Goal: Task Accomplishment & Management: Complete application form

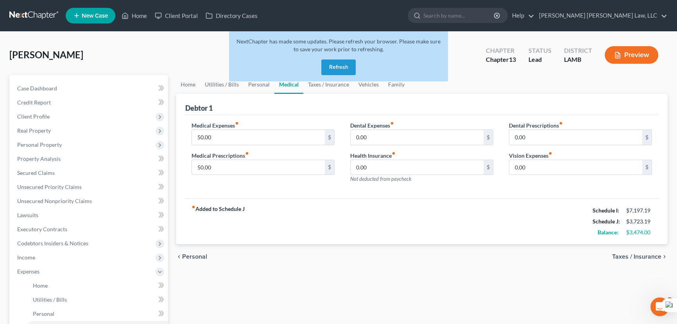
click at [336, 64] on button "Refresh" at bounding box center [338, 67] width 34 height 16
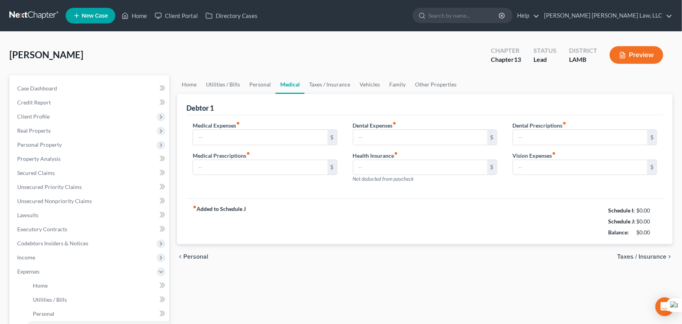
type input "50.00"
type input "0.00"
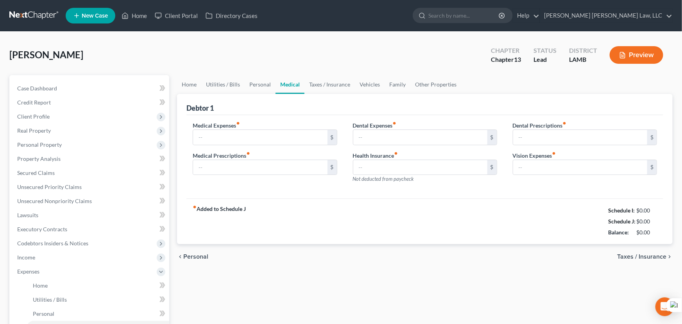
type input "0.00"
click at [45, 13] on link at bounding box center [34, 16] width 50 height 14
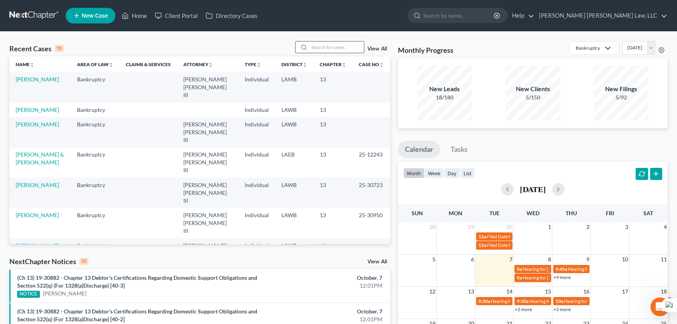
click at [327, 44] on input "search" at bounding box center [336, 46] width 55 height 11
click at [339, 45] on input "search" at bounding box center [336, 46] width 55 height 11
type input "[PERSON_NAME]"
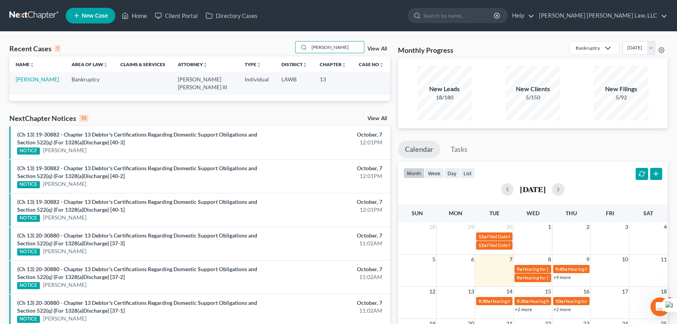
click at [50, 75] on td "[PERSON_NAME]" at bounding box center [37, 83] width 56 height 22
click at [43, 80] on link "[PERSON_NAME]" at bounding box center [37, 79] width 43 height 7
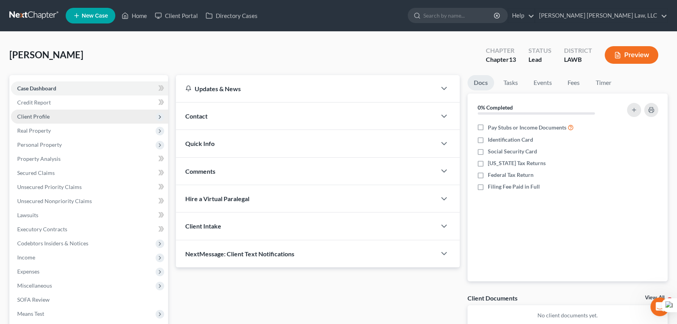
click at [57, 113] on span "Client Profile" at bounding box center [89, 116] width 157 height 14
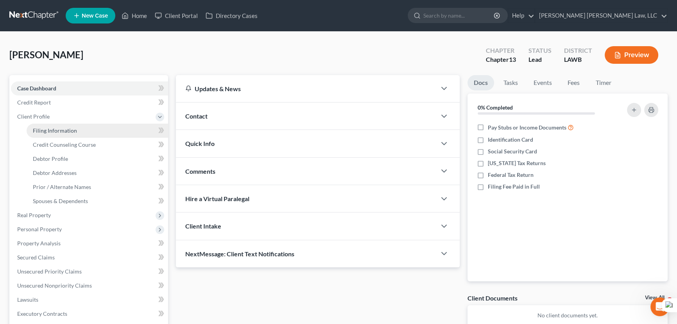
click at [57, 126] on link "Filing Information" at bounding box center [98, 131] width 142 height 14
select select "1"
select select "0"
select select "3"
select select "19"
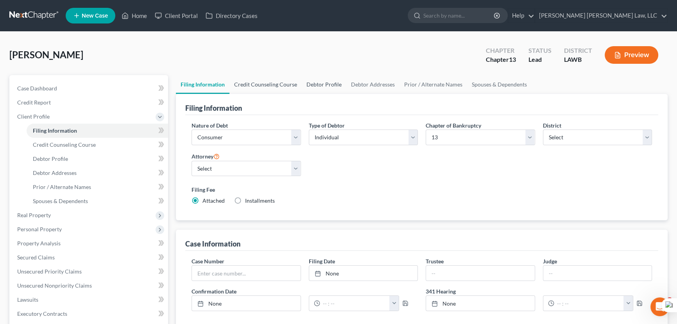
drag, startPoint x: 281, startPoint y: 87, endPoint x: 303, endPoint y: 87, distance: 21.5
click at [281, 87] on link "Credit Counseling Course" at bounding box center [265, 84] width 72 height 19
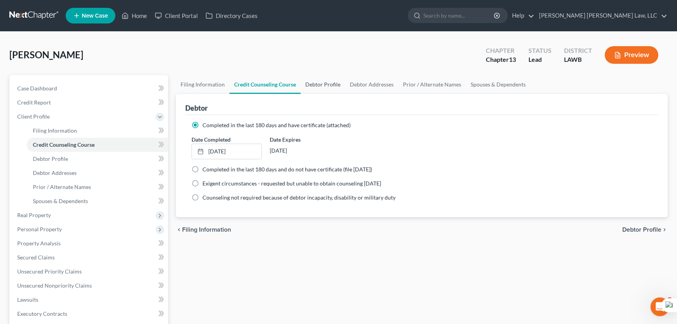
click at [315, 82] on link "Debtor Profile" at bounding box center [323, 84] width 45 height 19
select select "0"
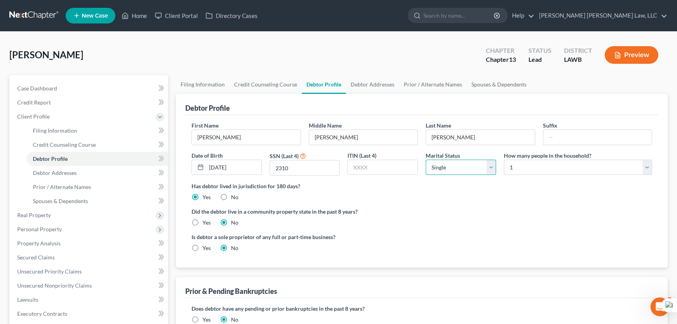
click at [486, 172] on select "Select Single Married Separated Divorced Widowed" at bounding box center [461, 167] width 70 height 16
select select "3"
click at [426, 159] on select "Select Single Married Separated Divorced Widowed" at bounding box center [461, 167] width 70 height 16
click at [202, 221] on label "Yes" at bounding box center [206, 223] width 8 height 8
click at [206, 221] on input "Yes" at bounding box center [208, 221] width 5 height 5
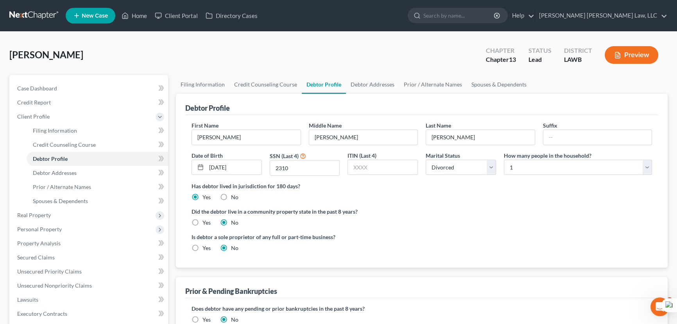
radio input "true"
radio input "false"
click at [365, 76] on link "Debtor Addresses" at bounding box center [372, 84] width 53 height 19
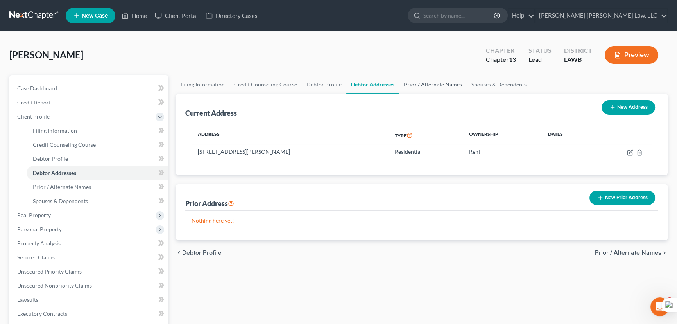
click at [447, 78] on link "Prior / Alternate Names" at bounding box center [433, 84] width 68 height 19
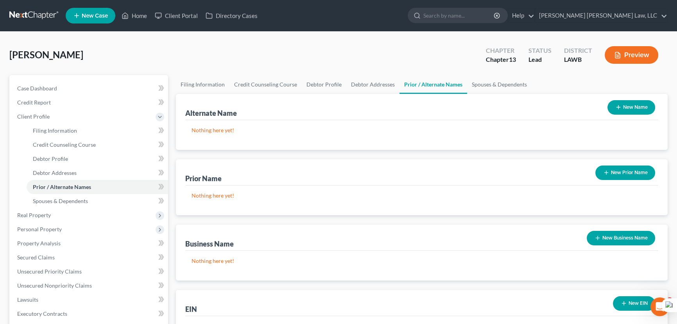
click at [631, 100] on button "New Name" at bounding box center [631, 107] width 48 height 14
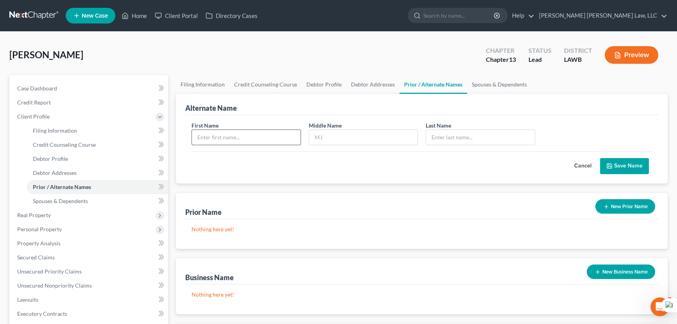
click at [263, 138] on input "text" at bounding box center [246, 137] width 109 height 15
type input "/"
type input "<"
type input "[PERSON_NAME]"
type input "L"
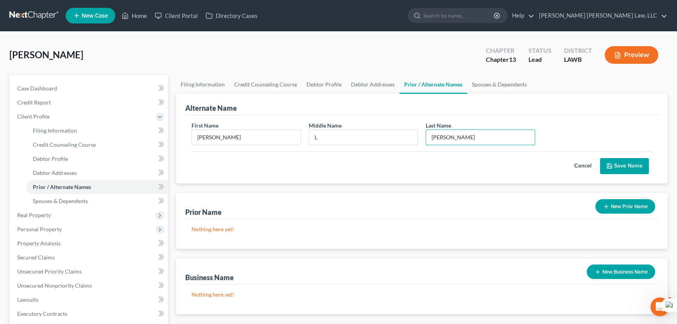
type input "[PERSON_NAME]"
click at [633, 169] on button "Save Name" at bounding box center [624, 166] width 49 height 16
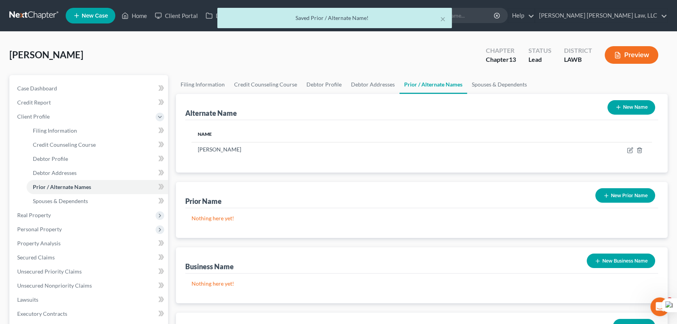
click at [640, 104] on button "New Name" at bounding box center [631, 107] width 48 height 14
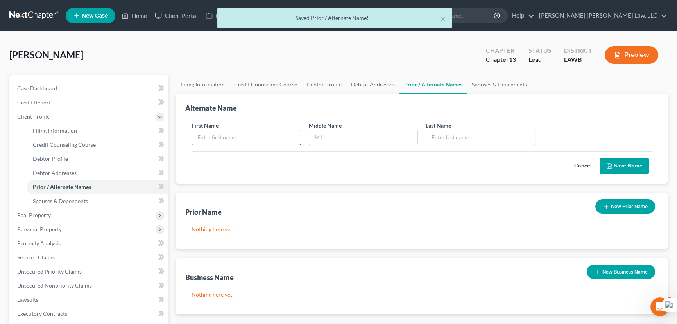
click at [262, 139] on input "text" at bounding box center [246, 137] width 109 height 15
type input "[PERSON_NAME]"
click at [632, 167] on button "Save Name" at bounding box center [624, 166] width 49 height 16
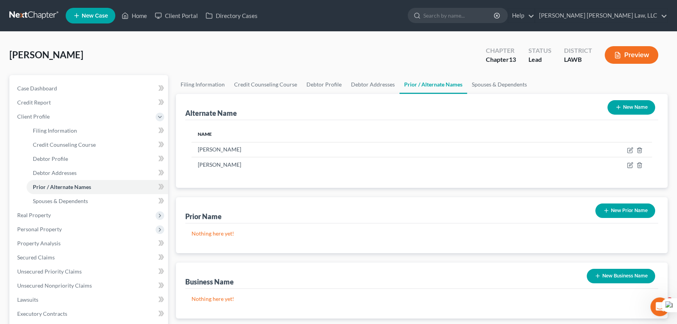
click at [625, 107] on button "New Name" at bounding box center [631, 107] width 48 height 14
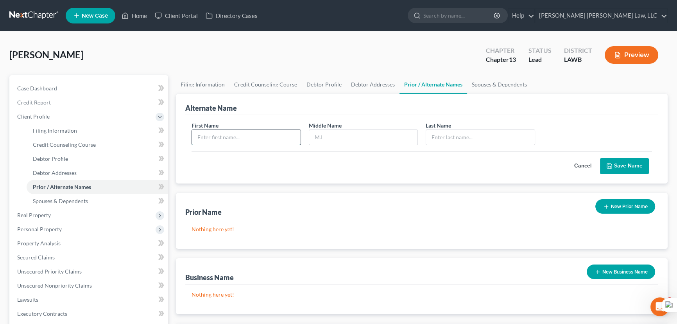
click at [235, 132] on input "text" at bounding box center [246, 137] width 109 height 15
type input "[PERSON_NAME]"
click at [633, 158] on button "Save Name" at bounding box center [624, 166] width 49 height 16
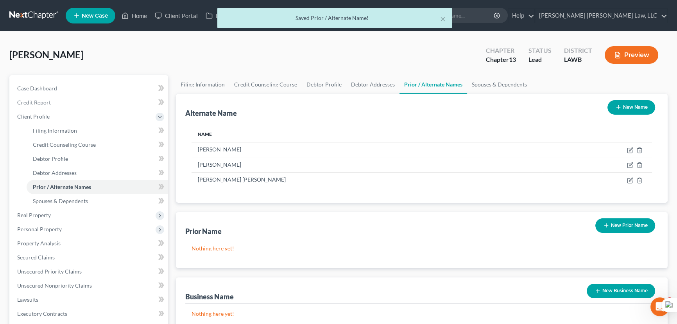
click at [629, 225] on button "New Prior Name" at bounding box center [625, 225] width 60 height 14
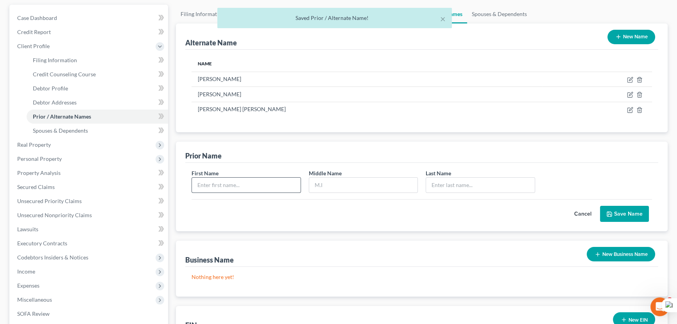
scroll to position [71, 0]
click at [238, 178] on input "text" at bounding box center [246, 184] width 109 height 15
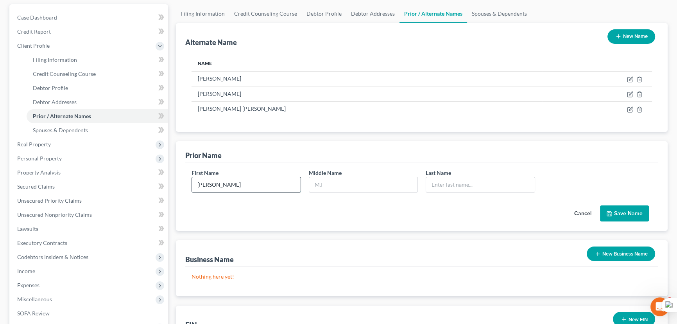
type input "[PERSON_NAME]"
click at [627, 210] on button "Save Name" at bounding box center [624, 213] width 49 height 16
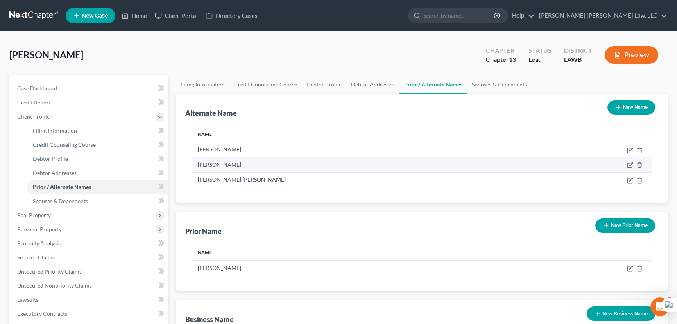
scroll to position [0, 0]
click at [378, 78] on link "Debtor Addresses" at bounding box center [372, 84] width 53 height 19
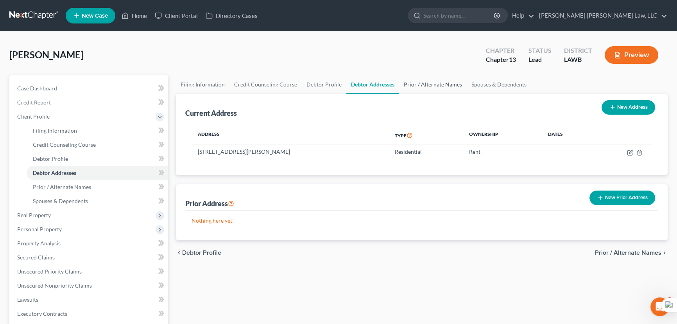
click at [432, 83] on link "Prior / Alternate Names" at bounding box center [433, 84] width 68 height 19
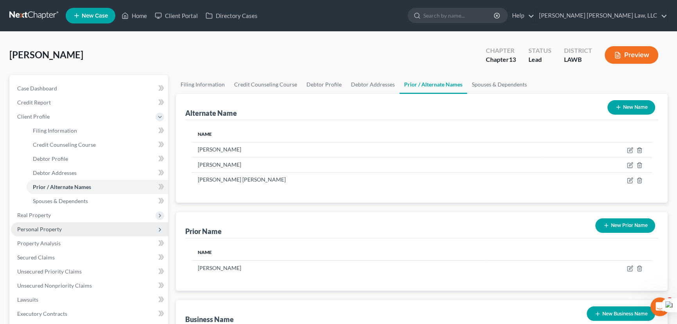
click at [93, 231] on span "Personal Property" at bounding box center [89, 229] width 157 height 14
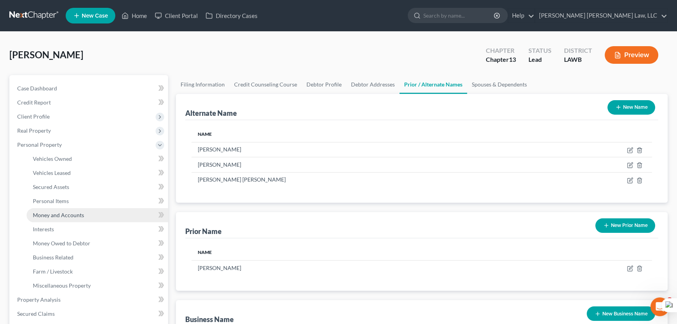
click at [91, 214] on link "Money and Accounts" at bounding box center [98, 215] width 142 height 14
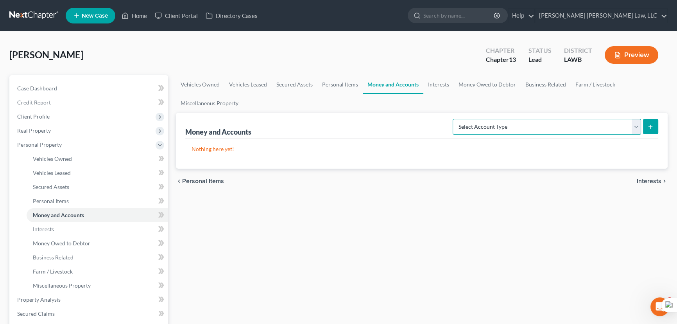
click at [575, 125] on select "Select Account Type Brokerage (A/B: 18, SOFA: 20) Cash on Hand (A/B: 16) Certif…" at bounding box center [547, 127] width 188 height 16
select select "checking"
click at [455, 119] on select "Select Account Type Brokerage (A/B: 18, SOFA: 20) Cash on Hand (A/B: 16) Certif…" at bounding box center [547, 127] width 188 height 16
click at [655, 133] on button "submit" at bounding box center [650, 126] width 15 height 15
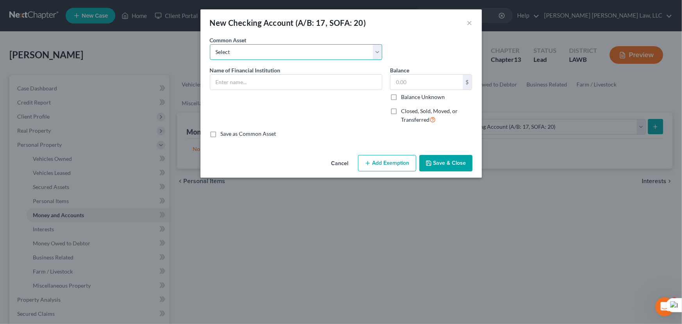
click at [294, 54] on select "Select Current Bank Sevenfold Credit Union Apple Cash First Horizon Bank Centri…" at bounding box center [296, 52] width 172 height 16
select select "3"
click at [210, 44] on select "Select Current Bank Sevenfold Credit Union Apple Cash First Horizon Bank Centri…" at bounding box center [296, 52] width 172 height 16
type input "First Horizon Bank"
click at [454, 160] on button "Save & Close" at bounding box center [445, 163] width 53 height 16
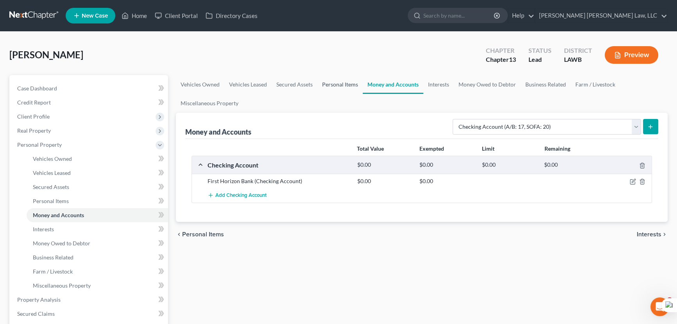
click at [346, 90] on link "Personal Items" at bounding box center [339, 84] width 45 height 19
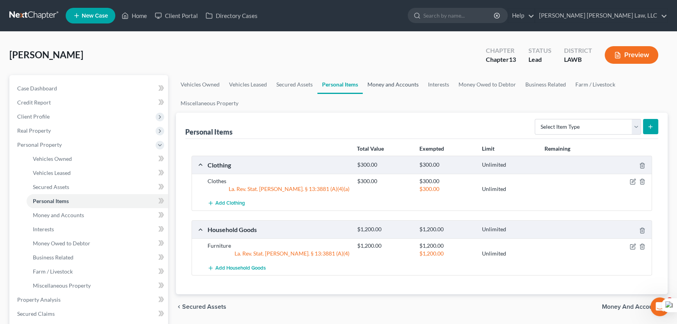
click at [389, 83] on link "Money and Accounts" at bounding box center [393, 84] width 61 height 19
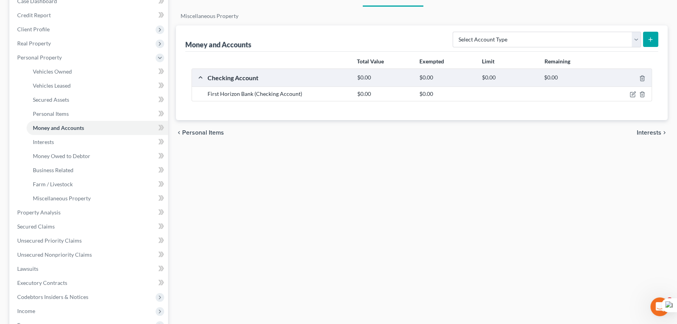
scroll to position [177, 0]
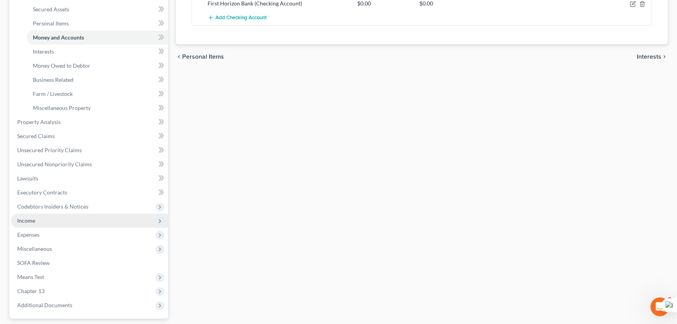
click at [80, 216] on span "Income" at bounding box center [89, 220] width 157 height 14
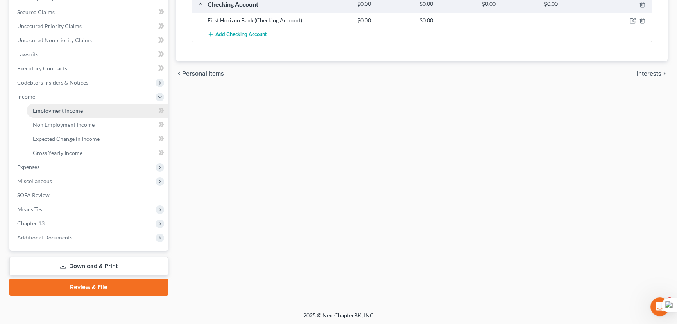
click at [62, 104] on link "Employment Income" at bounding box center [98, 111] width 142 height 14
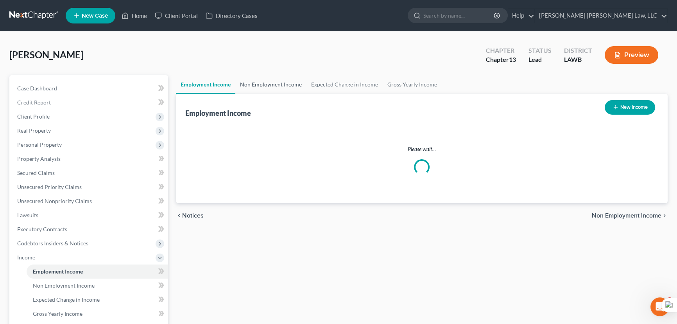
click at [286, 87] on link "Non Employment Income" at bounding box center [270, 84] width 71 height 19
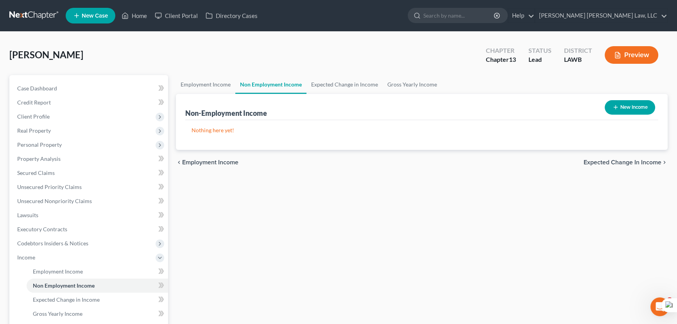
click at [644, 109] on button "New Income" at bounding box center [630, 107] width 50 height 14
select select "0"
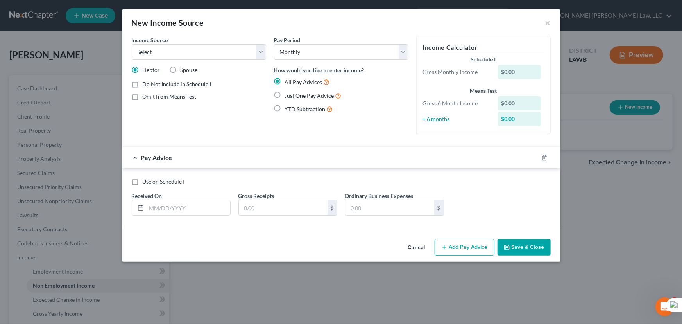
drag, startPoint x: 278, startPoint y: 94, endPoint x: 283, endPoint y: 231, distance: 136.5
click at [285, 94] on label "Just One Pay Advice" at bounding box center [313, 95] width 57 height 9
click at [288, 94] on input "Just One Pay Advice" at bounding box center [290, 93] width 5 height 5
radio input "true"
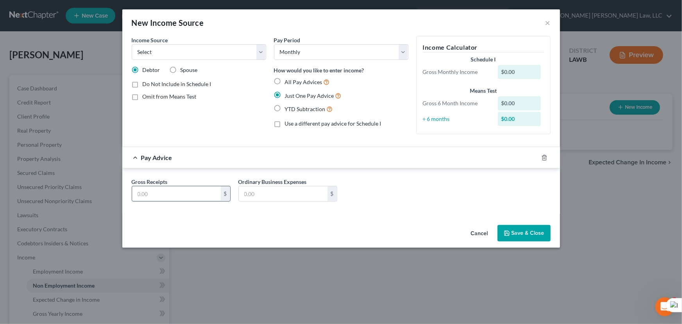
click at [194, 195] on input "text" at bounding box center [176, 193] width 89 height 15
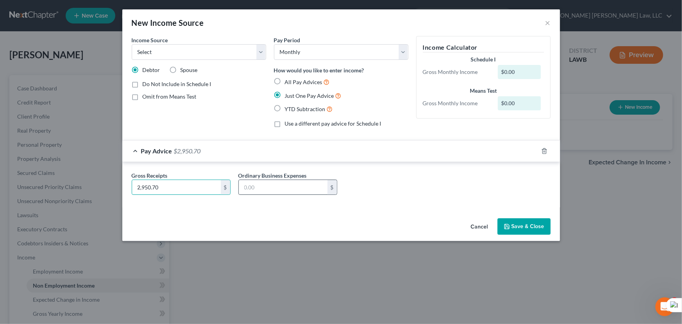
type input "2,950.70"
click at [275, 191] on input "text" at bounding box center [283, 187] width 89 height 15
type input "185"
click at [242, 59] on select "Select Unemployment Disability (from employer) Pension Retirement Social Securi…" at bounding box center [199, 52] width 134 height 16
select select "4"
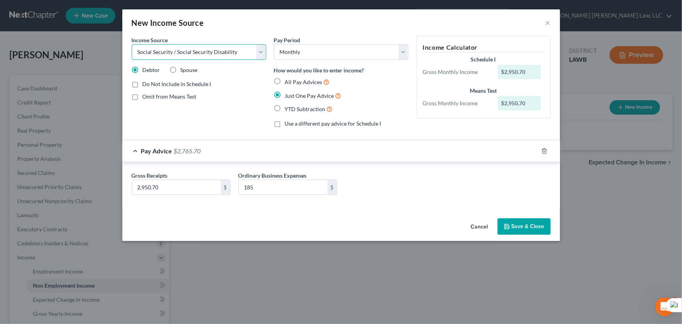
click at [132, 44] on select "Select Unemployment Disability (from employer) Pension Retirement Social Securi…" at bounding box center [199, 52] width 134 height 16
click at [530, 235] on div "Cancel Save & Close" at bounding box center [341, 228] width 438 height 26
click at [526, 228] on button "Save & Close" at bounding box center [524, 226] width 53 height 16
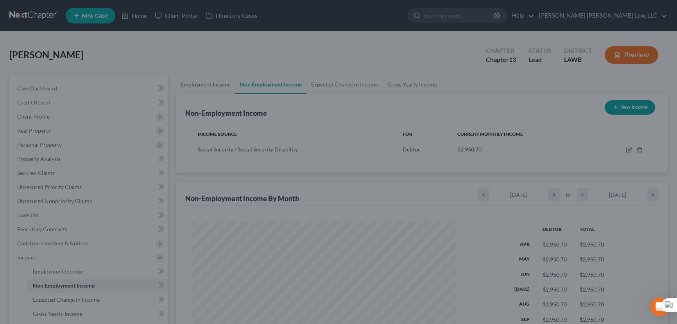
scroll to position [140, 278]
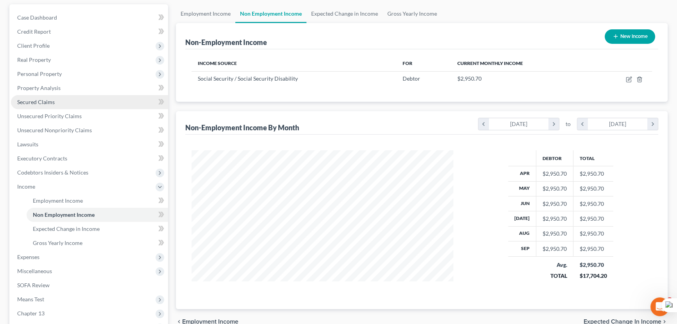
drag, startPoint x: 51, startPoint y: 106, endPoint x: 116, endPoint y: 94, distance: 65.9
click at [51, 106] on link "Secured Claims" at bounding box center [89, 102] width 157 height 14
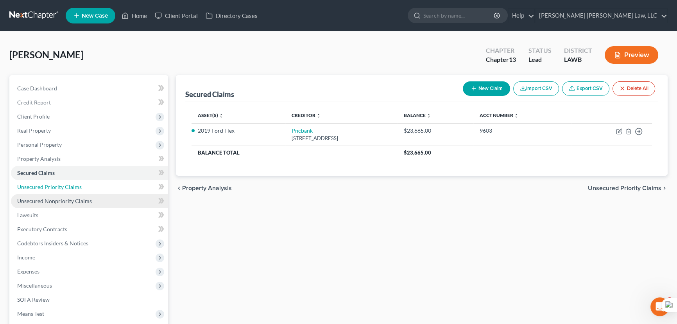
drag, startPoint x: 104, startPoint y: 188, endPoint x: 109, endPoint y: 199, distance: 11.7
click at [104, 188] on link "Unsecured Priority Claims" at bounding box center [89, 187] width 157 height 14
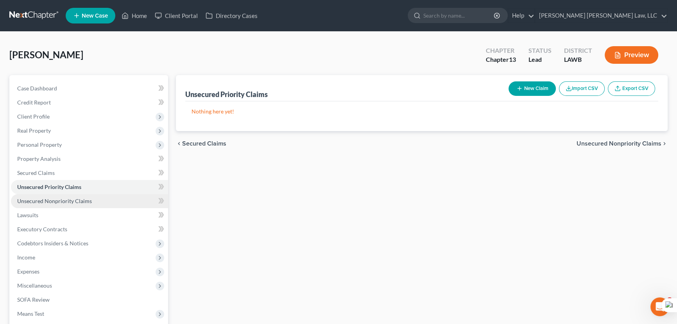
click at [109, 199] on link "Unsecured Nonpriority Claims" at bounding box center [89, 201] width 157 height 14
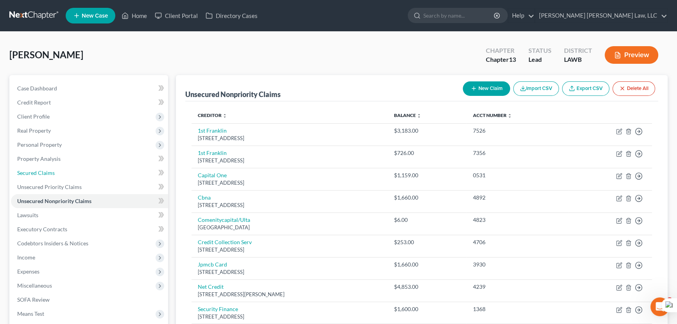
drag, startPoint x: 99, startPoint y: 174, endPoint x: 314, endPoint y: 178, distance: 215.0
click at [99, 174] on link "Secured Claims" at bounding box center [89, 173] width 157 height 14
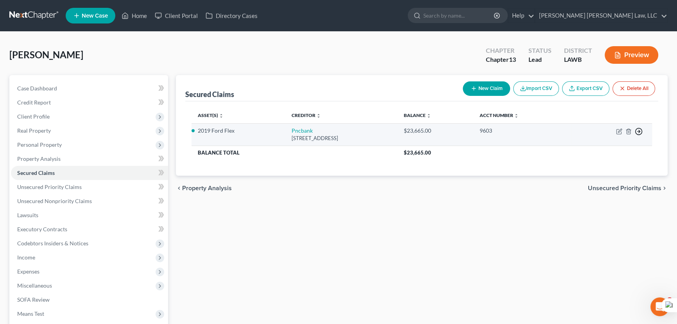
click at [638, 131] on line "button" at bounding box center [639, 131] width 3 height 0
click at [601, 149] on link "Move to F" at bounding box center [602, 150] width 65 height 13
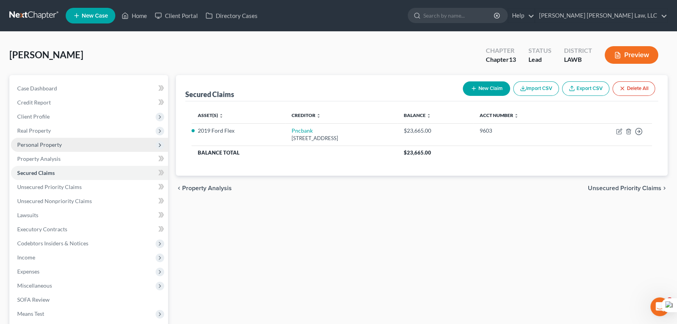
click at [75, 144] on span "Personal Property" at bounding box center [89, 145] width 157 height 14
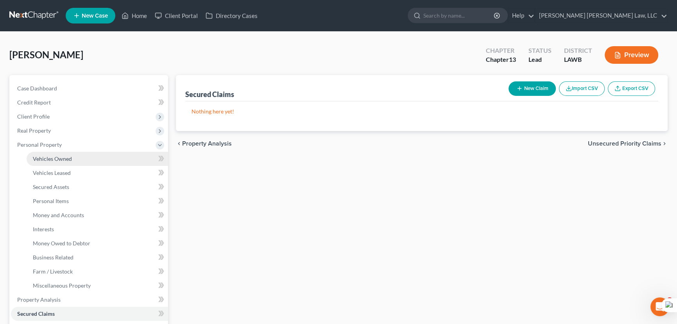
click at [72, 154] on link "Vehicles Owned" at bounding box center [98, 159] width 142 height 14
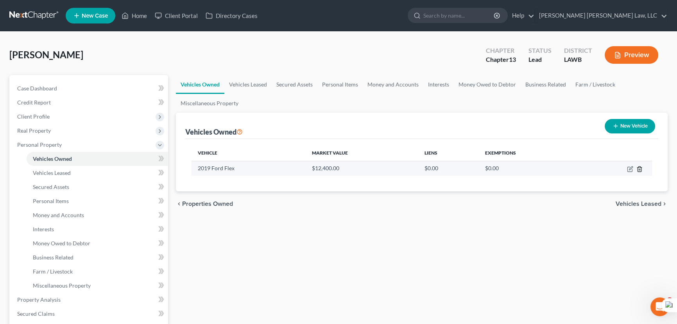
click at [641, 166] on icon "button" at bounding box center [639, 169] width 6 height 6
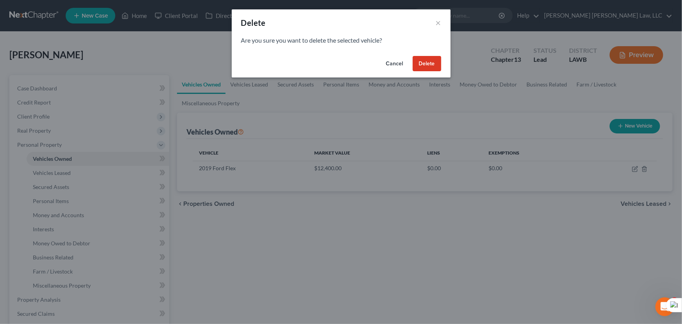
drag, startPoint x: 422, startPoint y: 59, endPoint x: 418, endPoint y: 66, distance: 7.5
click at [422, 59] on button "Delete" at bounding box center [427, 64] width 29 height 16
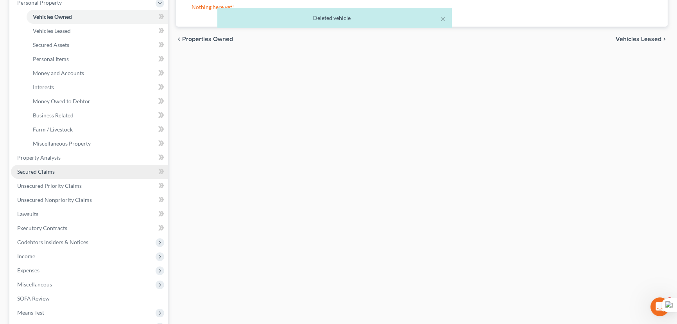
click at [101, 166] on link "Secured Claims" at bounding box center [89, 172] width 157 height 14
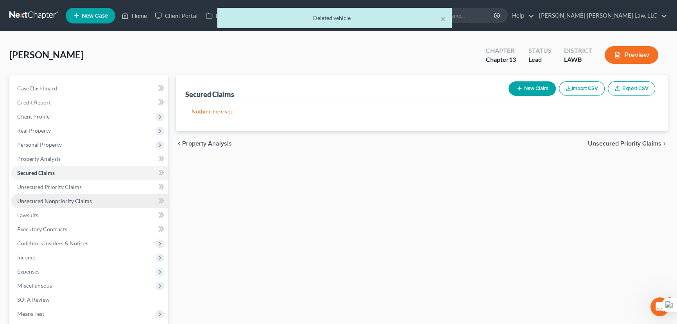
click at [47, 200] on span "Unsecured Nonpriority Claims" at bounding box center [54, 200] width 75 height 7
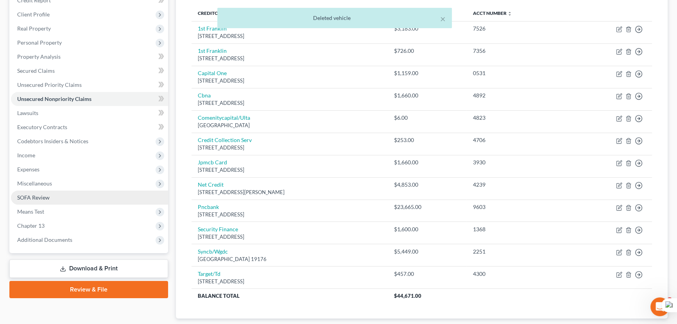
scroll to position [106, 0]
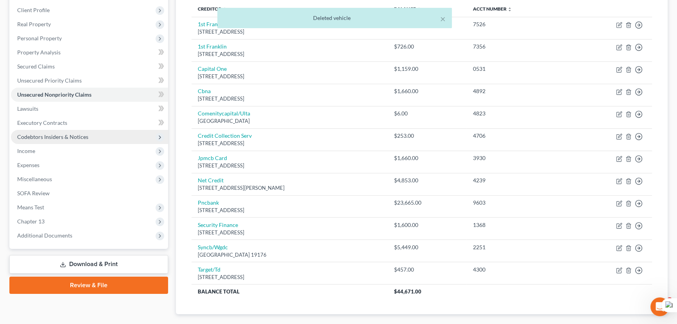
click at [75, 133] on span "Codebtors Insiders & Notices" at bounding box center [52, 136] width 71 height 7
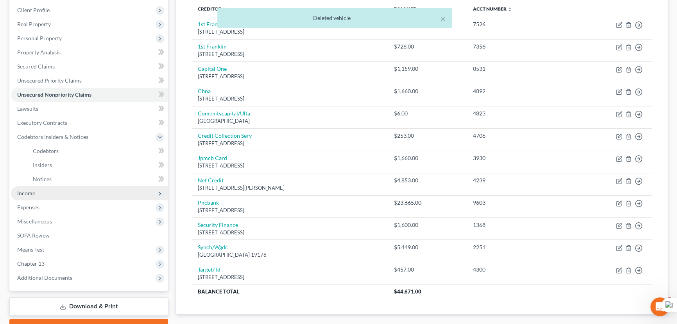
click at [75, 186] on span "Income" at bounding box center [89, 193] width 157 height 14
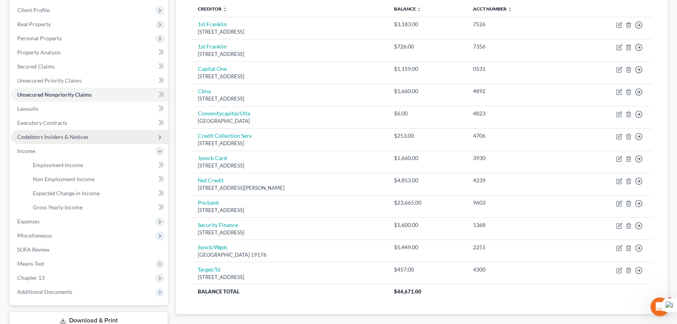
click at [90, 141] on span "Codebtors Insiders & Notices" at bounding box center [89, 137] width 157 height 14
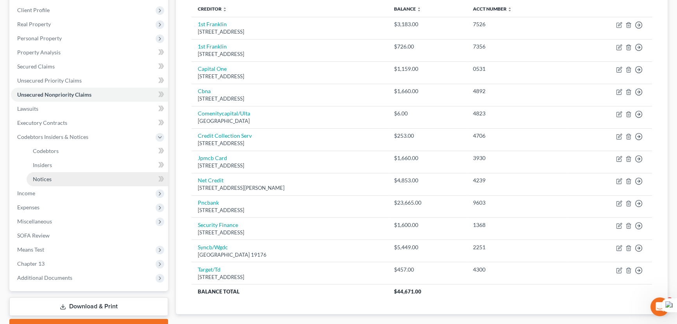
click at [88, 176] on link "Notices" at bounding box center [98, 179] width 142 height 14
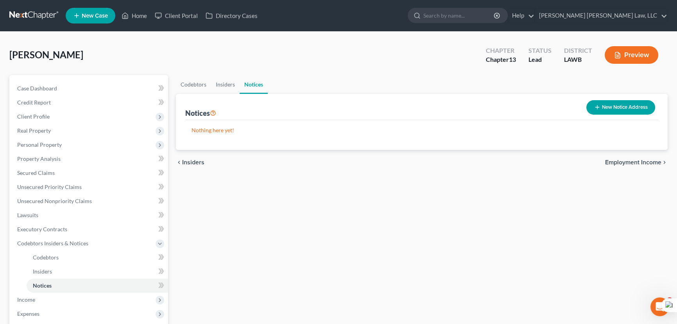
click at [619, 100] on button "New Notice Address" at bounding box center [620, 107] width 69 height 14
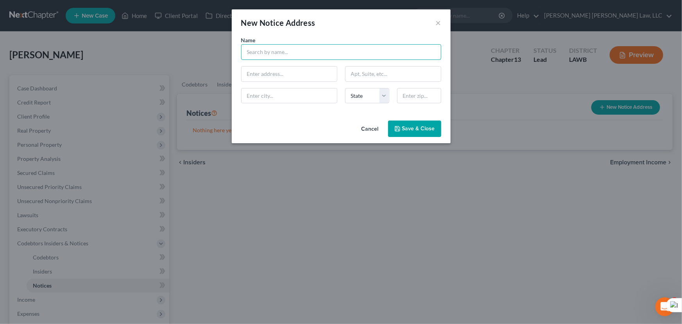
click at [276, 59] on input "text" at bounding box center [341, 52] width 200 height 16
type input "Ouachita Parish Sheriff's Office"
type input "[STREET_ADDRESS][PERSON_NAME]"
type input "Suite 301"
type input "Monroe"
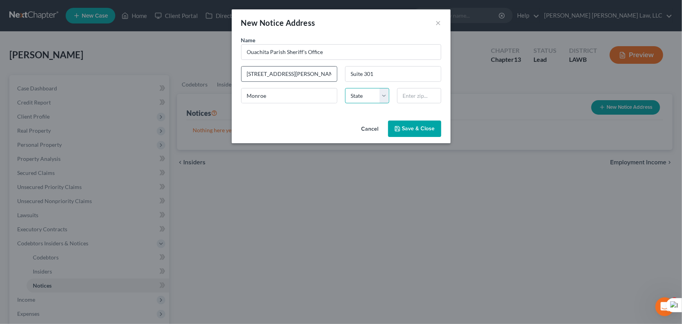
select select "19"
type input "71201"
click at [405, 130] on span "Save & Close" at bounding box center [418, 128] width 33 height 7
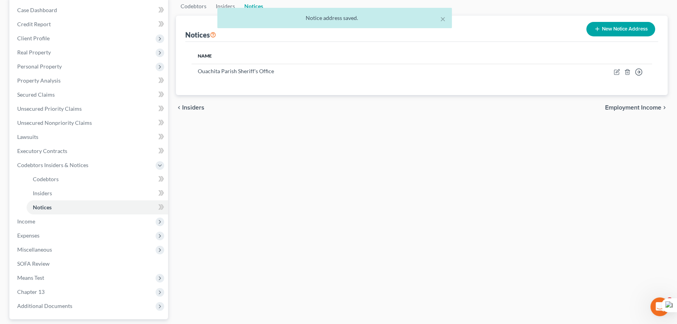
scroll to position [147, 0]
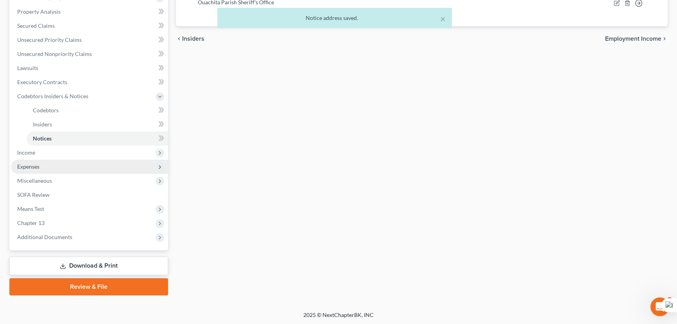
drag, startPoint x: 52, startPoint y: 154, endPoint x: 56, endPoint y: 165, distance: 11.8
click at [52, 154] on span "Income" at bounding box center [89, 152] width 157 height 14
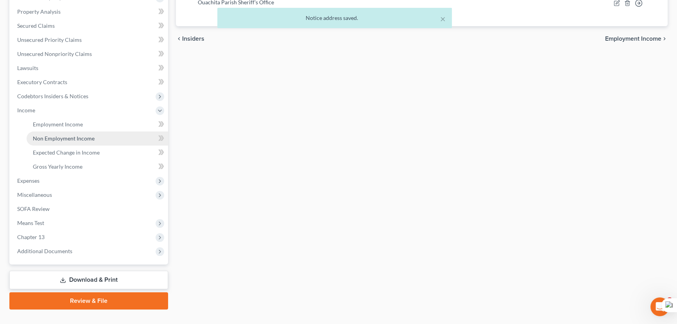
click at [66, 133] on link "Non Employment Income" at bounding box center [98, 138] width 142 height 14
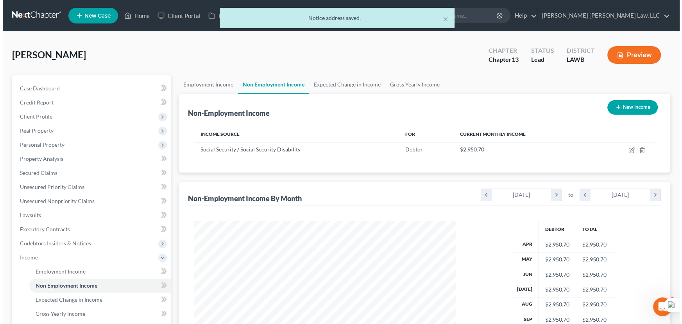
scroll to position [140, 278]
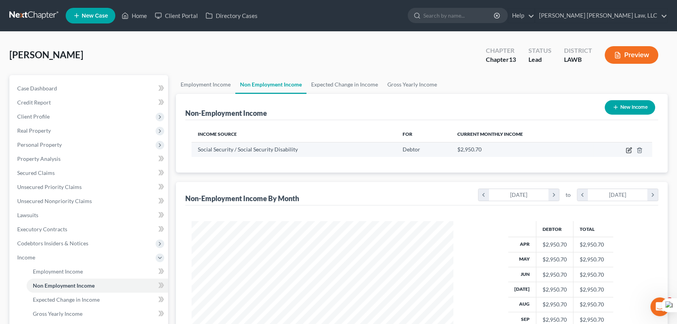
click at [629, 147] on icon "button" at bounding box center [629, 150] width 6 height 6
select select "4"
select select "0"
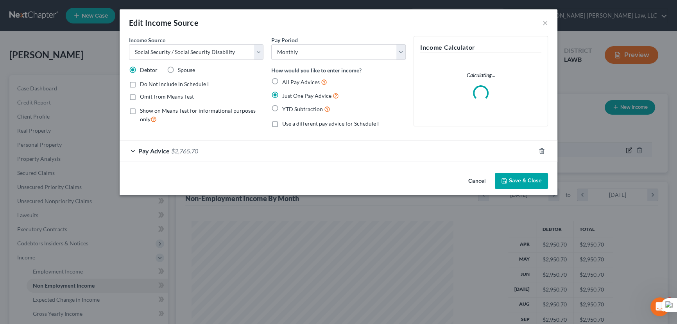
scroll to position [140, 280]
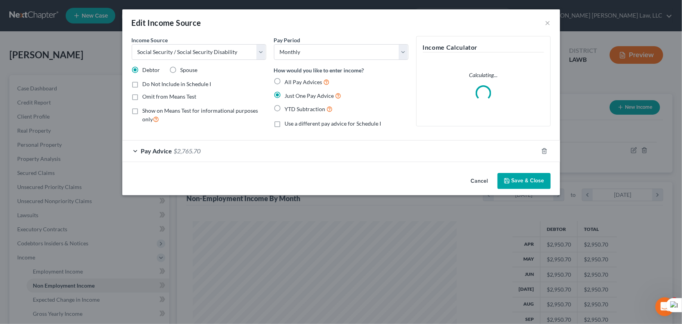
click at [228, 154] on div "Pay Advice $2,765.70" at bounding box center [330, 150] width 416 height 21
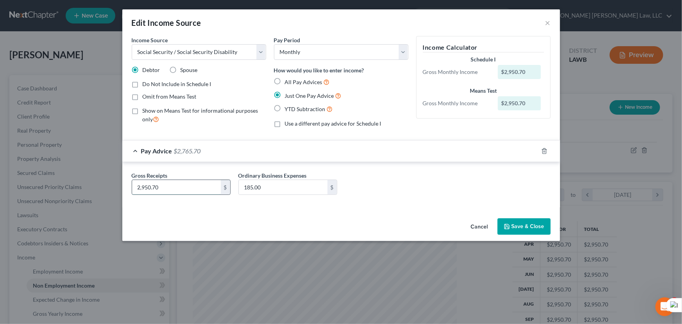
click at [184, 186] on input "2,950.70" at bounding box center [176, 187] width 89 height 15
type input "2,765"
click at [512, 230] on button "Save & Close" at bounding box center [524, 226] width 53 height 16
click at [537, 229] on button "Save & Close" at bounding box center [524, 226] width 53 height 16
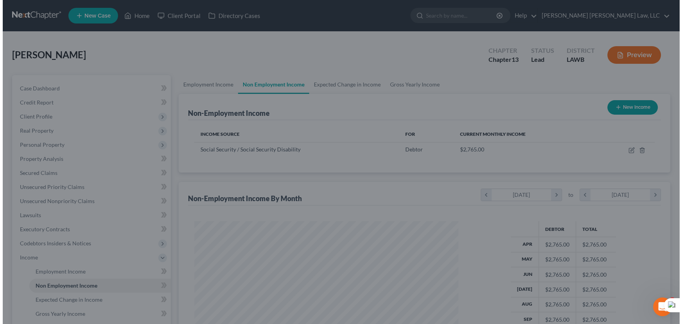
scroll to position [390767, 390630]
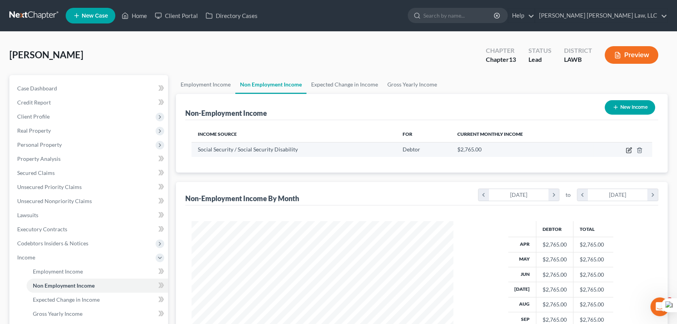
click at [627, 150] on icon "button" at bounding box center [629, 150] width 6 height 6
select select "4"
select select "0"
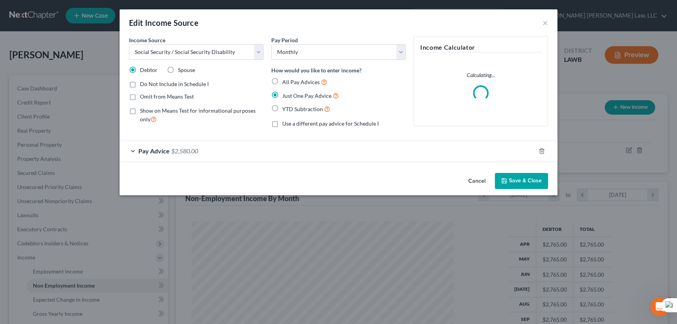
scroll to position [140, 280]
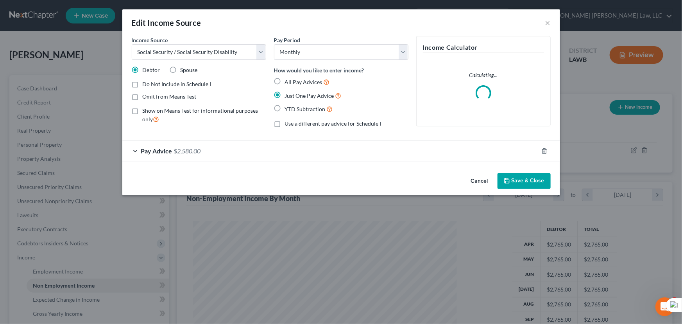
click at [297, 152] on div "Pay Advice $2,580.00" at bounding box center [330, 150] width 416 height 21
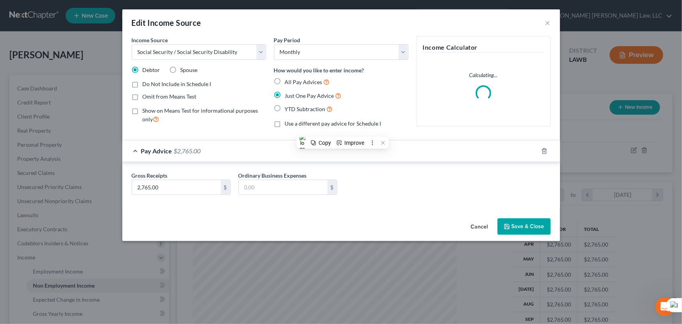
click at [532, 223] on button "Save & Close" at bounding box center [524, 226] width 53 height 16
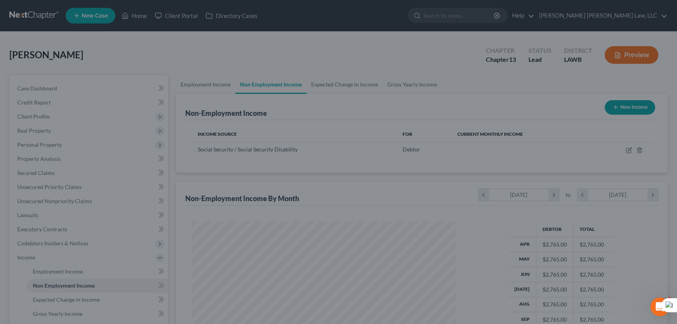
scroll to position [390767, 390630]
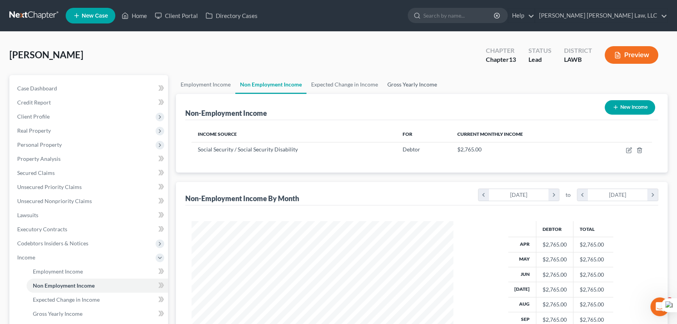
click at [407, 82] on link "Gross Yearly Income" at bounding box center [412, 84] width 59 height 19
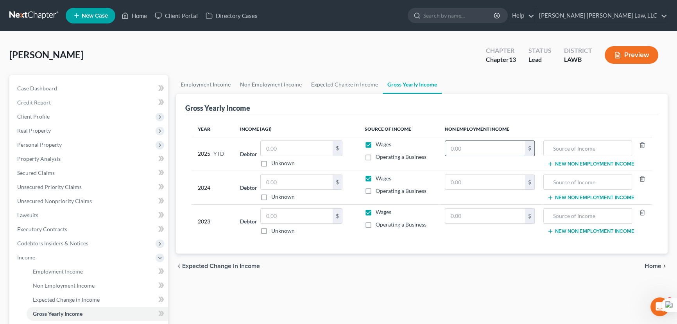
click at [493, 150] on input "text" at bounding box center [485, 148] width 80 height 15
type input "24,885"
type input "social security"
click at [465, 176] on input "text" at bounding box center [485, 182] width 80 height 15
click at [376, 144] on label "Wages" at bounding box center [384, 144] width 16 height 8
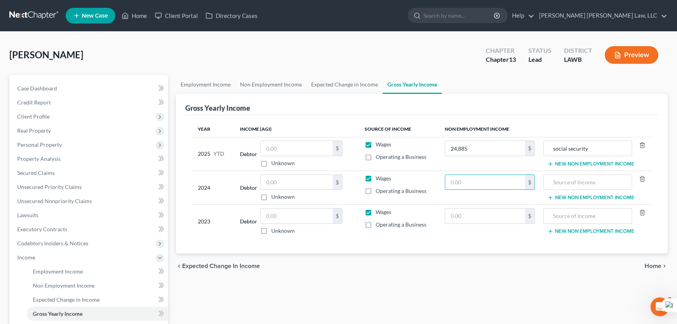
click at [379, 144] on input "Wages" at bounding box center [381, 142] width 5 height 5
checkbox input "false"
click at [376, 178] on label "Wages" at bounding box center [384, 178] width 16 height 8
click at [379, 178] on input "Wages" at bounding box center [381, 176] width 5 height 5
checkbox input "false"
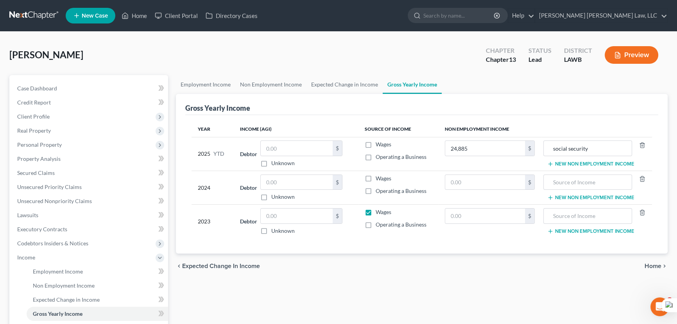
click at [376, 213] on label "Wages" at bounding box center [384, 212] width 16 height 8
click at [379, 213] on input "Wages" at bounding box center [381, 210] width 5 height 5
checkbox input "false"
click at [473, 191] on td "$" at bounding box center [490, 187] width 102 height 34
drag, startPoint x: 473, startPoint y: 191, endPoint x: 466, endPoint y: 181, distance: 12.6
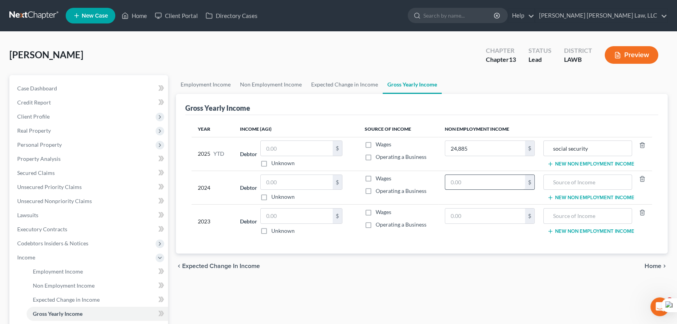
click at [469, 186] on td "$" at bounding box center [490, 187] width 102 height 34
click at [466, 181] on input "text" at bounding box center [485, 182] width 80 height 15
type input "13,850"
type input "d"
type input "social security"
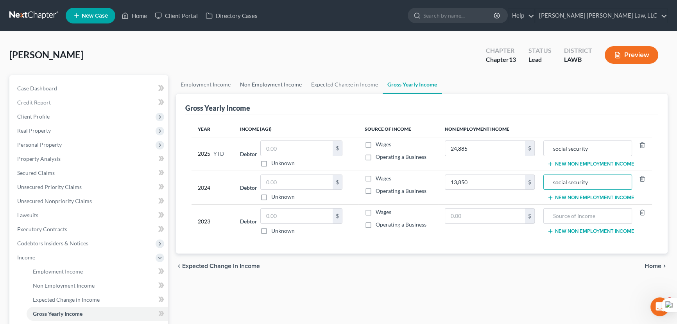
click at [274, 79] on link "Non Employment Income" at bounding box center [270, 84] width 71 height 19
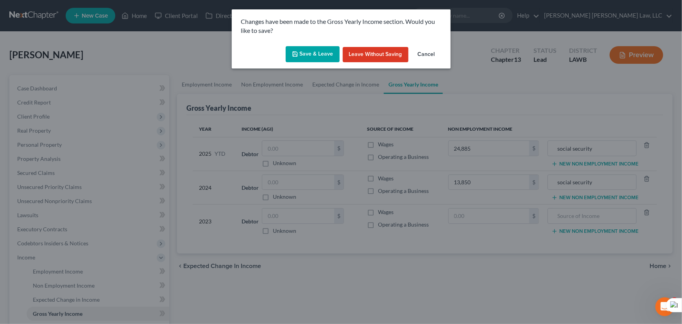
click at [329, 47] on button "Save & Leave" at bounding box center [313, 54] width 54 height 16
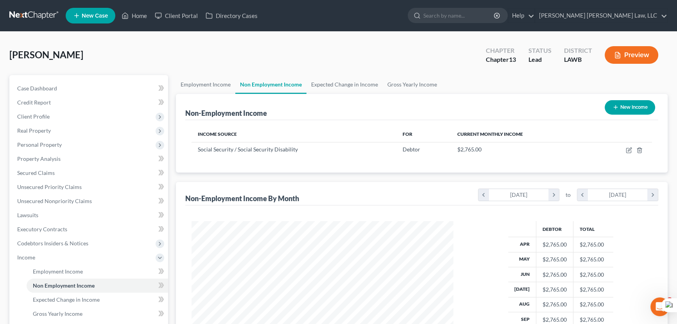
scroll to position [161, 0]
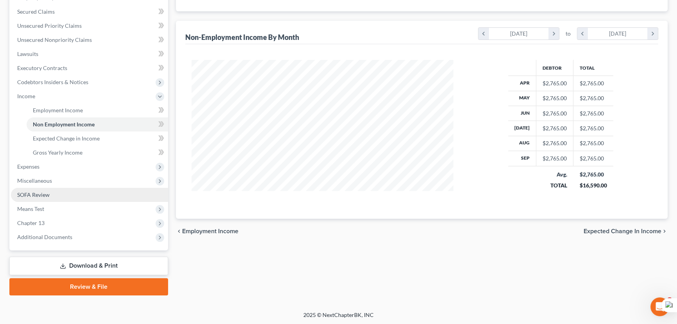
drag, startPoint x: 59, startPoint y: 163, endPoint x: 70, endPoint y: 199, distance: 37.6
click at [59, 163] on span "Expenses" at bounding box center [89, 166] width 157 height 14
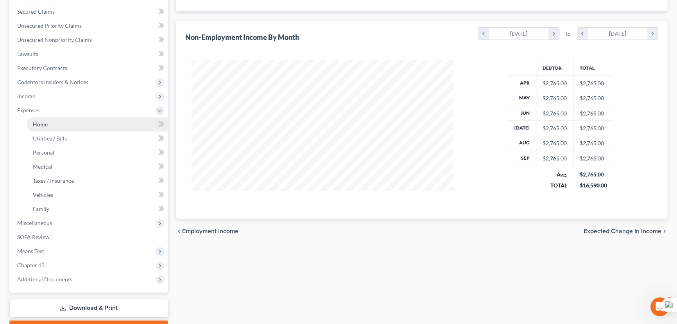
click at [59, 124] on link "Home" at bounding box center [98, 124] width 142 height 14
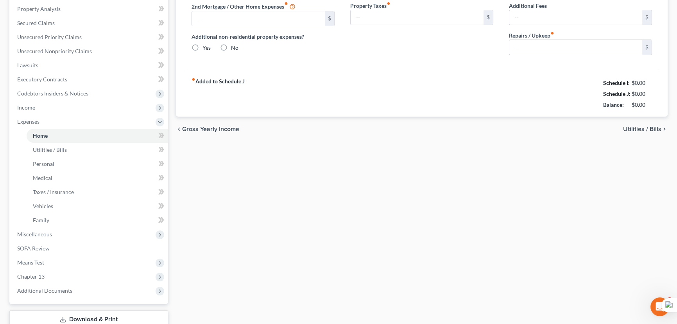
type input "600.00"
type input "0.00"
radio input "true"
type input "0.00"
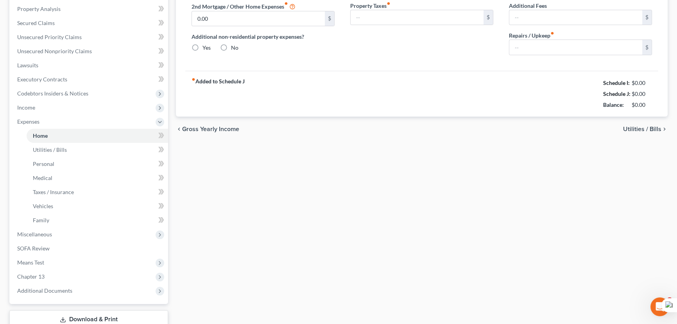
type input "0.00"
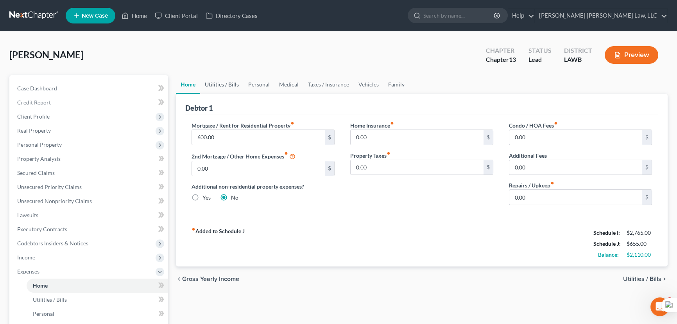
click at [233, 87] on link "Utilities / Bills" at bounding box center [221, 84] width 43 height 19
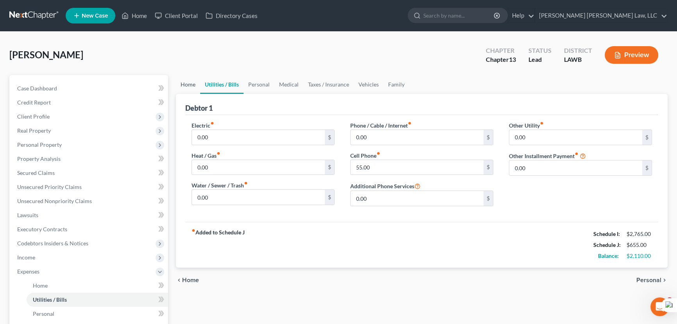
click at [190, 89] on link "Home" at bounding box center [188, 84] width 24 height 19
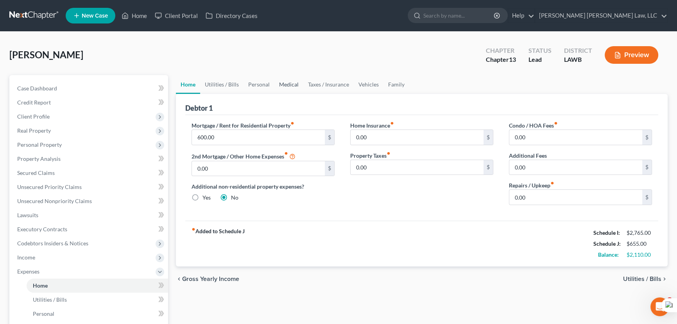
click at [280, 86] on link "Medical" at bounding box center [288, 84] width 29 height 19
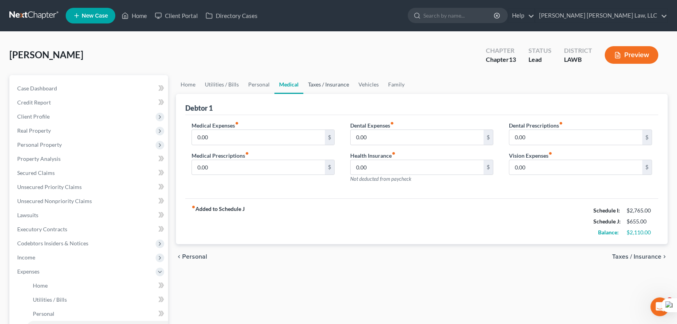
click at [307, 83] on link "Taxes / Insurance" at bounding box center [328, 84] width 50 height 19
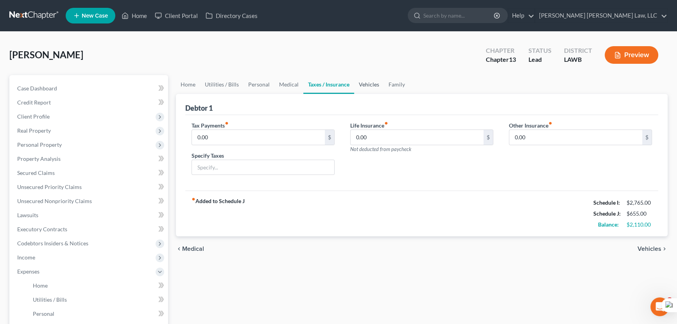
click at [361, 84] on link "Vehicles" at bounding box center [369, 84] width 30 height 19
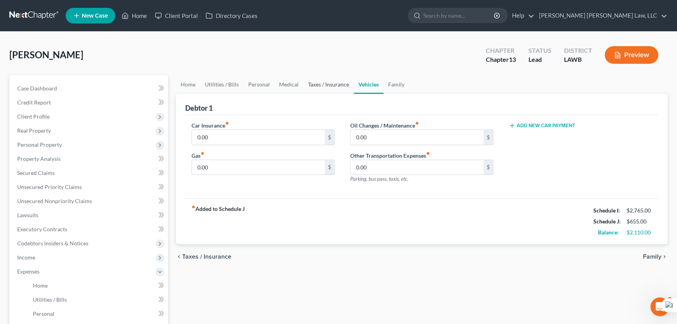
drag, startPoint x: 317, startPoint y: 95, endPoint x: 312, endPoint y: 90, distance: 6.6
click at [317, 95] on div "Debtor 1" at bounding box center [421, 104] width 473 height 21
click at [299, 84] on link "Medical" at bounding box center [288, 84] width 29 height 19
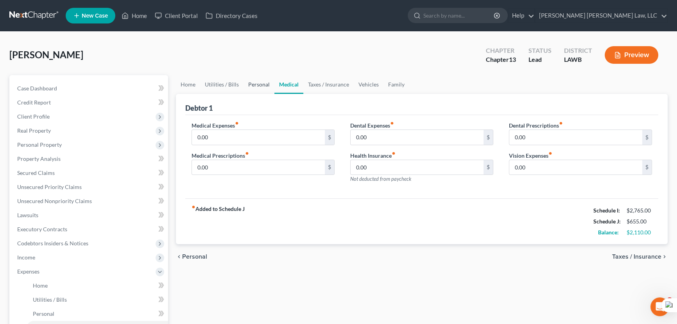
click at [255, 80] on link "Personal" at bounding box center [259, 84] width 31 height 19
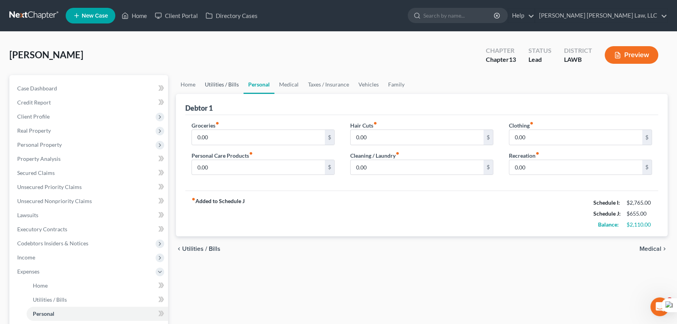
click at [216, 79] on link "Utilities / Bills" at bounding box center [221, 84] width 43 height 19
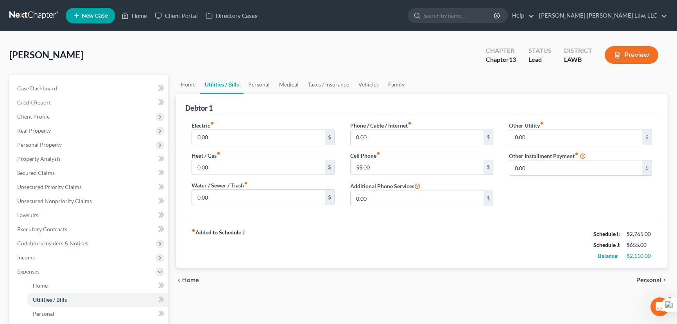
click at [45, 17] on link at bounding box center [34, 16] width 50 height 14
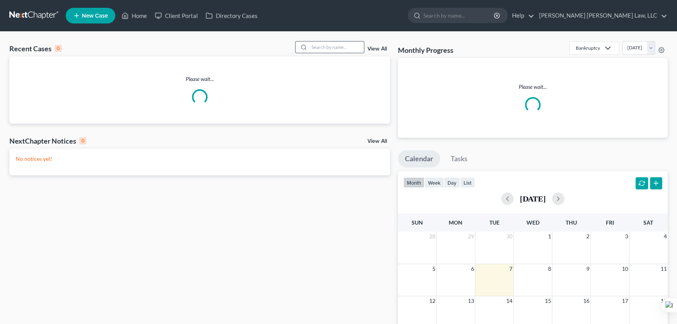
click at [323, 44] on input "search" at bounding box center [336, 46] width 55 height 11
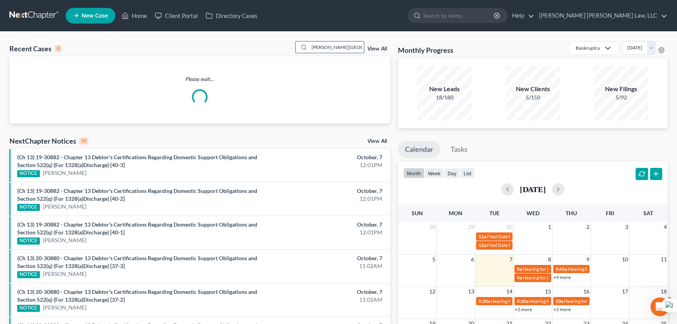
type input "[PERSON_NAME][GEOGRAPHIC_DATA]"
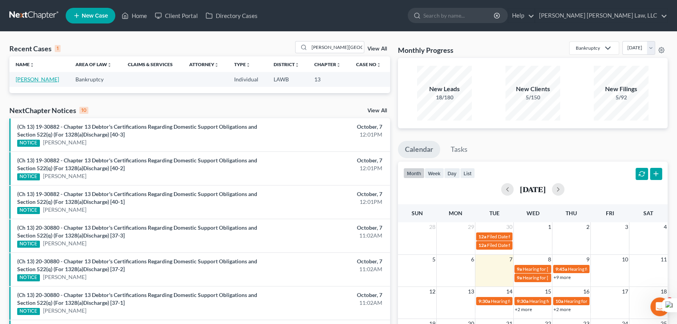
click at [44, 80] on link "[PERSON_NAME]" at bounding box center [37, 79] width 43 height 7
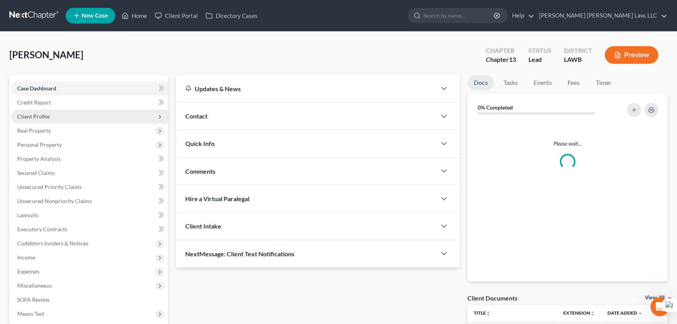
click at [50, 117] on span "Client Profile" at bounding box center [89, 116] width 157 height 14
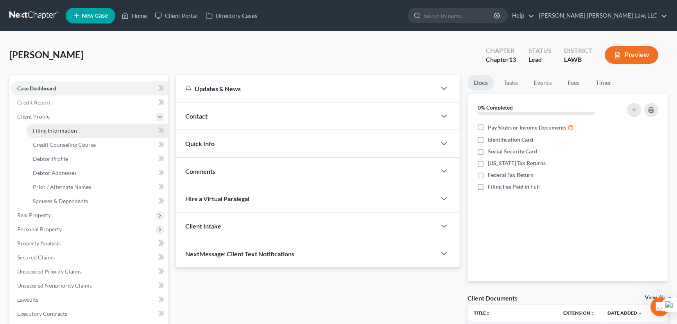
click at [52, 124] on link "Filing Information" at bounding box center [98, 131] width 142 height 14
select select "1"
select select "0"
select select "3"
select select "19"
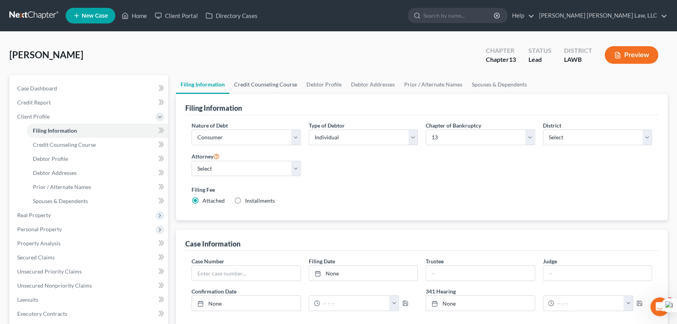
click at [267, 77] on link "Credit Counseling Course" at bounding box center [265, 84] width 72 height 19
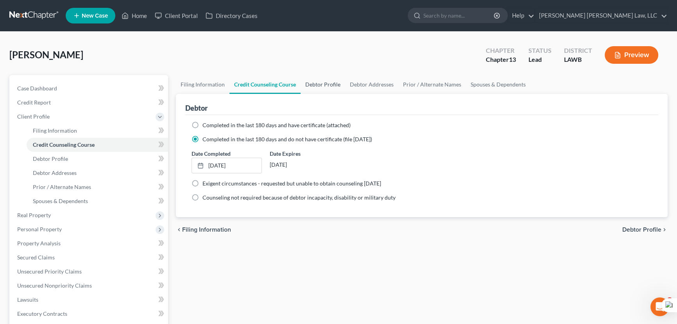
click at [332, 85] on link "Debtor Profile" at bounding box center [323, 84] width 45 height 19
select select "0"
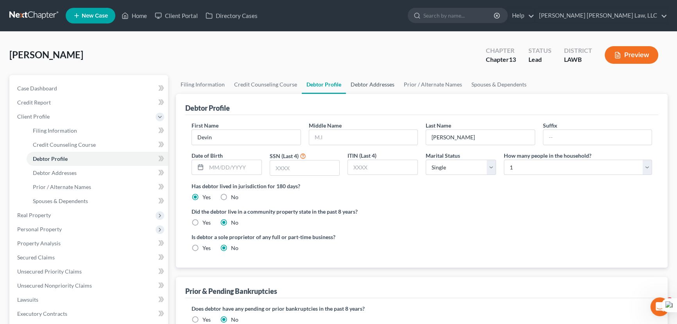
click at [375, 86] on link "Debtor Addresses" at bounding box center [372, 84] width 53 height 19
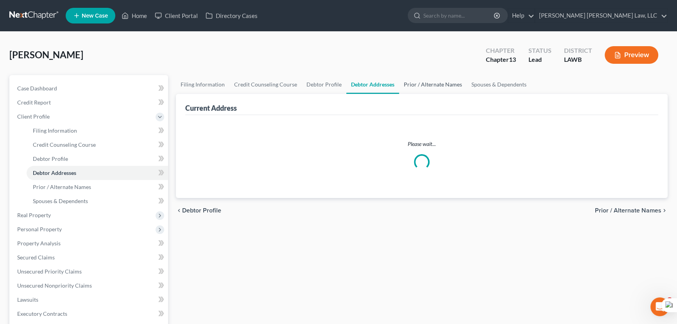
select select "0"
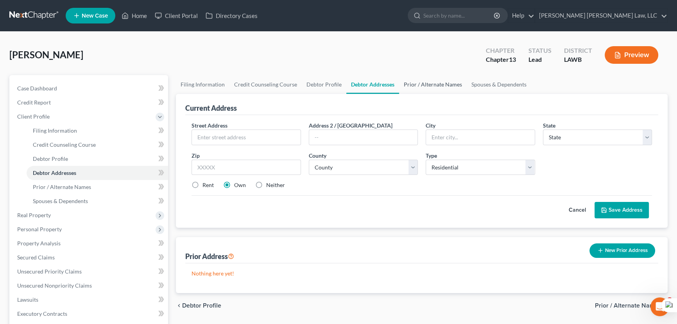
click at [421, 85] on link "Prior / Alternate Names" at bounding box center [433, 84] width 68 height 19
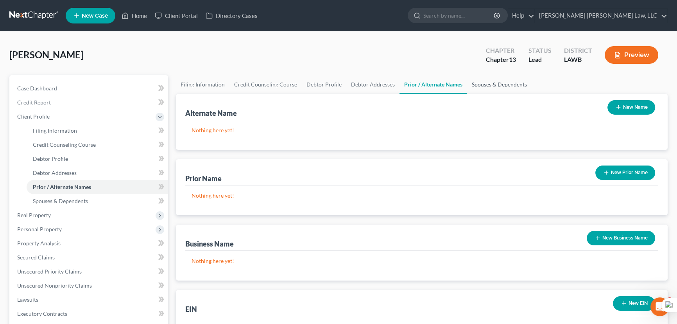
click at [486, 85] on link "Spouses & Dependents" at bounding box center [499, 84] width 64 height 19
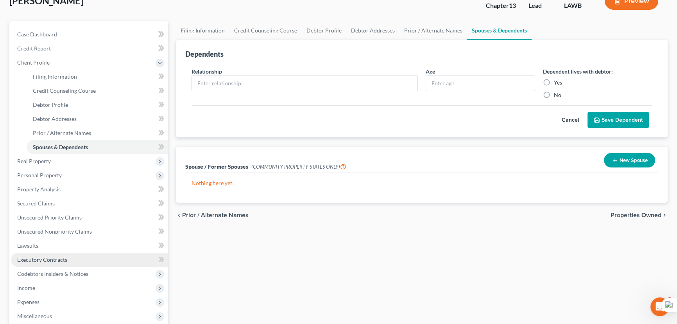
scroll to position [142, 0]
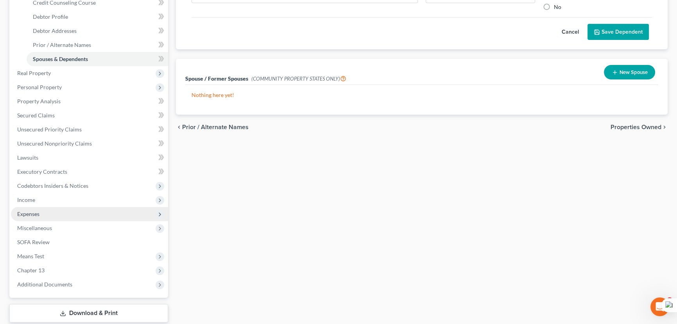
click at [47, 209] on span "Expenses" at bounding box center [89, 214] width 157 height 14
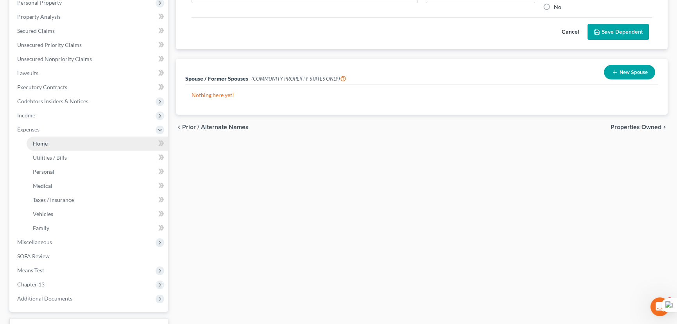
click at [61, 140] on link "Home" at bounding box center [98, 143] width 142 height 14
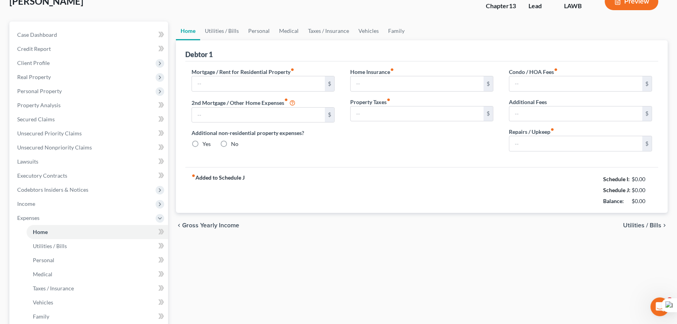
type input "0.00"
radio input "true"
type input "0.00"
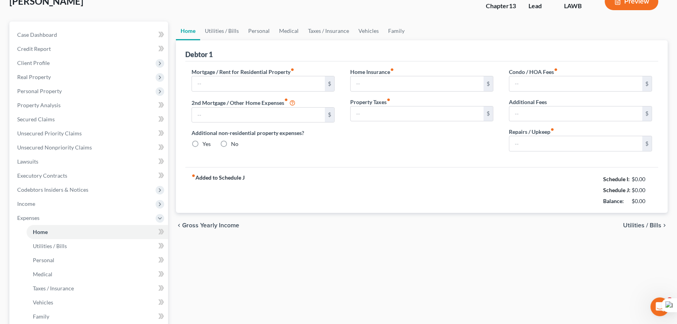
type input "0.00"
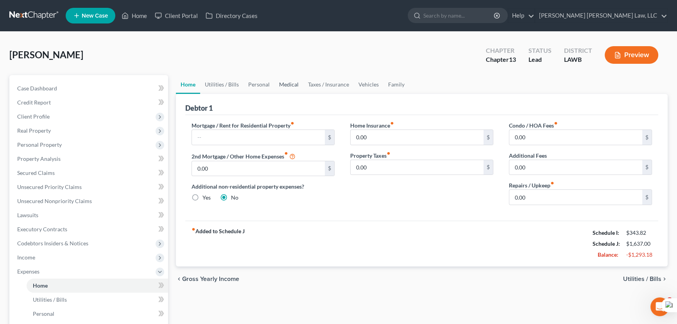
click at [291, 79] on link "Medical" at bounding box center [288, 84] width 29 height 19
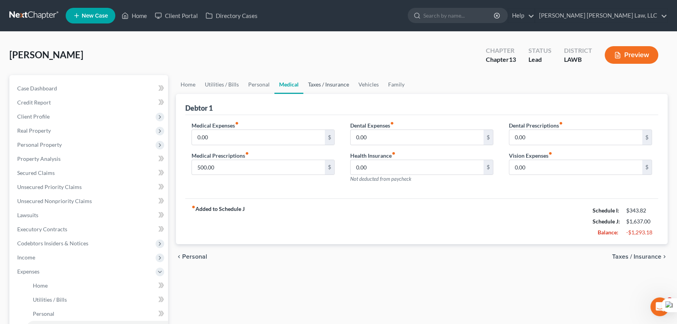
click at [320, 81] on link "Taxes / Insurance" at bounding box center [328, 84] width 50 height 19
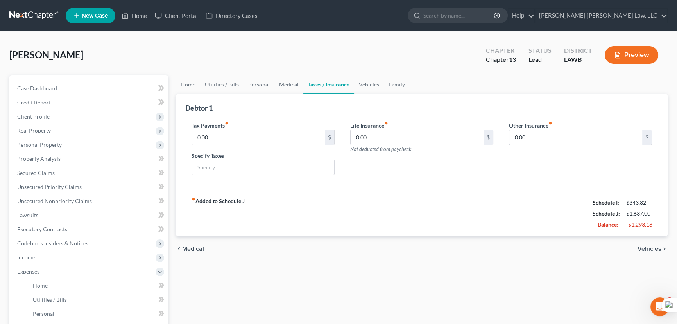
click at [344, 83] on link "Taxes / Insurance" at bounding box center [328, 84] width 51 height 19
click at [267, 83] on link "Personal" at bounding box center [259, 84] width 31 height 19
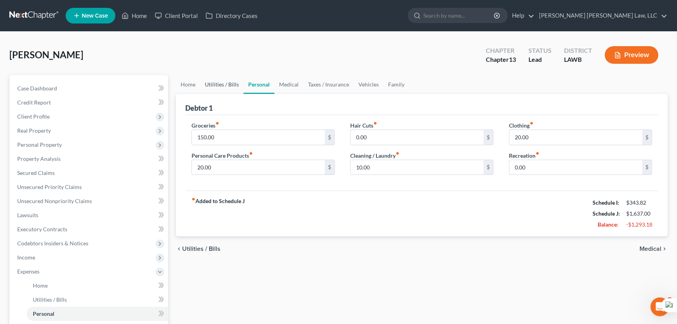
click at [219, 89] on link "Utilities / Bills" at bounding box center [221, 84] width 43 height 19
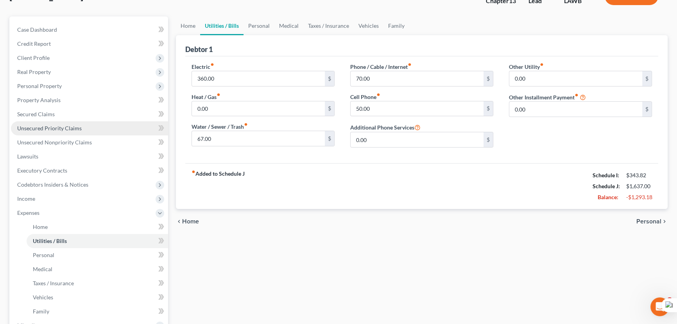
scroll to position [71, 0]
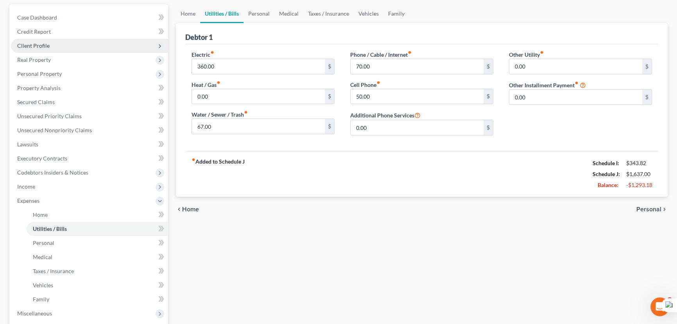
click at [63, 46] on span "Client Profile" at bounding box center [89, 46] width 157 height 14
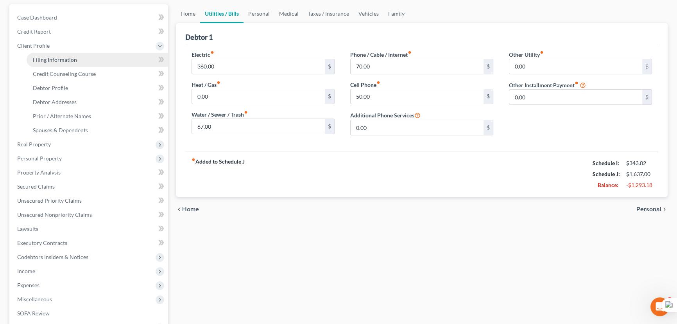
click at [63, 59] on span "Filing Information" at bounding box center [55, 59] width 44 height 7
select select "1"
select select "0"
select select "3"
select select "36"
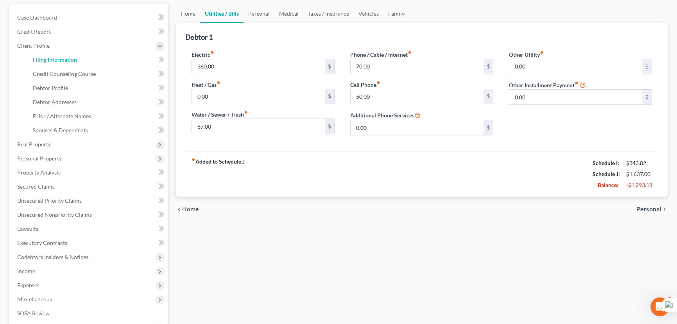
select select "19"
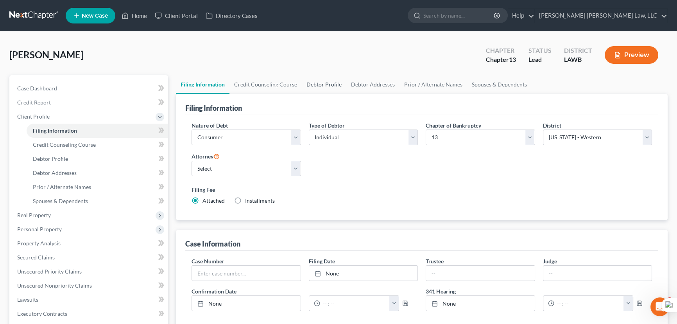
click at [318, 76] on link "Debtor Profile" at bounding box center [324, 84] width 45 height 19
click at [318, 84] on link "Debtor Profile" at bounding box center [324, 84] width 45 height 19
select select "0"
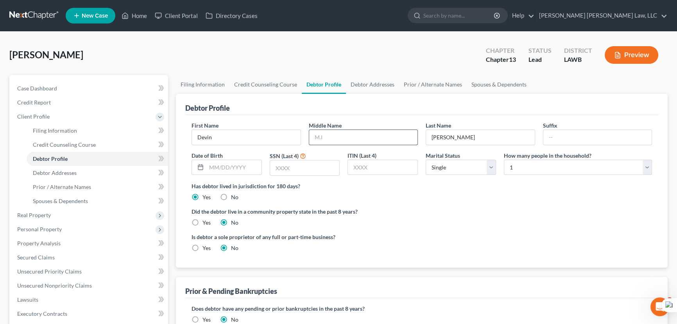
click at [332, 133] on input "text" at bounding box center [363, 137] width 109 height 15
type input "Lee"
click at [222, 164] on input "text" at bounding box center [233, 167] width 55 height 15
type input "09/25/1993"
click at [314, 167] on input "text" at bounding box center [305, 167] width 70 height 15
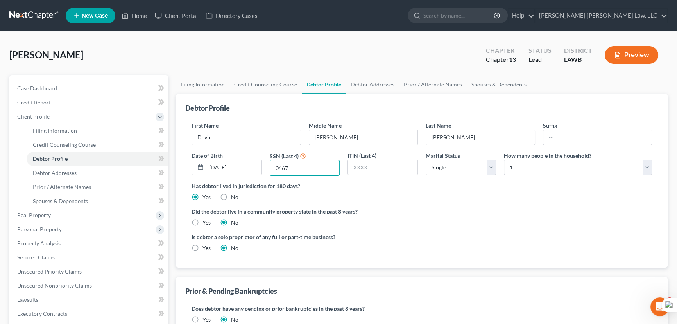
type input "0467"
click at [356, 77] on link "Debtor Addresses" at bounding box center [372, 84] width 53 height 19
select select "0"
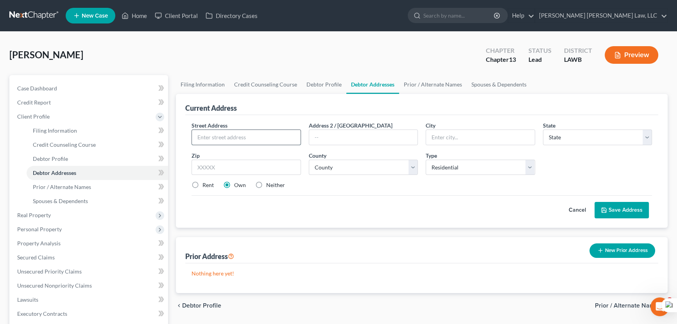
click at [278, 134] on input "text" at bounding box center [246, 137] width 109 height 15
click at [242, 138] on input "text" at bounding box center [246, 137] width 109 height 15
type input "1535 Georgia Rd"
type input "Lake Charles"
select select "19"
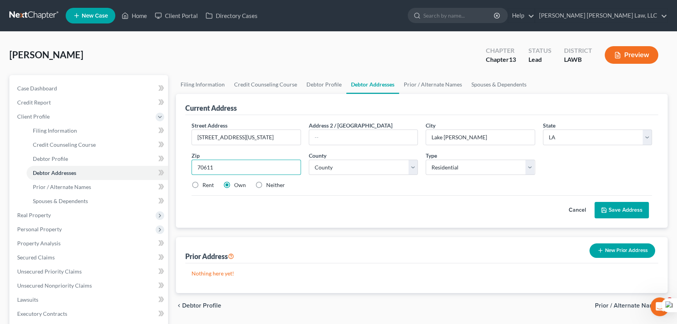
type input "70611"
click at [346, 167] on select "County Acadia Allen Ascension Assumption Avoyelles Beauregard Bienville Bossier…" at bounding box center [363, 167] width 109 height 16
select select "9"
click at [309, 159] on select "County Acadia Allen Ascension Assumption Avoyelles Beauregard Bienville Bossier…" at bounding box center [363, 167] width 109 height 16
click at [444, 84] on link "Prior / Alternate Names" at bounding box center [433, 84] width 68 height 19
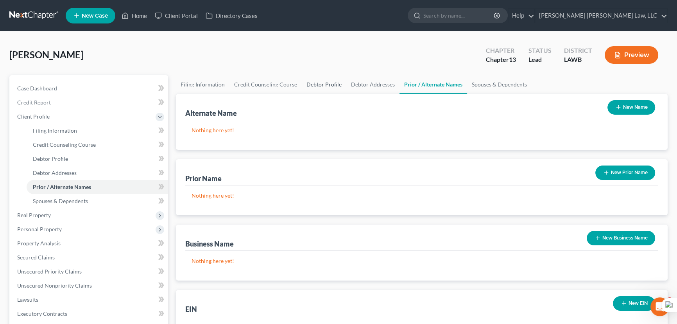
click at [326, 81] on link "Debtor Profile" at bounding box center [324, 84] width 45 height 19
select select "0"
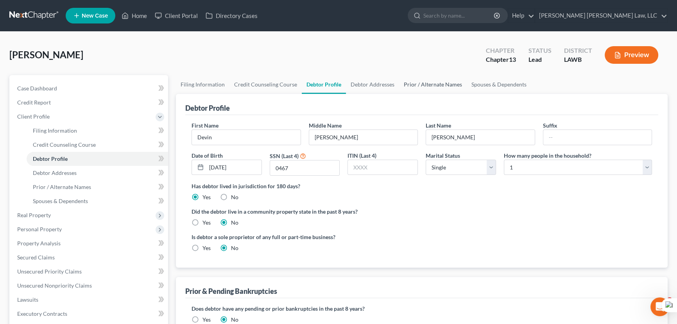
click at [437, 84] on link "Prior / Alternate Names" at bounding box center [433, 84] width 68 height 19
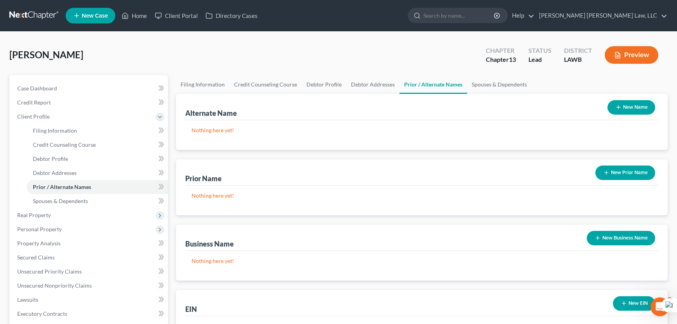
drag, startPoint x: 622, startPoint y: 104, endPoint x: 520, endPoint y: 116, distance: 102.0
click at [622, 104] on button "New Name" at bounding box center [631, 107] width 48 height 14
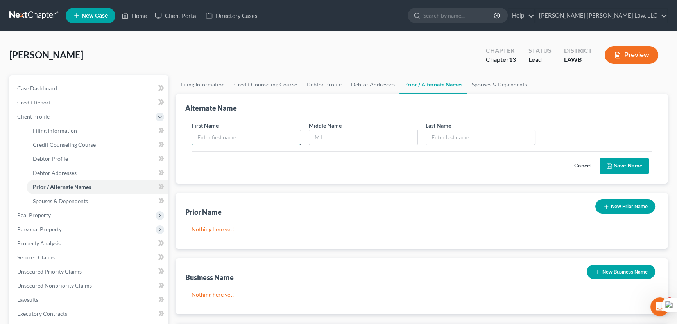
click at [269, 142] on input "text" at bounding box center [246, 137] width 109 height 15
type input "DEvin"
type input "L"
type input "Williams"
click at [206, 134] on input "DEvin" at bounding box center [246, 137] width 109 height 15
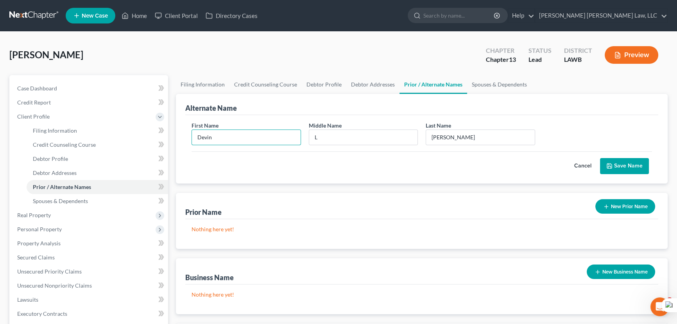
type input "Devin"
click at [613, 163] on button "Save Name" at bounding box center [624, 166] width 49 height 16
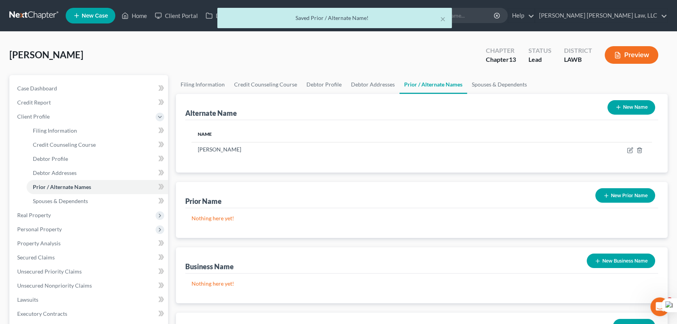
click at [630, 107] on button "New Name" at bounding box center [631, 107] width 48 height 14
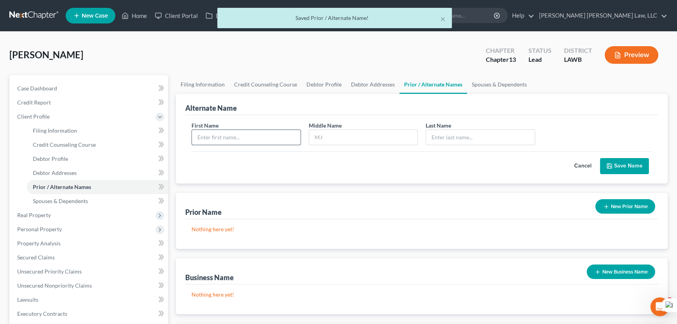
click at [250, 135] on input "text" at bounding box center [246, 137] width 109 height 15
type input "Devin"
type input "Williams"
click at [627, 159] on button "Save Name" at bounding box center [624, 166] width 49 height 16
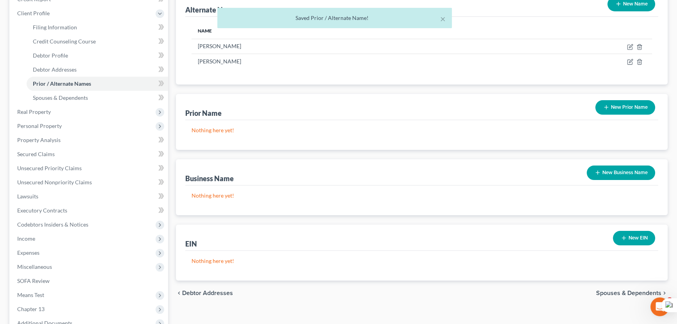
scroll to position [106, 0]
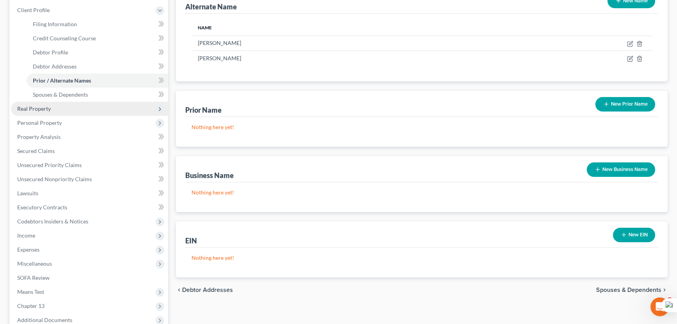
click at [76, 109] on span "Real Property" at bounding box center [89, 109] width 157 height 14
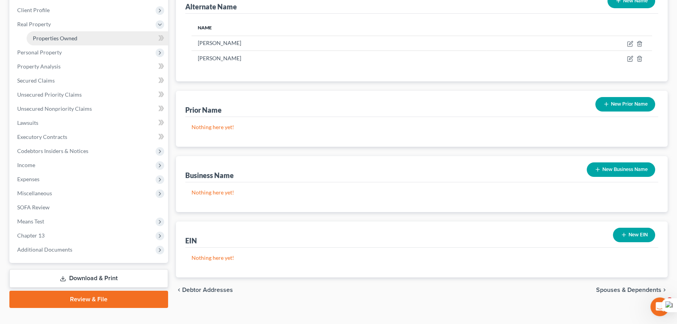
click at [80, 36] on link "Properties Owned" at bounding box center [98, 38] width 142 height 14
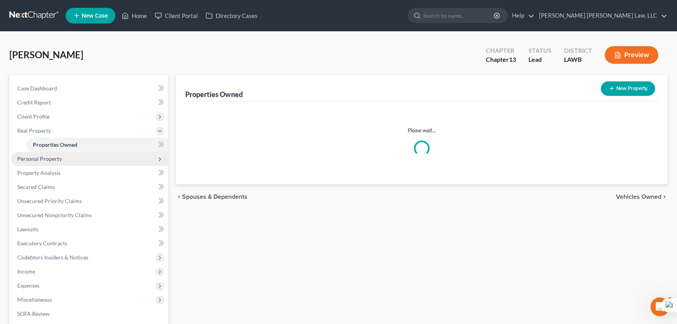
click at [72, 164] on span "Personal Property" at bounding box center [89, 159] width 157 height 14
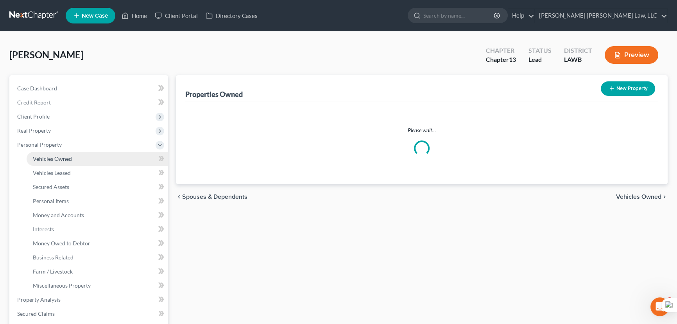
click at [71, 156] on li "Personal Property Vehicles Owned Vehicles Leased Machinery and Vehicles Office …" at bounding box center [89, 215] width 157 height 155
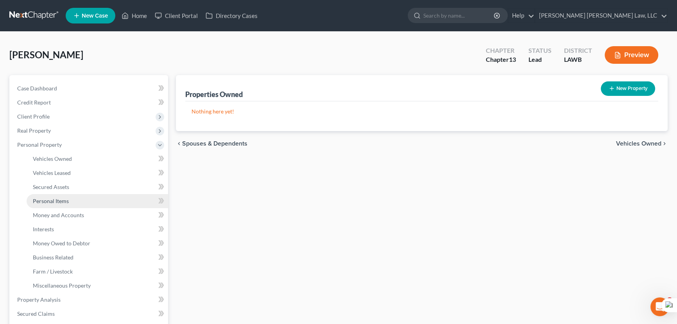
click at [81, 199] on link "Personal Items" at bounding box center [98, 201] width 142 height 14
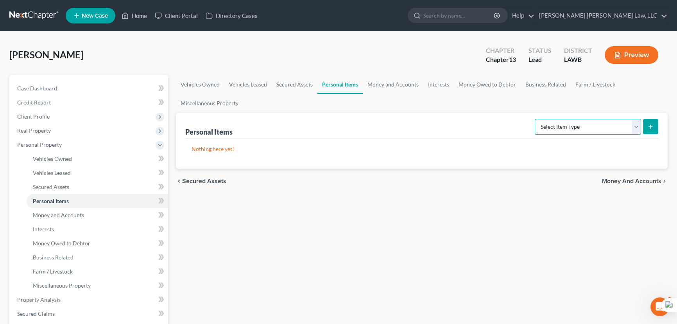
drag, startPoint x: 609, startPoint y: 118, endPoint x: 607, endPoint y: 124, distance: 6.4
click at [609, 119] on select "Select Item Type Clothing (A/B: 11) Collectibles Of Value (A/B: 8) Electronics …" at bounding box center [588, 127] width 106 height 16
select select "clothing"
click at [536, 119] on select "Select Item Type Clothing (A/B: 11) Collectibles Of Value (A/B: 8) Electronics …" at bounding box center [588, 127] width 106 height 16
click at [647, 124] on icon "submit" at bounding box center [650, 127] width 6 height 6
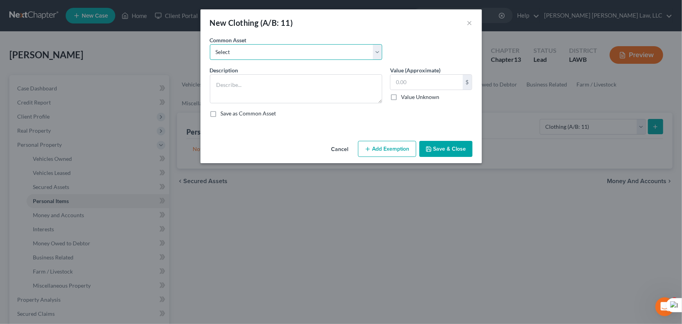
drag, startPoint x: 291, startPoint y: 48, endPoint x: 285, endPoint y: 57, distance: 10.7
click at [291, 48] on select "Select Clothes Clothes" at bounding box center [296, 52] width 172 height 16
select select "0"
click at [210, 44] on select "Select Clothes Clothes" at bounding box center [296, 52] width 172 height 16
type textarea "Clothes"
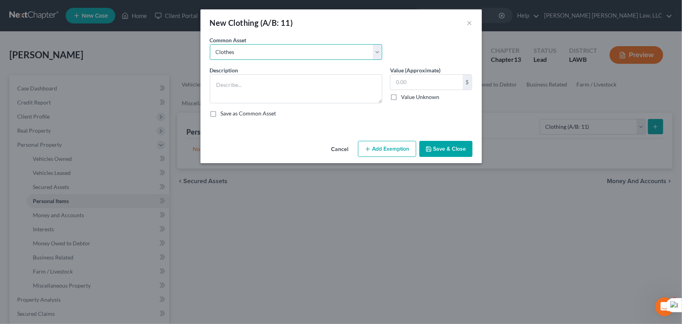
type input "300.00"
click at [384, 154] on button "Add Exemption" at bounding box center [387, 149] width 58 height 16
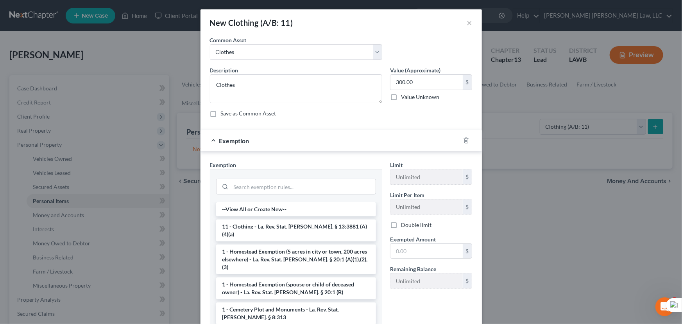
click at [307, 230] on li "11 - Clothing - La. Rev. Stat. Ann. § 13:3881 (A)(4)(a)" at bounding box center [296, 230] width 160 height 22
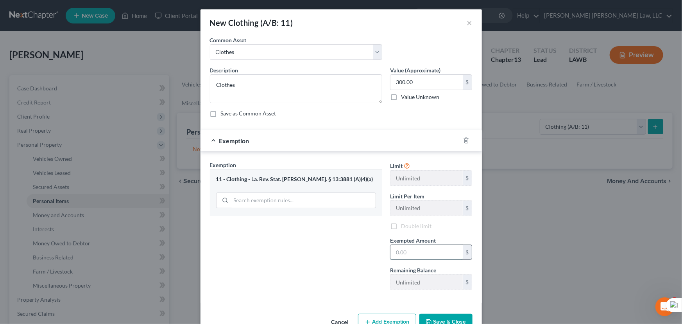
click at [418, 258] on input "text" at bounding box center [427, 252] width 72 height 15
type input "300.00"
click at [435, 314] on button "Save & Close" at bounding box center [445, 322] width 53 height 16
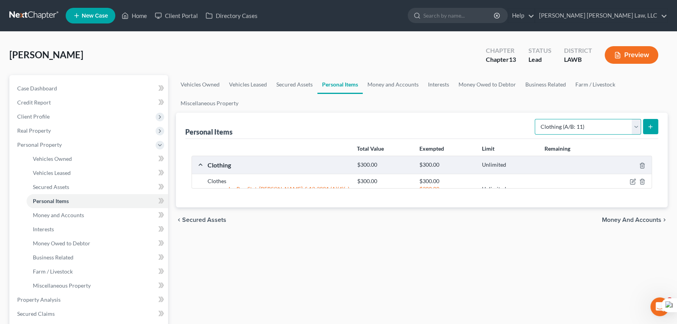
click at [593, 124] on select "Select Item Type Clothing (A/B: 11) Collectibles Of Value (A/B: 8) Electronics …" at bounding box center [588, 127] width 106 height 16
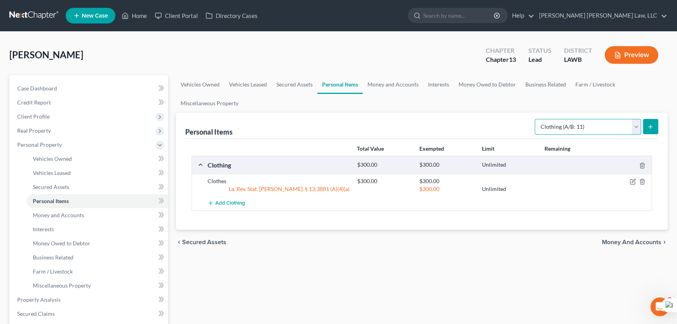
select select "household_goods"
click at [536, 119] on select "Select Item Type Clothing (A/B: 11) Collectibles Of Value (A/B: 8) Electronics …" at bounding box center [588, 127] width 106 height 16
click at [646, 129] on button "submit" at bounding box center [650, 126] width 15 height 15
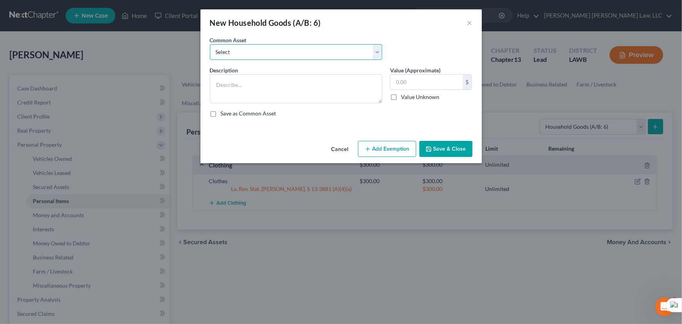
drag, startPoint x: 317, startPoint y: 50, endPoint x: 314, endPoint y: 59, distance: 9.9
click at [317, 50] on select "Select Furniture Movables 2002 Chevy Tahoe 231,000 miles Movables Movables Mova…" at bounding box center [296, 52] width 172 height 16
select select "0"
click at [210, 44] on select "Select Furniture Movables 2002 Chevy Tahoe 231,000 miles Movables Movables Mova…" at bounding box center [296, 52] width 172 height 16
type textarea "Furniture"
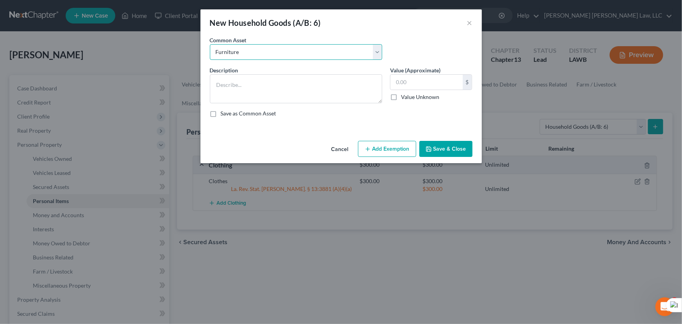
type input "1,200.00"
click at [375, 154] on button "Add Exemption" at bounding box center [387, 149] width 58 height 16
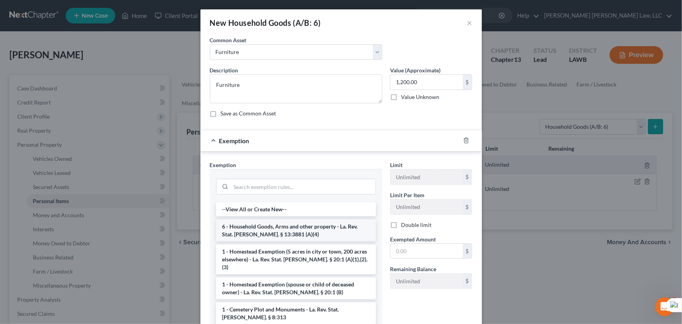
click at [309, 224] on li "6 - Household Goods, Arms and other property - La. Rev. Stat. Ann. § 13:3881 (A…" at bounding box center [296, 230] width 160 height 22
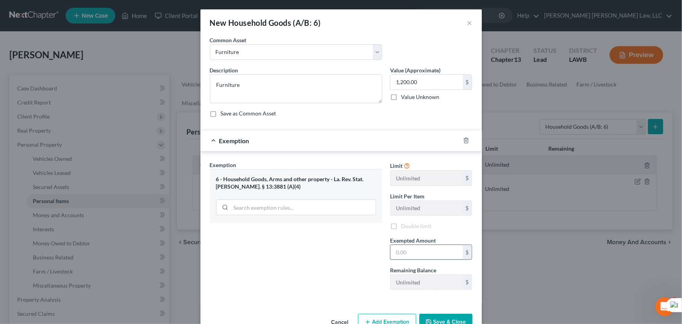
click at [440, 251] on input "text" at bounding box center [427, 252] width 72 height 15
type input "1200"
click at [446, 320] on button "Save & Close" at bounding box center [445, 322] width 53 height 16
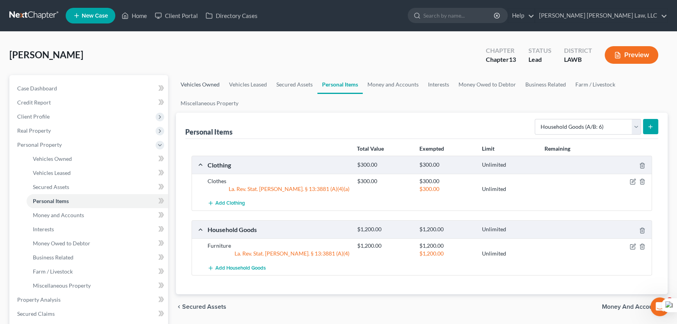
click at [208, 85] on link "Vehicles Owned" at bounding box center [200, 84] width 48 height 19
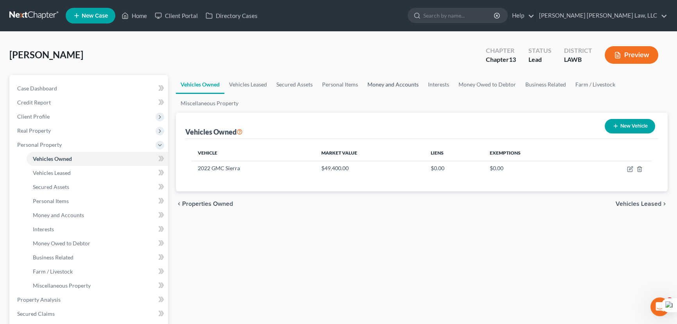
click at [390, 88] on link "Money and Accounts" at bounding box center [393, 84] width 61 height 19
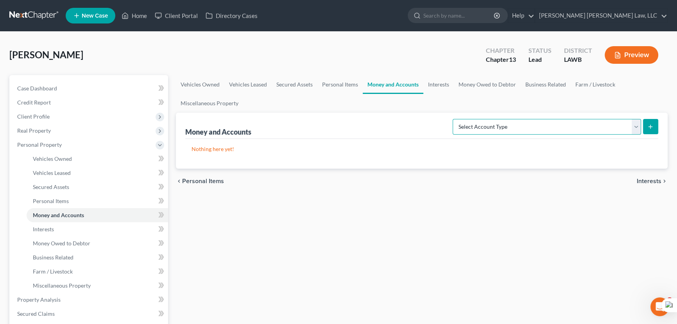
click at [638, 127] on select "Select Account Type Brokerage (A/B: 18, SOFA: 20) Cash on Hand (A/B: 16) Certif…" at bounding box center [547, 127] width 188 height 16
select select "checking"
click at [455, 119] on select "Select Account Type Brokerage (A/B: 18, SOFA: 20) Cash on Hand (A/B: 16) Certif…" at bounding box center [547, 127] width 188 height 16
click at [660, 133] on div "Money and Accounts Select Account Type Brokerage (A/B: 18, SOFA: 20) Cash on Ha…" at bounding box center [422, 141] width 492 height 56
click at [654, 129] on button "submit" at bounding box center [650, 126] width 15 height 15
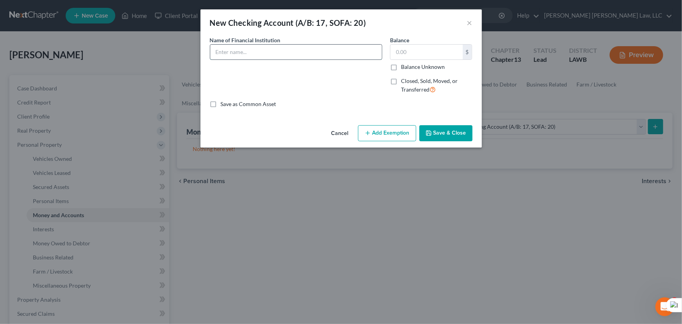
click at [269, 58] on input "text" at bounding box center [296, 52] width 172 height 15
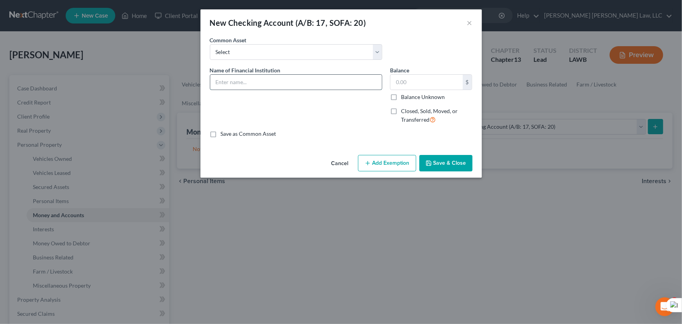
drag, startPoint x: 243, startPoint y: 86, endPoint x: 235, endPoint y: 83, distance: 8.2
click at [243, 86] on input "text" at bounding box center [296, 82] width 172 height 15
type input "CSE FCU"
click at [439, 158] on button "Save & Close" at bounding box center [445, 163] width 53 height 16
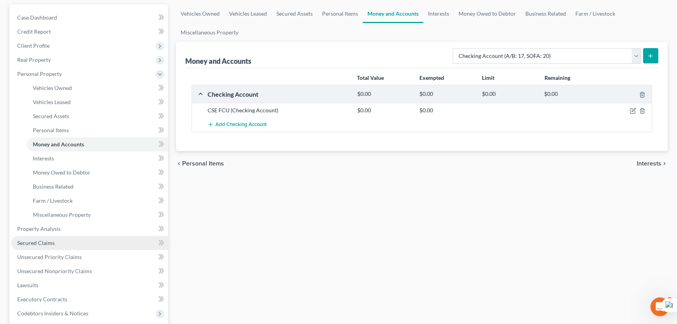
click at [82, 241] on link "Secured Claims" at bounding box center [89, 243] width 157 height 14
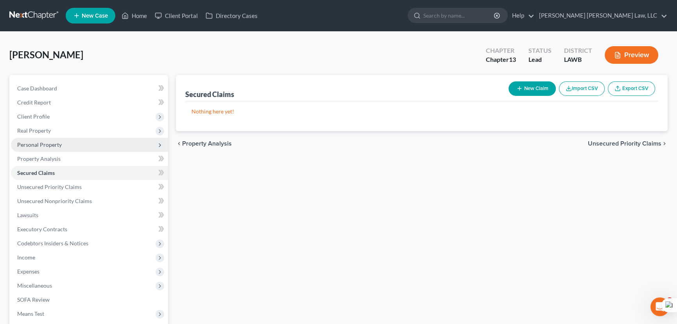
click at [70, 138] on span "Personal Property" at bounding box center [89, 145] width 157 height 14
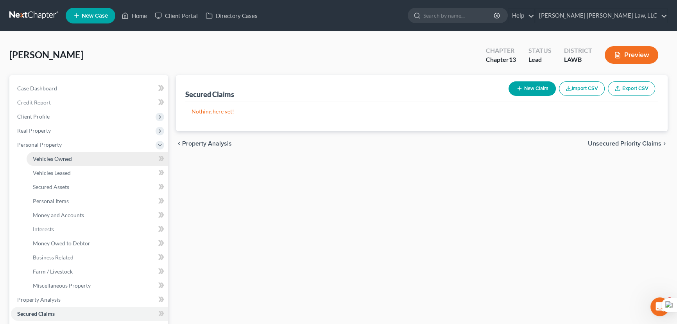
click at [69, 155] on span "Vehicles Owned" at bounding box center [52, 158] width 39 height 7
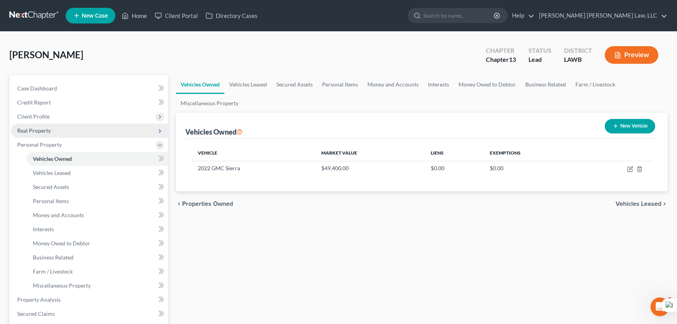
click at [96, 127] on span "Real Property" at bounding box center [89, 131] width 157 height 14
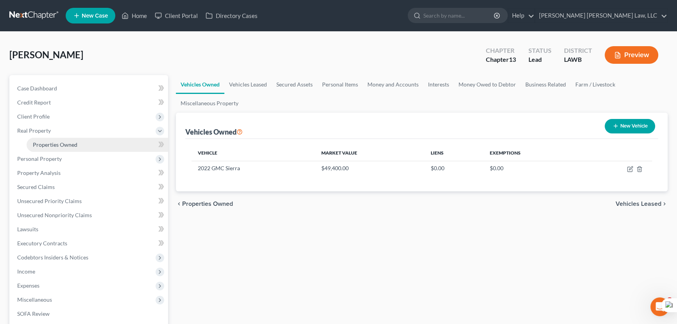
click at [92, 138] on link "Properties Owned" at bounding box center [98, 145] width 142 height 14
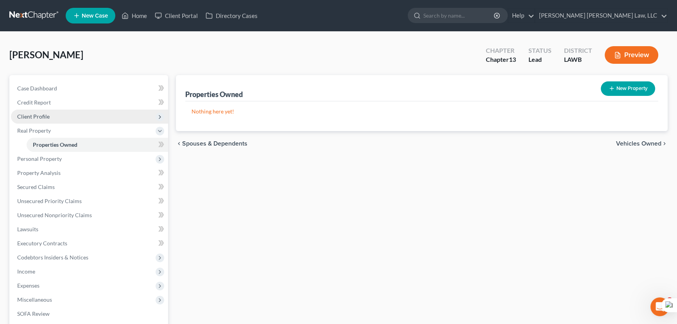
click at [107, 118] on span "Client Profile" at bounding box center [89, 116] width 157 height 14
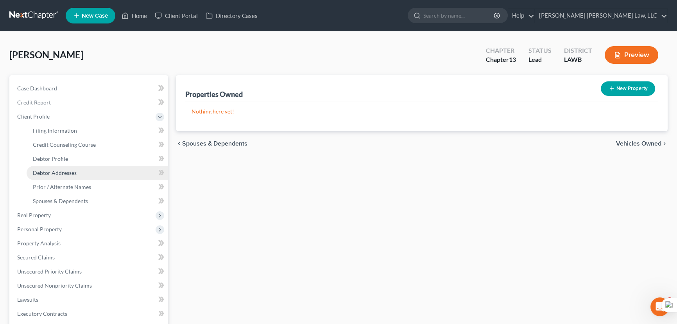
click at [92, 169] on link "Debtor Addresses" at bounding box center [98, 173] width 142 height 14
select select "0"
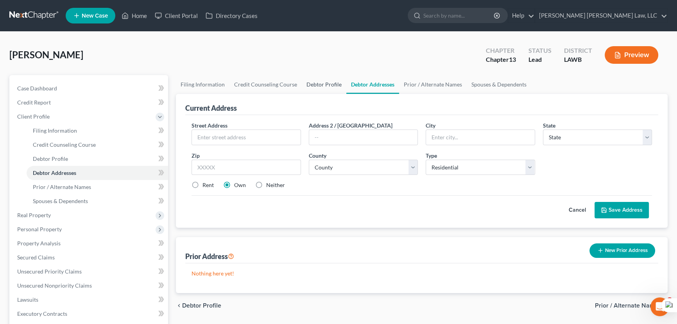
click at [331, 82] on link "Debtor Profile" at bounding box center [324, 84] width 45 height 19
select select "0"
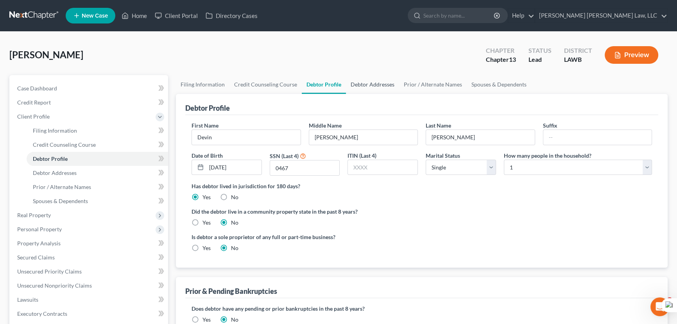
click at [376, 79] on link "Debtor Addresses" at bounding box center [372, 84] width 53 height 19
select select "0"
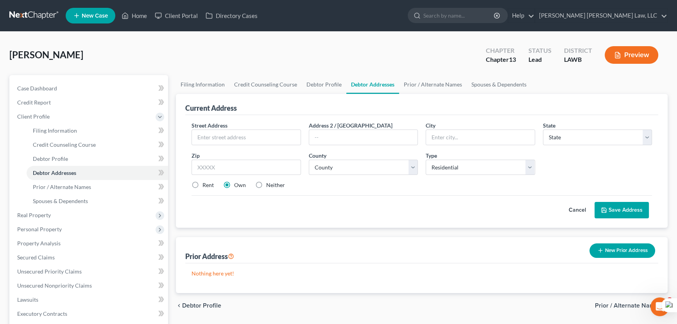
click at [579, 211] on button "Cancel" at bounding box center [577, 210] width 34 height 16
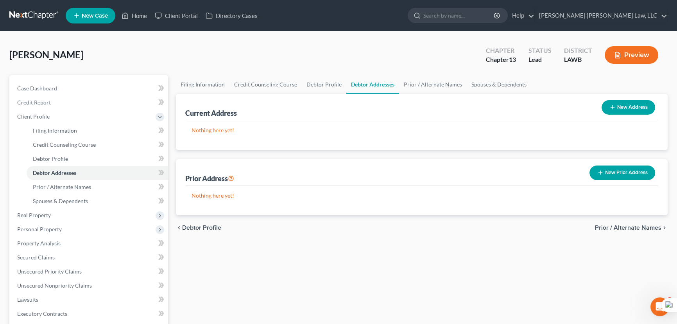
click at [575, 209] on div "Nothing here yet!" at bounding box center [421, 200] width 473 height 30
drag, startPoint x: 638, startPoint y: 104, endPoint x: 393, endPoint y: 108, distance: 245.1
click at [638, 104] on button "New Address" at bounding box center [629, 107] width 54 height 14
select select "0"
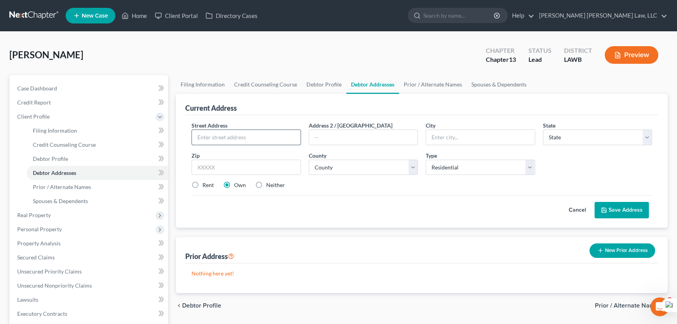
click at [231, 136] on input "text" at bounding box center [246, 137] width 109 height 15
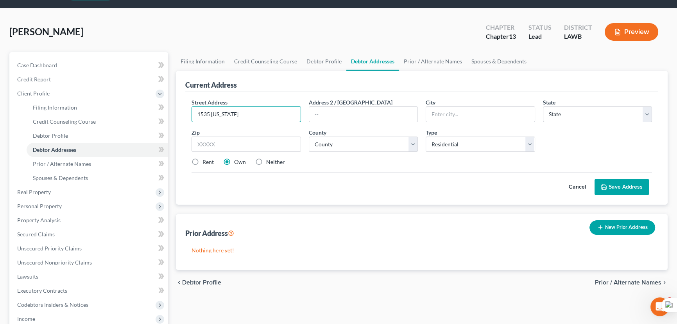
scroll to position [35, 0]
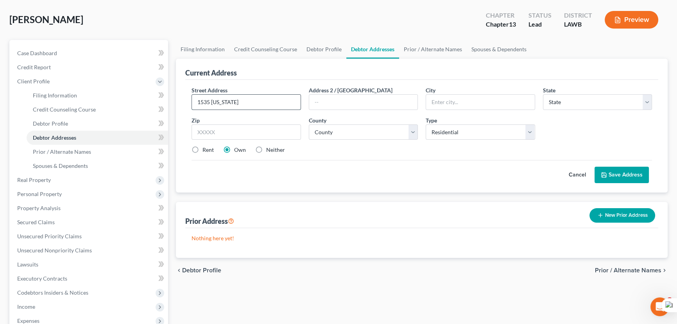
click at [249, 102] on input "1535 Georgia" at bounding box center [246, 102] width 109 height 15
type input "1535 Georgia Rd"
click at [454, 106] on input "text" at bounding box center [480, 102] width 109 height 15
type input "Lake Charles"
select select "19"
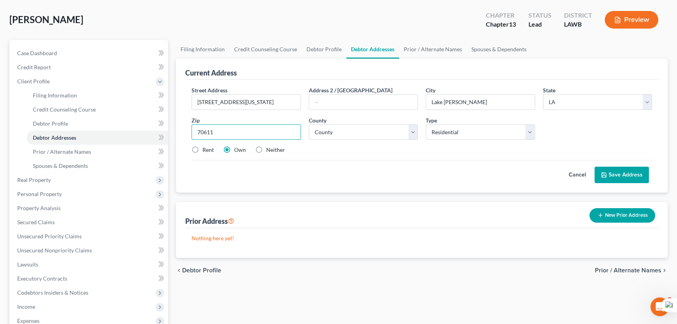
type input "70611"
click at [387, 138] on div "Street Address * 1535 Georgia Rd Address 2 / PO Box City * Lake Charles State *…" at bounding box center [422, 123] width 468 height 74
click at [388, 134] on select "County Acadia Allen Ascension Assumption Avoyelles Beauregard Bienville Bossier…" at bounding box center [363, 132] width 109 height 16
select select "9"
click at [309, 124] on select "County Acadia Allen Ascension Assumption Avoyelles Beauregard Bienville Bossier…" at bounding box center [363, 132] width 109 height 16
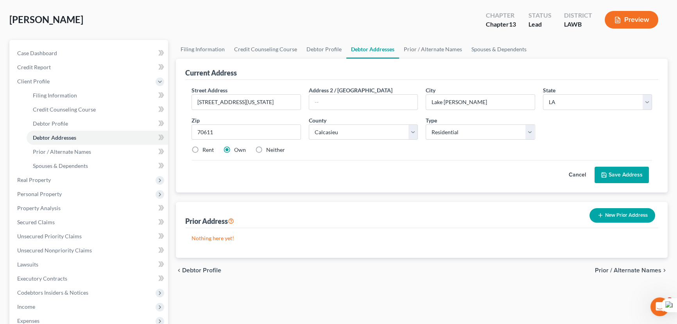
click at [632, 175] on button "Save Address" at bounding box center [622, 175] width 54 height 16
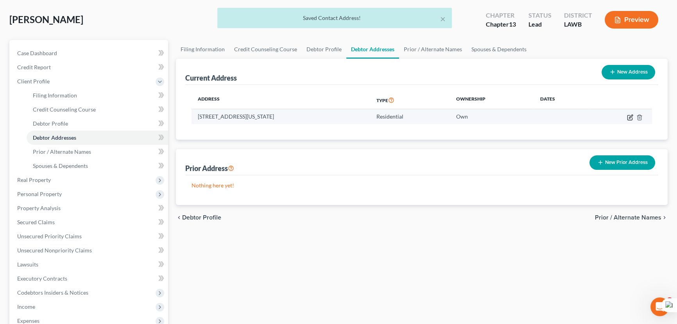
click at [628, 118] on icon "button" at bounding box center [630, 117] width 6 height 6
select select "19"
select select "9"
select select "0"
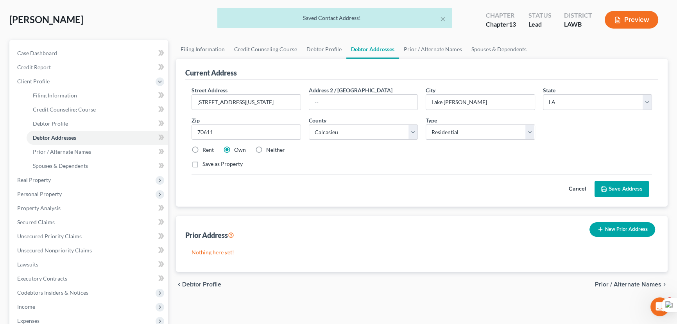
click at [202, 160] on label "Save as Property" at bounding box center [222, 164] width 40 height 8
click at [206, 160] on input "Save as Property" at bounding box center [208, 162] width 5 height 5
checkbox input "true"
click at [615, 186] on button "Save Address" at bounding box center [622, 189] width 54 height 16
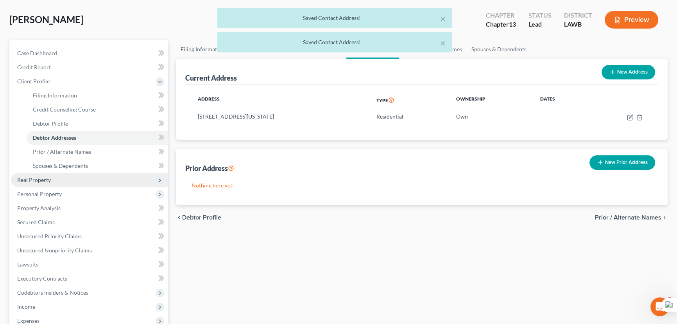
click at [82, 176] on span "Real Property" at bounding box center [89, 180] width 157 height 14
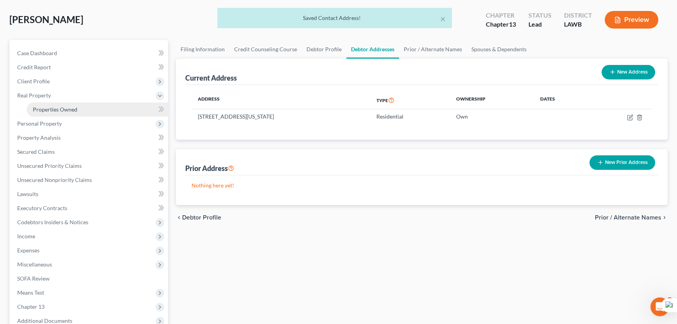
click at [93, 109] on link "Properties Owned" at bounding box center [98, 109] width 142 height 14
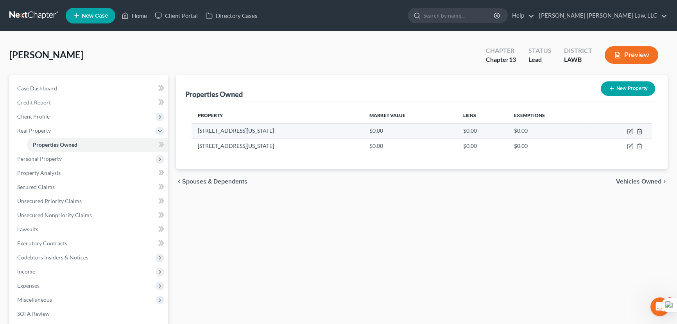
click at [639, 130] on polyline "button" at bounding box center [639, 130] width 5 height 0
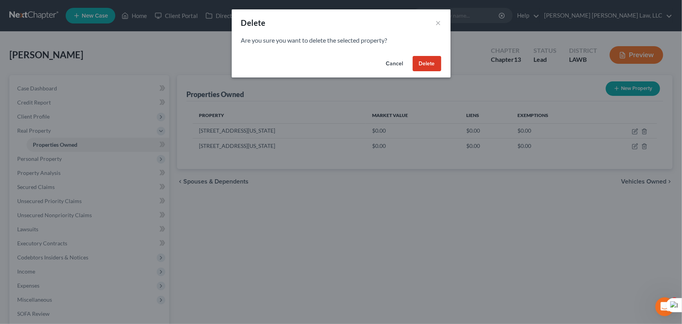
click at [432, 59] on button "Delete" at bounding box center [427, 64] width 29 height 16
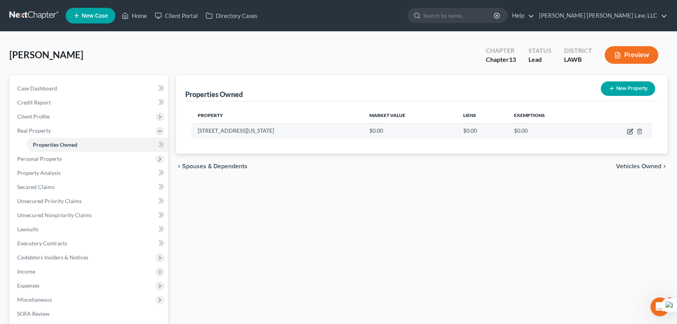
click at [629, 128] on icon "button" at bounding box center [630, 131] width 6 height 6
click at [629, 131] on icon "button" at bounding box center [631, 131] width 4 height 4
select select "19"
select select "9"
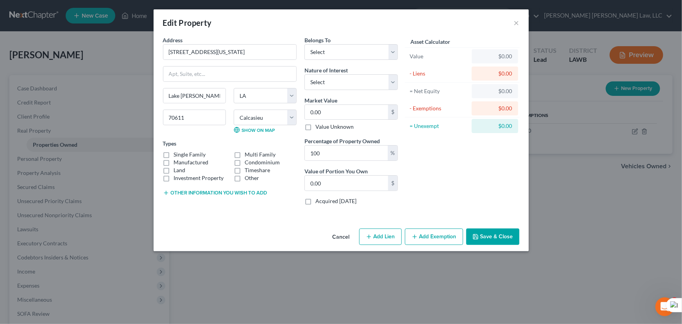
select select "19"
select select "9"
drag, startPoint x: 516, startPoint y: 23, endPoint x: 511, endPoint y: 27, distance: 6.2
click at [516, 23] on button "×" at bounding box center [516, 22] width 5 height 9
click at [174, 162] on label "Manufactured" at bounding box center [191, 162] width 35 height 8
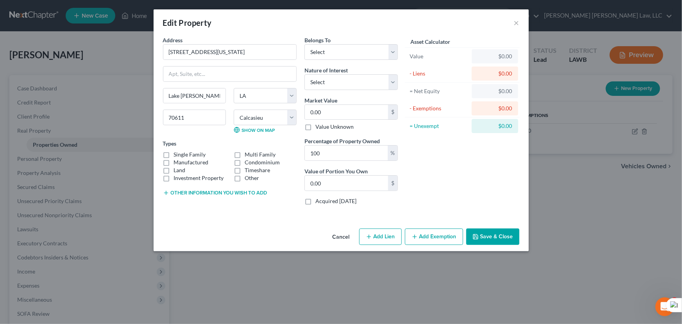
click at [177, 162] on input "Manufactured" at bounding box center [179, 160] width 5 height 5
checkbox input "true"
click at [174, 174] on label "Investment Property" at bounding box center [199, 178] width 50 height 8
click at [177, 174] on input "Investment Property" at bounding box center [179, 176] width 5 height 5
checkbox input "true"
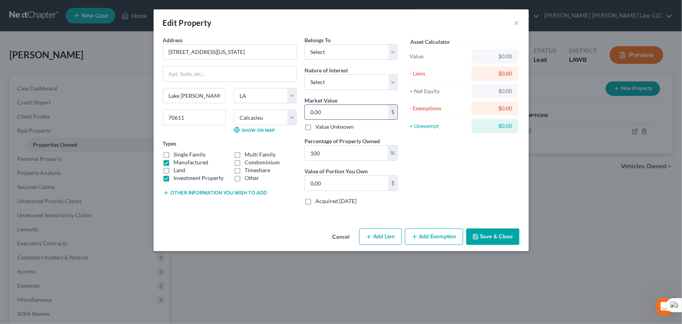
click at [338, 111] on input "0.00" at bounding box center [346, 112] width 83 height 15
type input "1"
type input "1.00"
type input "14"
type input "14.00"
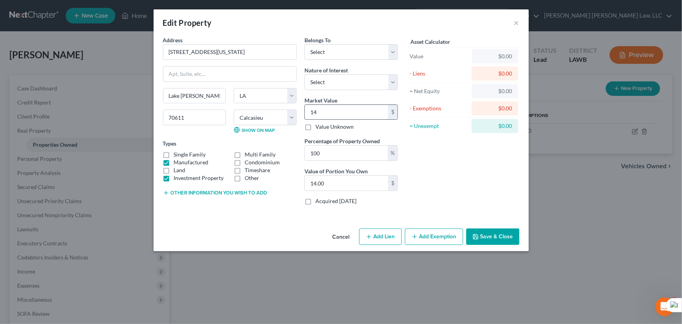
type input "143"
type input "143.00"
type input "1432"
type input "1,432.00"
type input "1,4320"
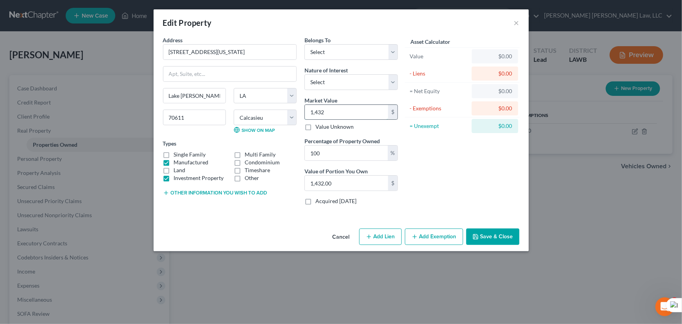
type input "14,320.00"
type input "14,3200"
type input "143,200.00"
type input "143,200"
drag, startPoint x: 364, startPoint y: 50, endPoint x: 362, endPoint y: 59, distance: 8.8
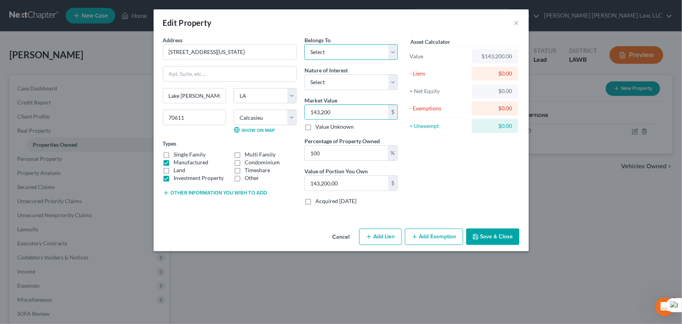
click at [364, 50] on select "Select Debtor 1 Only Debtor 2 Only Debtor 1 And Debtor 2 Only At Least One Of T…" at bounding box center [351, 52] width 93 height 16
select select "0"
click at [305, 44] on select "Select Debtor 1 Only Debtor 2 Only Debtor 1 And Debtor 2 Only At Least One Of T…" at bounding box center [351, 52] width 93 height 16
click at [432, 238] on button "Add Exemption" at bounding box center [434, 236] width 58 height 16
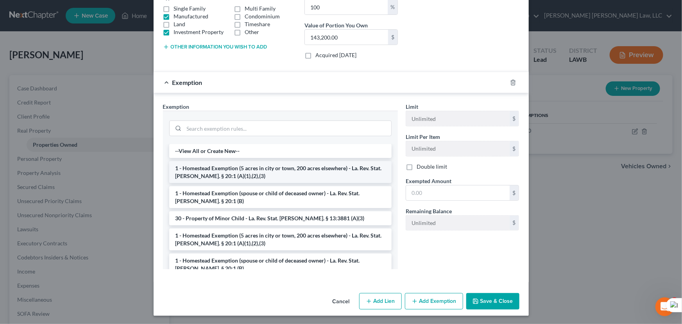
click at [231, 172] on li "1 - Homestead Exemption (5 acres in city or town, 200 acres elsewhere) - La. Re…" at bounding box center [280, 172] width 222 height 22
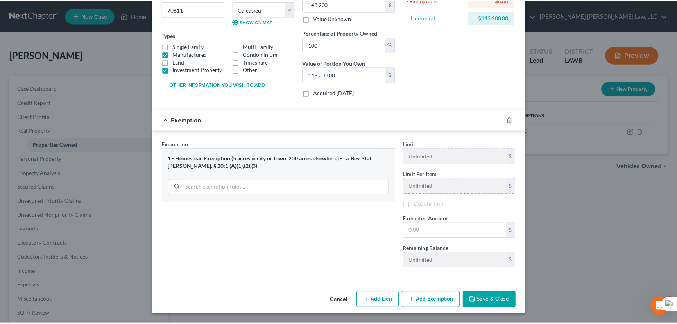
scroll to position [109, 0]
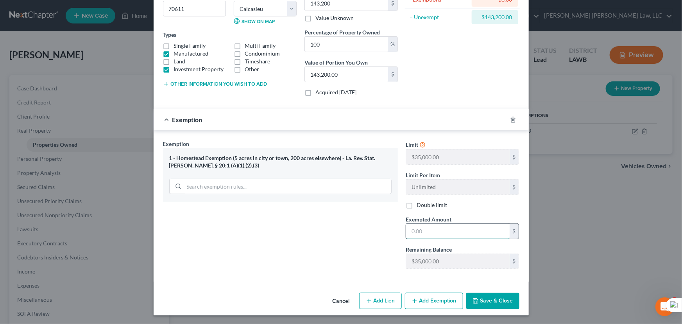
click at [447, 225] on input "text" at bounding box center [458, 231] width 104 height 15
type input "35,000"
click at [493, 296] on button "Save & Close" at bounding box center [492, 300] width 53 height 16
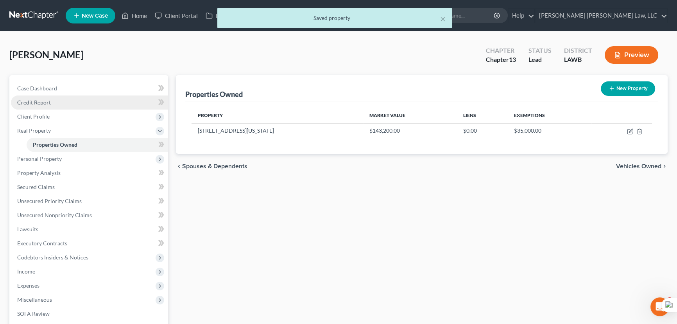
click at [65, 102] on link "Credit Report" at bounding box center [89, 102] width 157 height 14
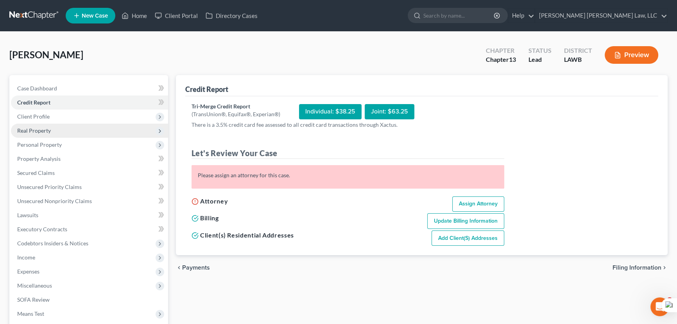
click at [61, 117] on span "Client Profile" at bounding box center [89, 116] width 157 height 14
click at [61, 128] on span "Filing Information" at bounding box center [55, 130] width 44 height 7
select select "1"
select select "0"
select select "3"
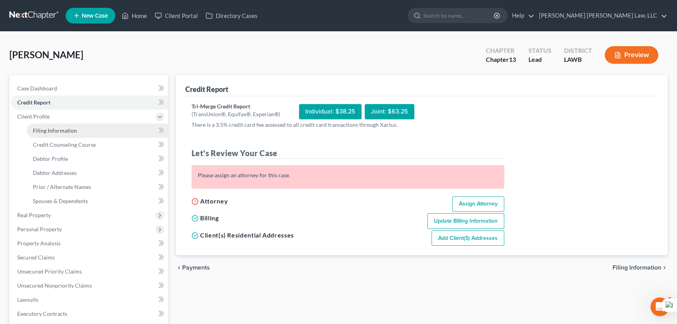
select select "36"
select select "19"
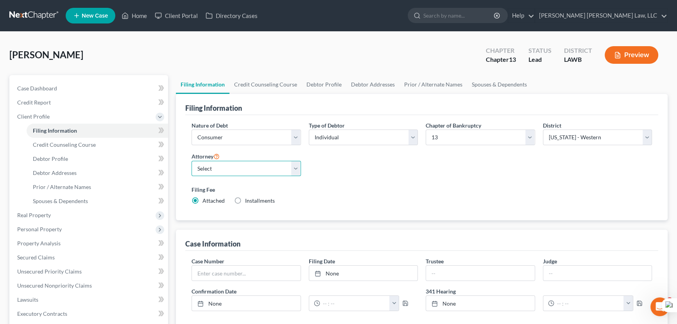
drag, startPoint x: 232, startPoint y: 165, endPoint x: 232, endPoint y: 174, distance: 9.8
click at [232, 165] on select "Select E. Orum Young III - LAWB E. Orum Young III - LAMB E. Orum Young III - LA…" at bounding box center [246, 169] width 109 height 16
select select "0"
click at [192, 161] on select "Select E. Orum Young III - LAWB E. Orum Young III - LAMB E. Orum Young III - LA…" at bounding box center [246, 169] width 109 height 16
click at [71, 101] on link "Credit Report" at bounding box center [89, 102] width 157 height 14
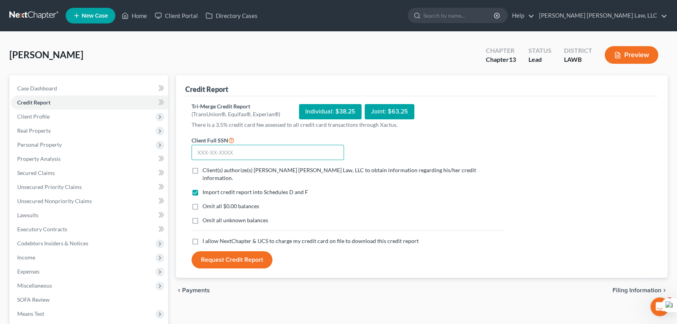
click at [212, 148] on input "text" at bounding box center [268, 153] width 152 height 16
type input "437-87-0467"
click at [202, 170] on label "Client(s) authorize(s) E. Orum Young Law, LLC to obtain information regarding h…" at bounding box center [353, 174] width 302 height 16
click at [206, 170] on input "Client(s) authorize(s) E. Orum Young Law, LLC to obtain information regarding h…" at bounding box center [208, 168] width 5 height 5
checkbox input "true"
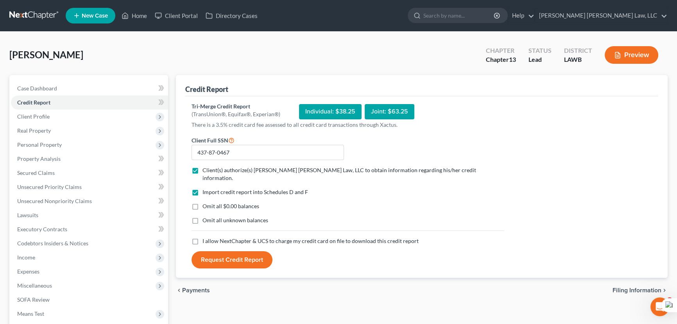
click at [202, 202] on label "Omit all $0.00 balances" at bounding box center [230, 206] width 57 height 8
click at [206, 202] on input "Omit all $0.00 balances" at bounding box center [208, 204] width 5 height 5
checkbox input "true"
click at [202, 216] on label "Omit all unknown balances" at bounding box center [235, 220] width 66 height 8
click at [206, 216] on input "Omit all unknown balances" at bounding box center [208, 218] width 5 height 5
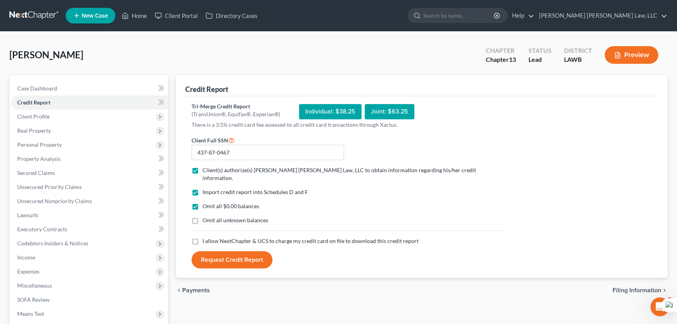
checkbox input "true"
click at [202, 237] on label "I allow NextChapter & UCS to charge my credit card on file to download this cre…" at bounding box center [310, 241] width 216 height 8
click at [206, 237] on input "I allow NextChapter & UCS to charge my credit card on file to download this cre…" at bounding box center [208, 239] width 5 height 5
checkbox input "true"
click at [216, 252] on button "Request Credit Report" at bounding box center [232, 259] width 81 height 17
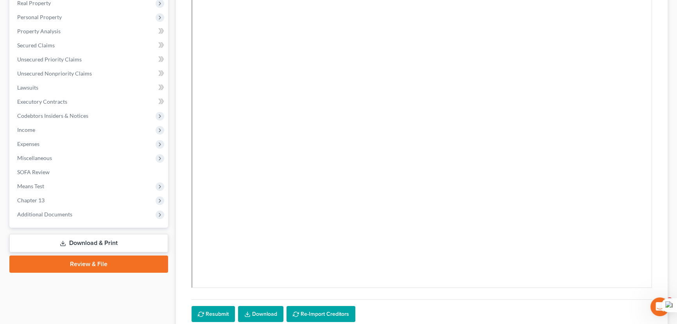
scroll to position [142, 0]
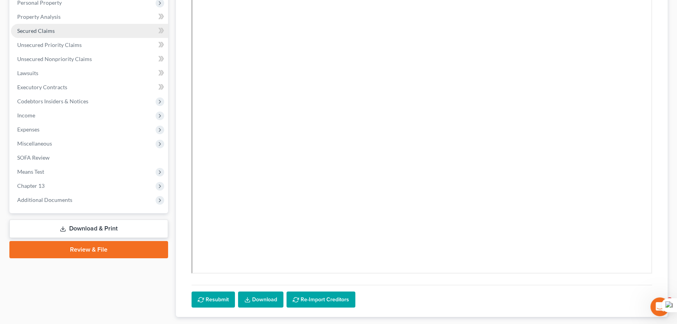
click at [64, 36] on link "Secured Claims" at bounding box center [89, 31] width 157 height 14
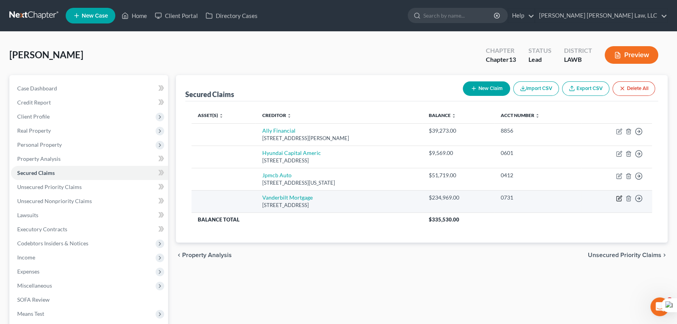
click at [618, 197] on icon "button" at bounding box center [620, 197] width 4 height 4
select select "44"
select select "0"
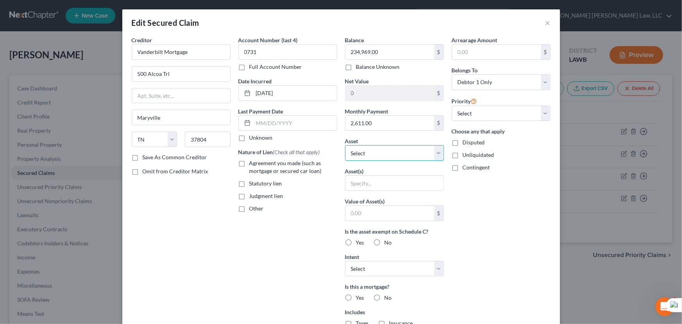
click at [408, 156] on select "Select Other Multiple Assets 2022 GMC Sierra - $49400.0 Clothing - Clothes - $3…" at bounding box center [394, 153] width 99 height 16
select select "6"
click at [345, 145] on select "Select Other Multiple Assets 2022 GMC Sierra - $49400.0 Clothing - Clothes - $3…" at bounding box center [394, 153] width 99 height 16
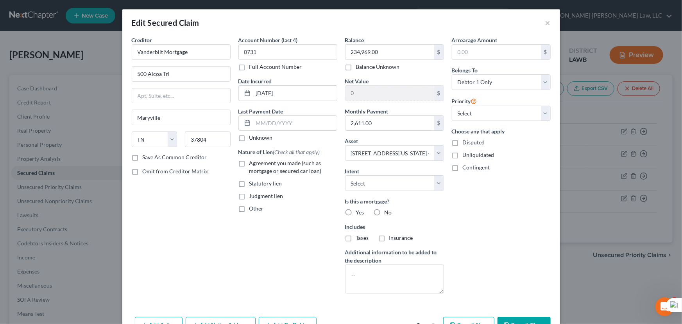
click at [249, 165] on label "Agreement you made (such as mortgage or secured car loan)" at bounding box center [293, 167] width 88 height 16
click at [253, 164] on input "Agreement you made (such as mortgage or secured car loan)" at bounding box center [255, 161] width 5 height 5
checkbox input "true"
click at [356, 213] on label "Yes" at bounding box center [360, 212] width 8 height 8
click at [359, 213] on input "Yes" at bounding box center [361, 210] width 5 height 5
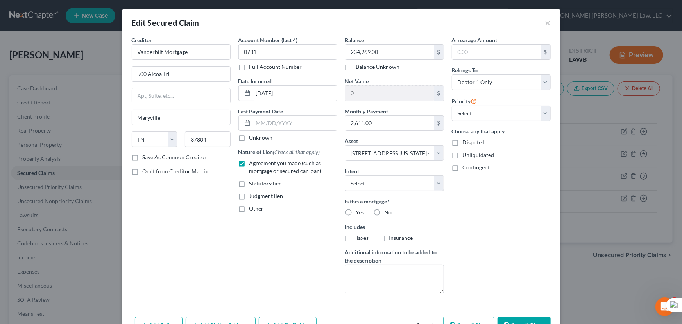
radio input "true"
click at [356, 235] on label "Taxes" at bounding box center [362, 238] width 13 height 8
click at [359, 235] on input "Taxes" at bounding box center [361, 236] width 5 height 5
checkbox input "true"
click at [389, 238] on label "Insurance" at bounding box center [401, 238] width 24 height 8
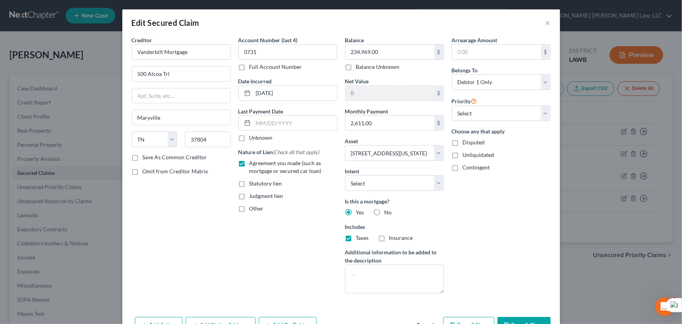
click at [392, 238] on input "Insurance" at bounding box center [394, 236] width 5 height 5
checkbox input "true"
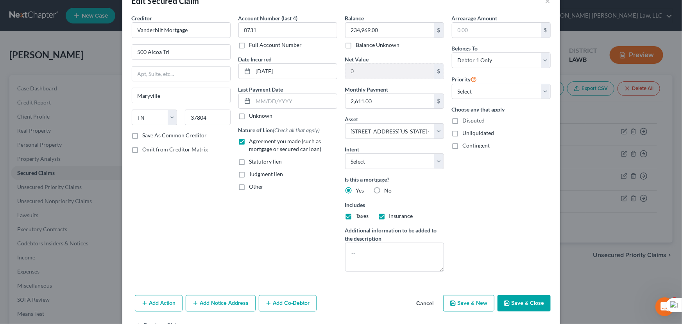
scroll to position [47, 0]
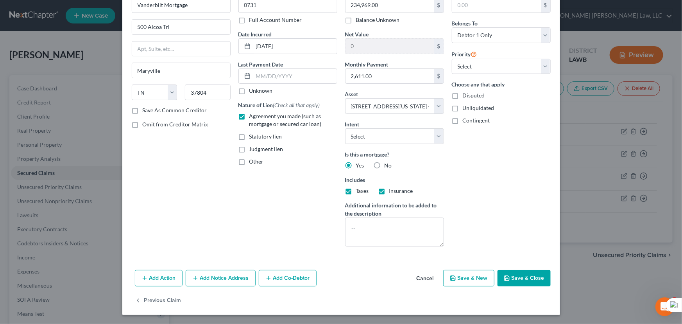
click at [504, 278] on icon "button" at bounding box center [507, 278] width 6 height 6
select select
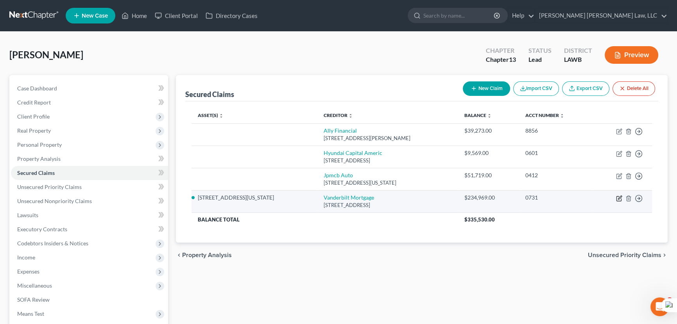
click at [618, 197] on icon "button" at bounding box center [619, 198] width 6 height 6
select select "44"
select select "6"
select select "0"
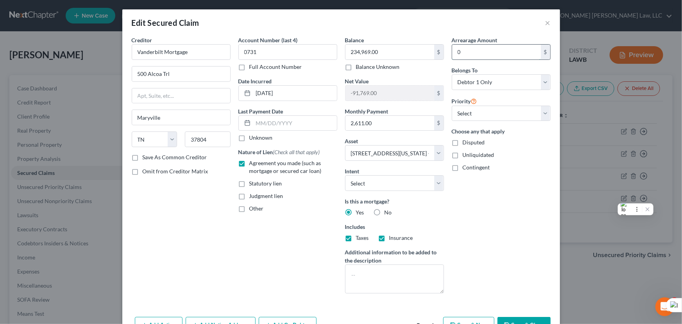
click at [464, 48] on input "0" at bounding box center [496, 52] width 89 height 15
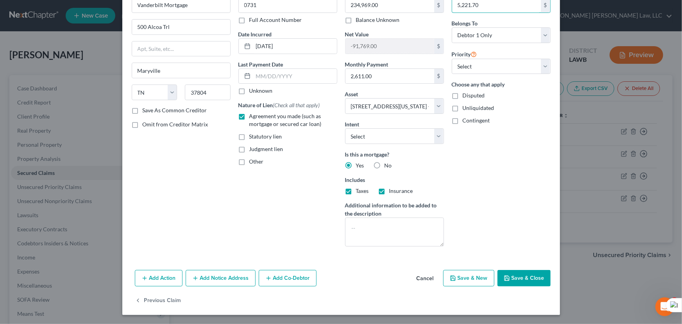
type input "5,221.70"
click at [525, 279] on button "Save & Close" at bounding box center [524, 278] width 53 height 16
select select
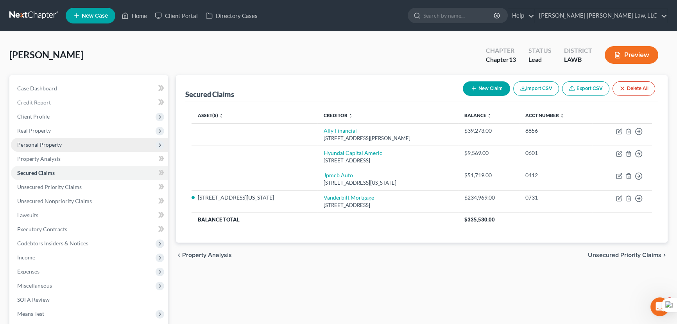
click at [52, 138] on span "Personal Property" at bounding box center [89, 145] width 157 height 14
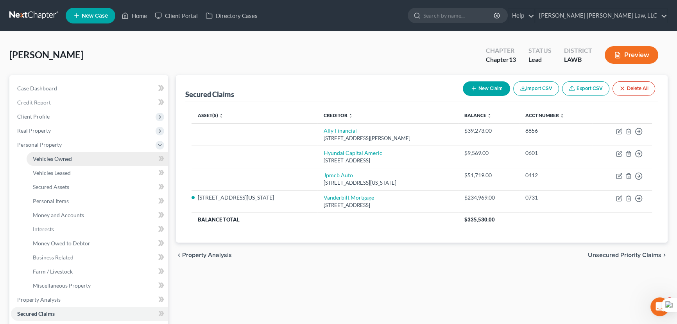
click at [55, 152] on link "Vehicles Owned" at bounding box center [98, 159] width 142 height 14
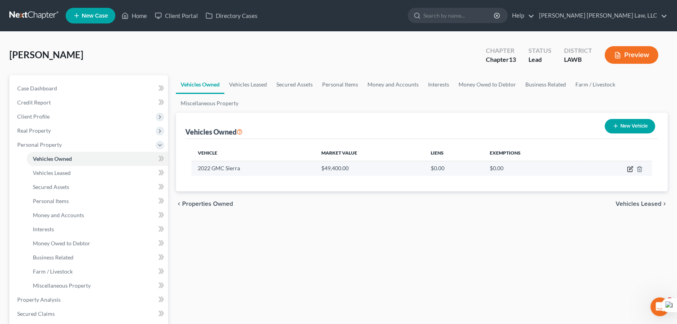
click at [632, 168] on icon "button" at bounding box center [630, 169] width 6 height 6
select select "0"
select select "4"
select select "2"
select select "0"
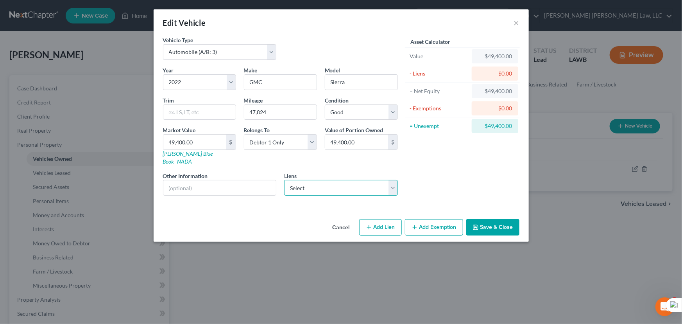
drag, startPoint x: 366, startPoint y: 179, endPoint x: 361, endPoint y: 185, distance: 8.1
click at [366, 180] on select "Select Jpmcb Auto - $51,719.00 Ally Financial - $39,273.00 Hyundai Capital Amer…" at bounding box center [341, 188] width 114 height 16
select select "0"
click at [284, 180] on select "Select Jpmcb Auto - $51,719.00 Ally Financial - $39,273.00 Hyundai Capital Amer…" at bounding box center [341, 188] width 114 height 16
select select
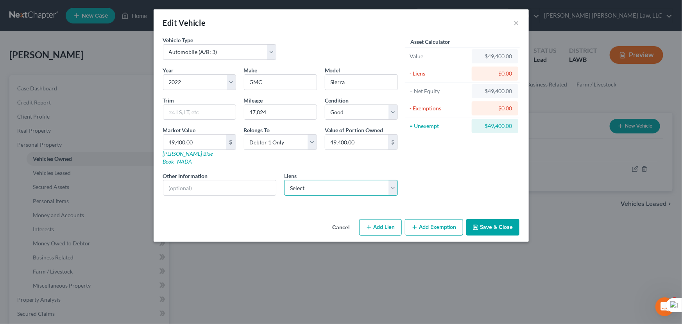
select select "19"
select select "0"
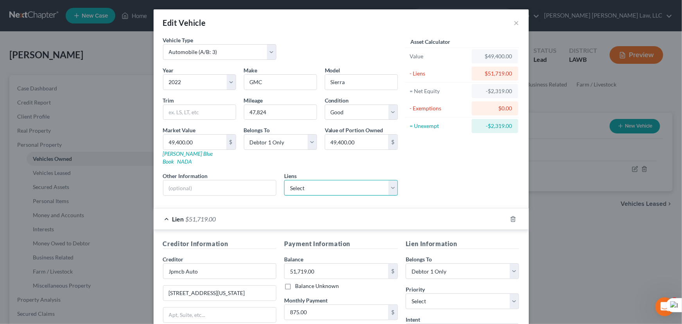
scroll to position [103, 0]
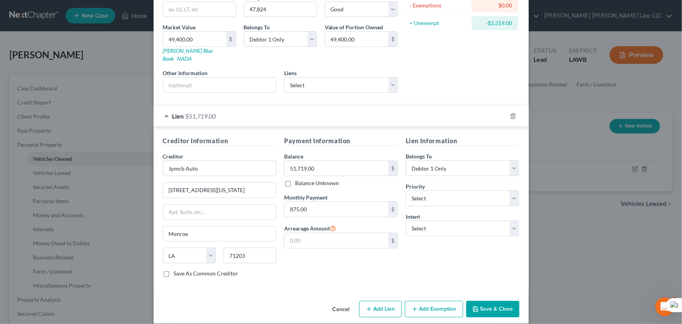
click at [435, 301] on button "Add Exemption" at bounding box center [434, 309] width 58 height 16
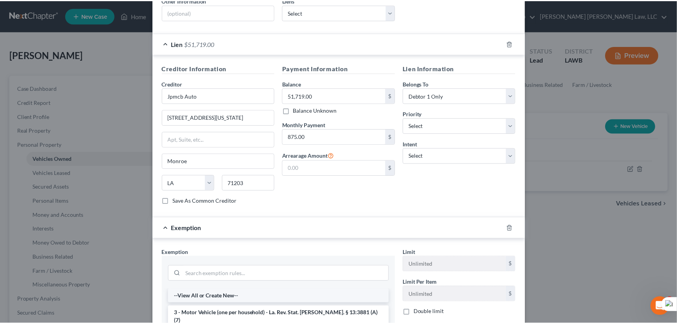
scroll to position [274, 0]
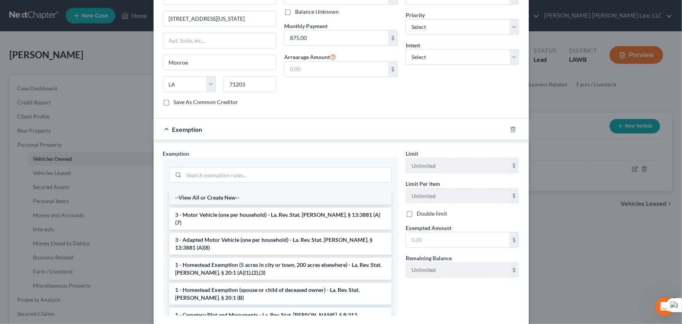
click at [231, 194] on li "--View All or Create New--" at bounding box center [280, 197] width 222 height 14
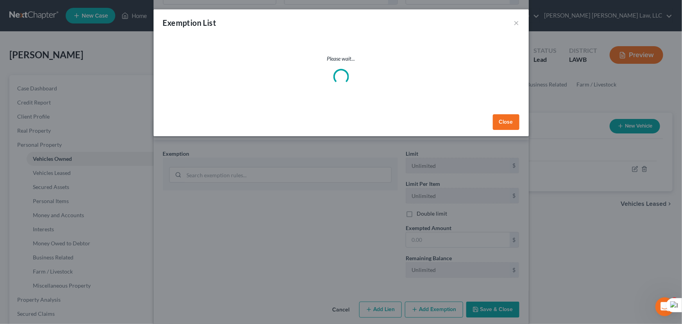
click at [228, 204] on div "Exemption List × Please wait... Close" at bounding box center [341, 162] width 682 height 324
select select "20"
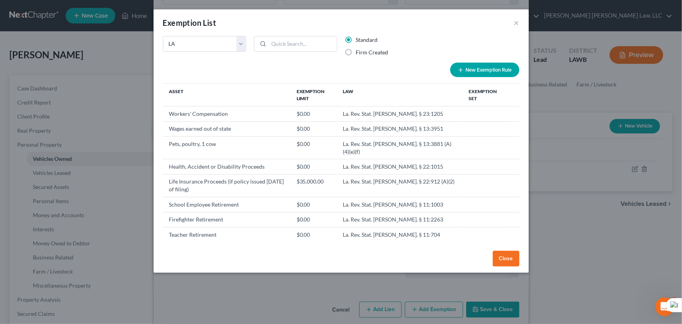
click at [520, 21] on div "Exemption List ×" at bounding box center [341, 22] width 375 height 27
click at [511, 23] on div "Exemption List ×" at bounding box center [341, 22] width 375 height 27
click at [516, 23] on button "×" at bounding box center [516, 22] width 5 height 9
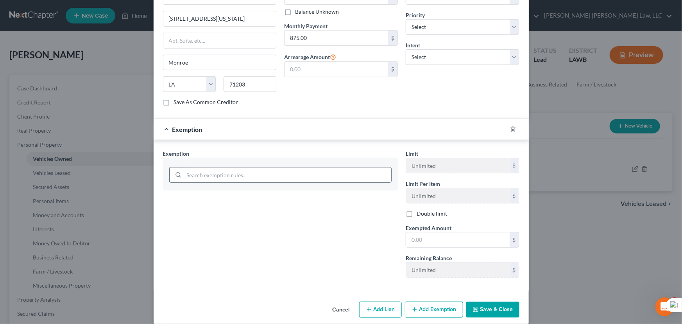
click at [245, 167] on input "search" at bounding box center [287, 174] width 207 height 15
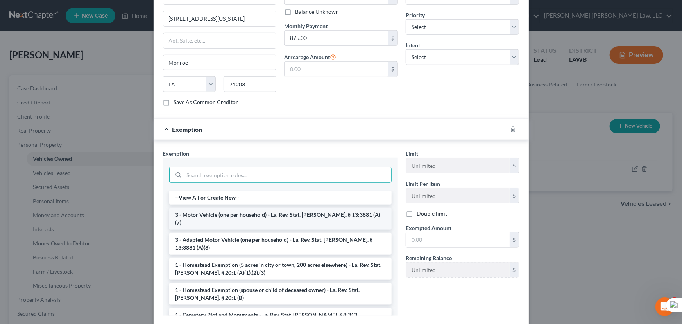
click at [244, 208] on li "3 - Motor Vehicle (one per household) - La. Rev. Stat. Ann. § 13:3881 (A)(7)" at bounding box center [280, 219] width 222 height 22
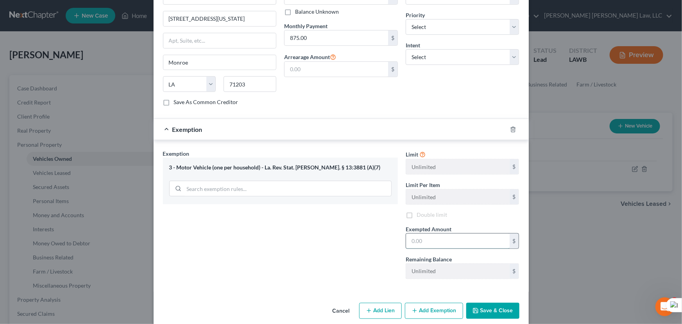
click at [446, 233] on input "text" at bounding box center [458, 240] width 104 height 15
type input "7,500"
click at [489, 303] on button "Save & Close" at bounding box center [492, 311] width 53 height 16
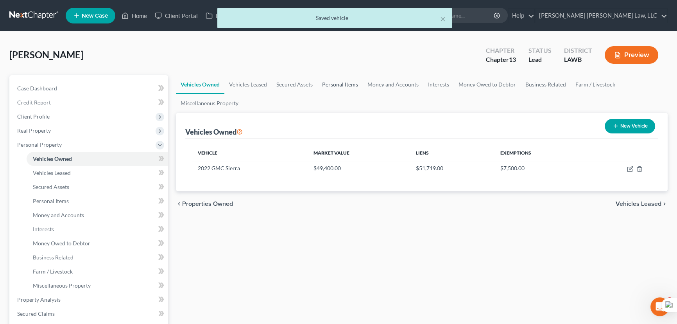
click at [341, 83] on link "Personal Items" at bounding box center [339, 84] width 45 height 19
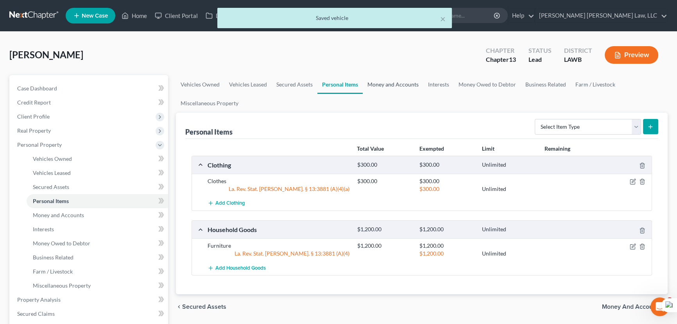
click at [397, 86] on link "Money and Accounts" at bounding box center [393, 84] width 61 height 19
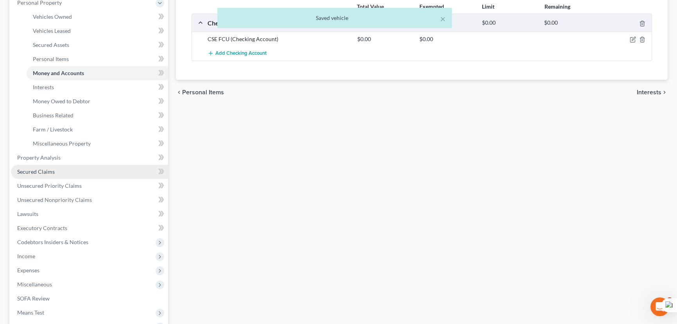
click at [100, 167] on link "Secured Claims" at bounding box center [89, 172] width 157 height 14
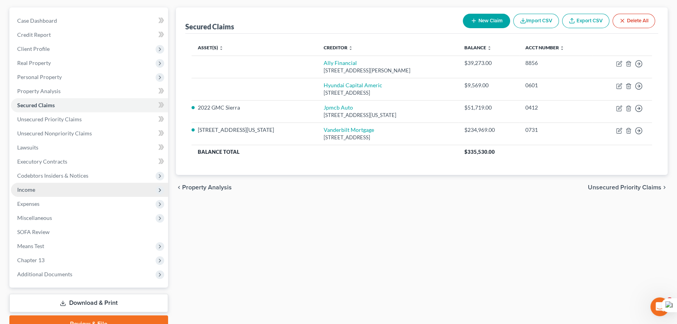
scroll to position [71, 0]
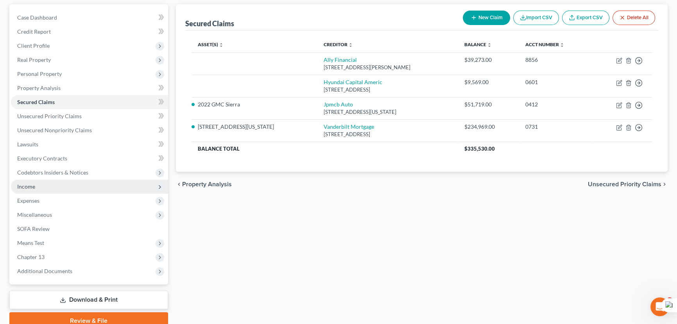
drag, startPoint x: 79, startPoint y: 172, endPoint x: 80, endPoint y: 183, distance: 11.8
click at [79, 171] on span "Codebtors Insiders & Notices" at bounding box center [52, 172] width 71 height 7
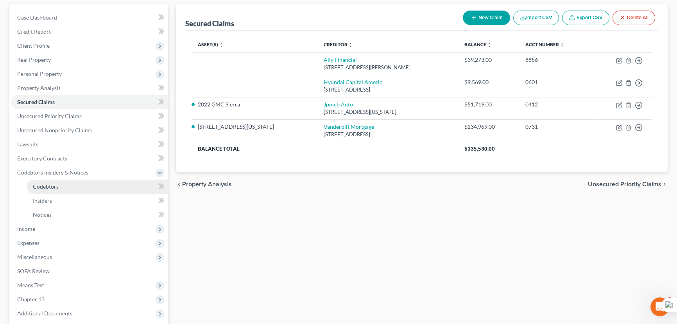
click at [80, 183] on link "Codebtors" at bounding box center [98, 186] width 142 height 14
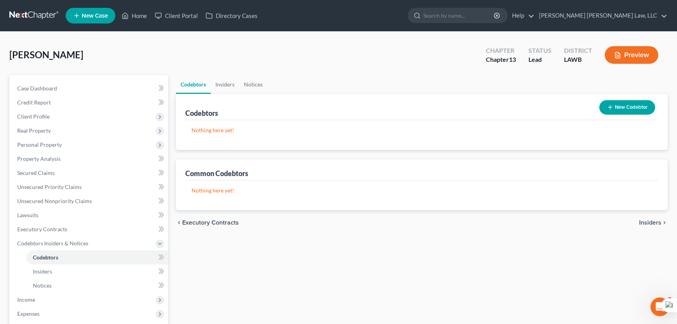
click at [637, 104] on button "New Codebtor" at bounding box center [627, 107] width 56 height 14
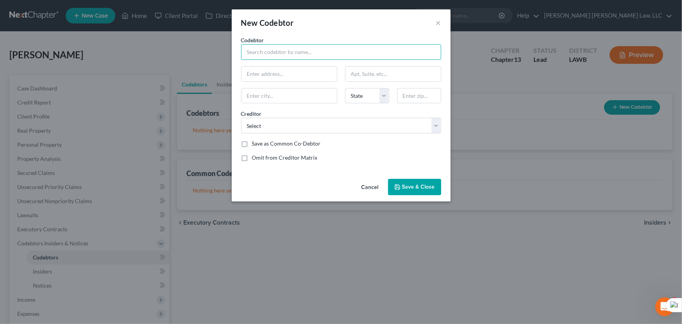
click at [270, 49] on input "text" at bounding box center [341, 52] width 200 height 16
click at [280, 127] on select "Select Jpmcb Auto Ally Financial Hyundai Capital Americ Syncb/Ntwk Internal Rev…" at bounding box center [341, 126] width 200 height 16
select select "0"
click at [241, 118] on select "Select Jpmcb Auto Ally Financial Hyundai Capital Americ Syncb/Ntwk Internal Rev…" at bounding box center [341, 126] width 200 height 16
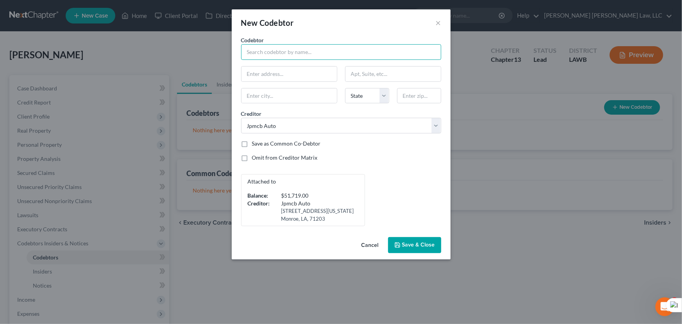
click at [279, 54] on input "text" at bounding box center [341, 52] width 200 height 16
type input "James Lee Smith"
type input "2228 Tulip St"
type input "Lake Charles"
select select "19"
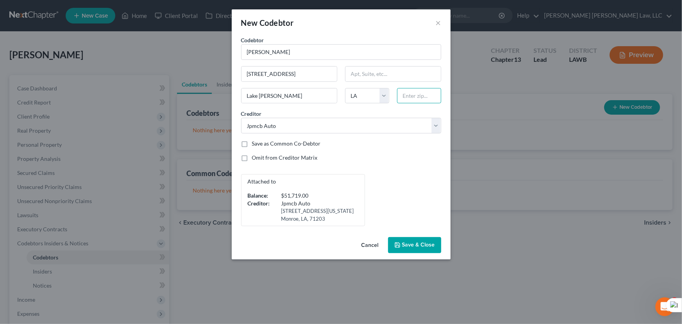
click at [411, 90] on input "text" at bounding box center [419, 96] width 44 height 16
type input "70601"
click at [429, 239] on button "Save & Close" at bounding box center [414, 245] width 53 height 16
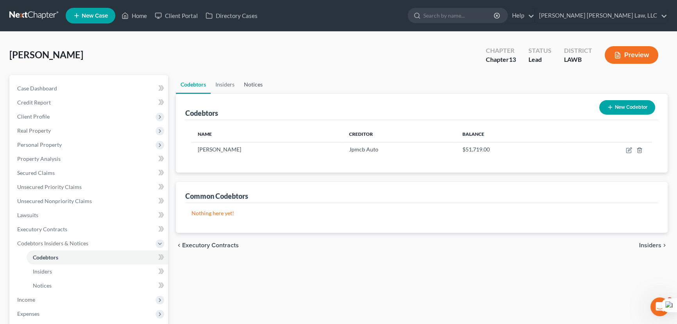
click at [253, 84] on link "Notices" at bounding box center [253, 84] width 28 height 19
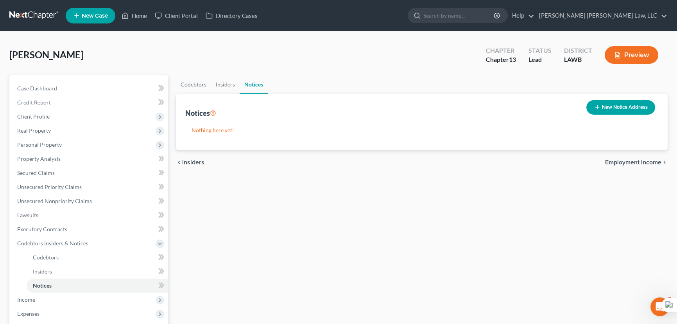
click at [606, 102] on button "New Notice Address" at bounding box center [620, 107] width 69 height 14
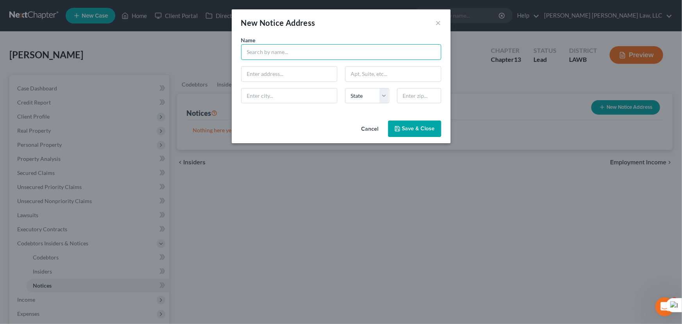
click at [307, 52] on input "text" at bounding box center [341, 52] width 200 height 16
type input "c"
click at [267, 51] on input "Calcasie Parish Sher" at bounding box center [341, 52] width 200 height 16
click at [266, 51] on input "Calcasie Parish Sher" at bounding box center [341, 52] width 200 height 16
click at [350, 47] on input "Calcasieu Parish Sher" at bounding box center [341, 52] width 200 height 16
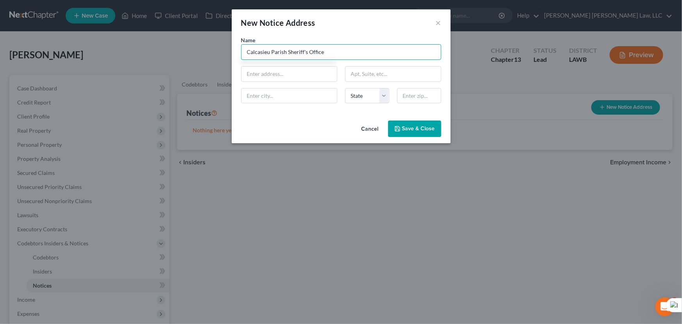
type input "Calcasieu Parish Sheriff's Office"
type input "5400 Broad St"
type input "Lake Charles"
select select "19"
type input "70615"
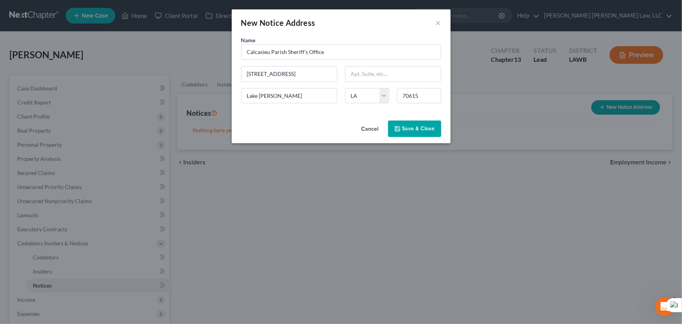
drag, startPoint x: 396, startPoint y: 122, endPoint x: 224, endPoint y: 5, distance: 208.4
click at [396, 122] on button "Save & Close" at bounding box center [414, 128] width 53 height 16
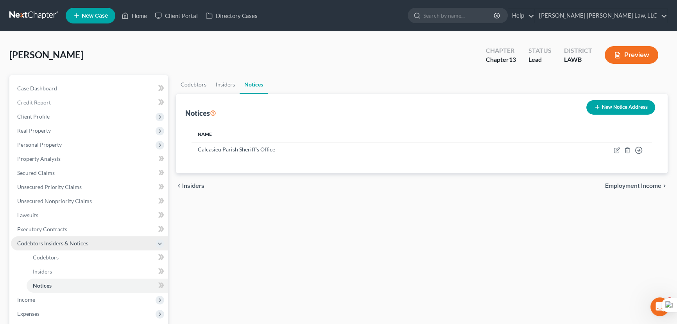
scroll to position [147, 0]
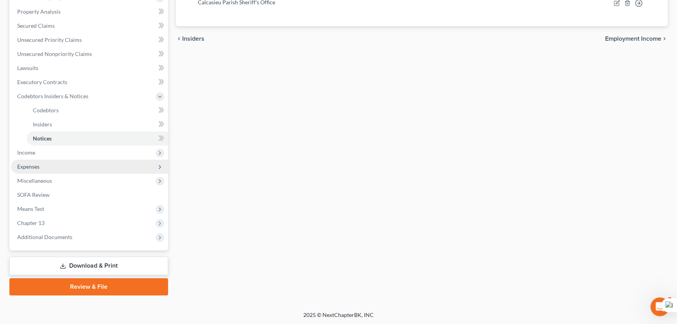
drag, startPoint x: 50, startPoint y: 156, endPoint x: 56, endPoint y: 167, distance: 12.4
click at [50, 156] on span "Income" at bounding box center [89, 152] width 157 height 14
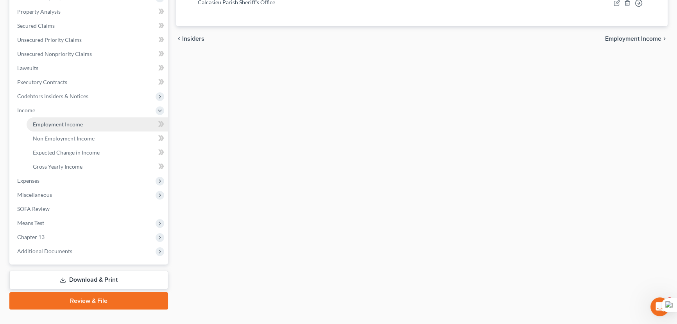
click at [53, 128] on link "Employment Income" at bounding box center [98, 124] width 142 height 14
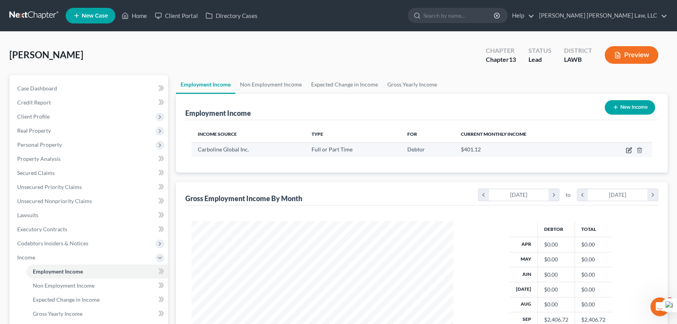
click at [628, 151] on icon "button" at bounding box center [629, 150] width 6 height 6
select select "0"
select select "26"
select select "3"
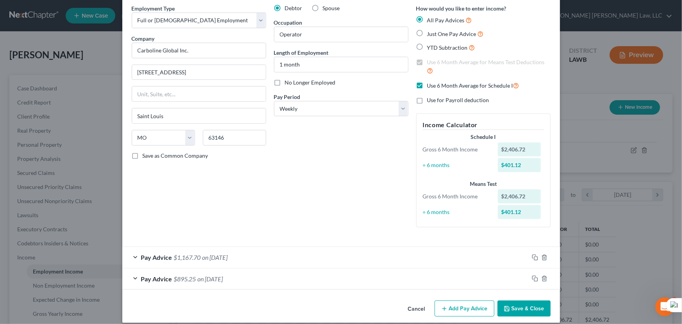
scroll to position [39, 0]
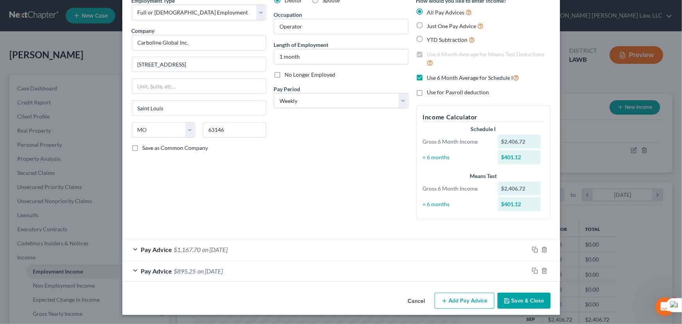
click at [427, 75] on label "Use 6 Month Average for Schedule I" at bounding box center [473, 77] width 92 height 9
click at [430, 75] on input "Use 6 Month Average for Schedule I" at bounding box center [432, 75] width 5 height 5
checkbox input "false"
click at [427, 54] on label "Use 6 Month Average for Means Test Deductions" at bounding box center [489, 58] width 124 height 17
click at [430, 54] on input "Use 6 Month Average for Means Test Deductions" at bounding box center [432, 52] width 5 height 5
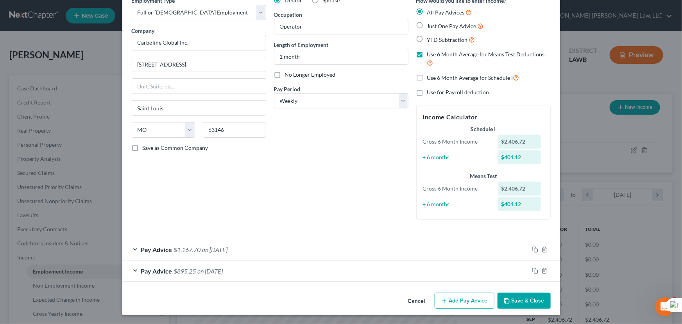
checkbox input "false"
click at [518, 306] on button "Save & Close" at bounding box center [524, 300] width 53 height 16
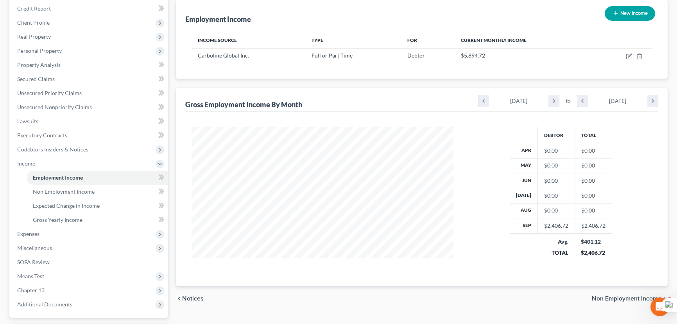
scroll to position [106, 0]
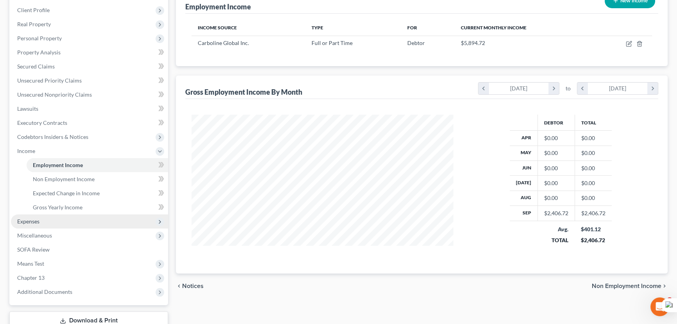
drag, startPoint x: 79, startPoint y: 227, endPoint x: 75, endPoint y: 224, distance: 5.1
click at [79, 227] on span "Expenses" at bounding box center [89, 221] width 157 height 14
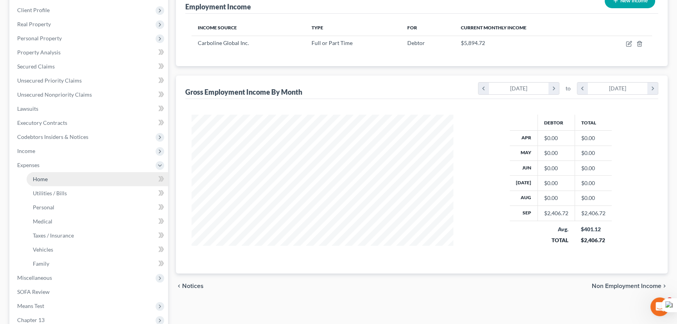
click at [53, 179] on link "Home" at bounding box center [98, 179] width 142 height 14
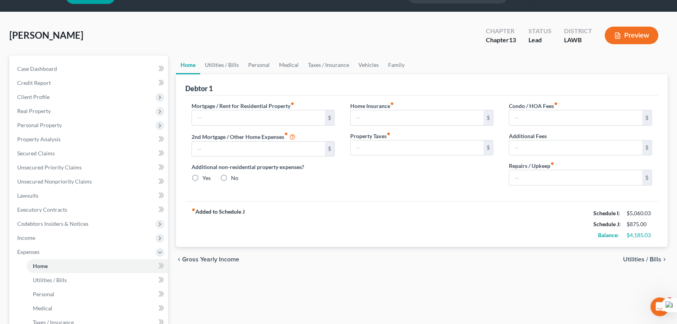
scroll to position [35, 0]
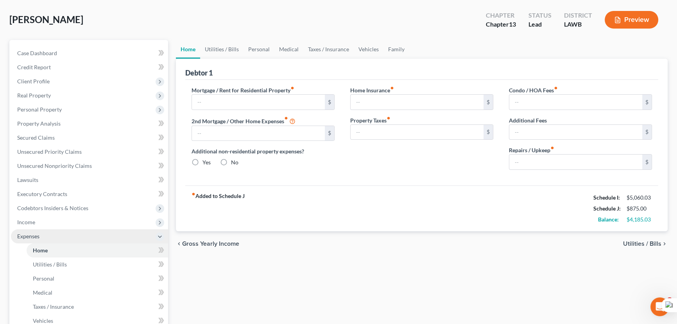
click at [73, 220] on span "Income" at bounding box center [89, 222] width 157 height 14
type input "0.00"
radio input "true"
type input "0.00"
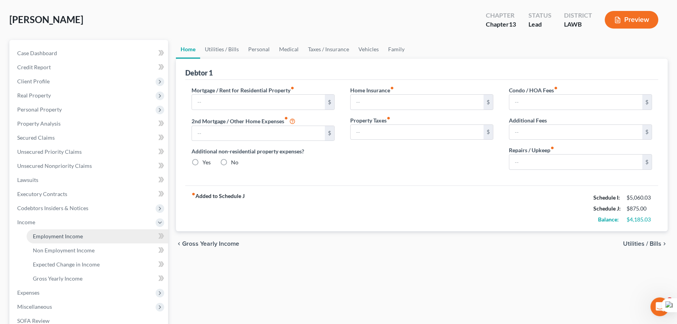
type input "0.00"
click at [73, 233] on span "Employment Income" at bounding box center [58, 236] width 50 height 7
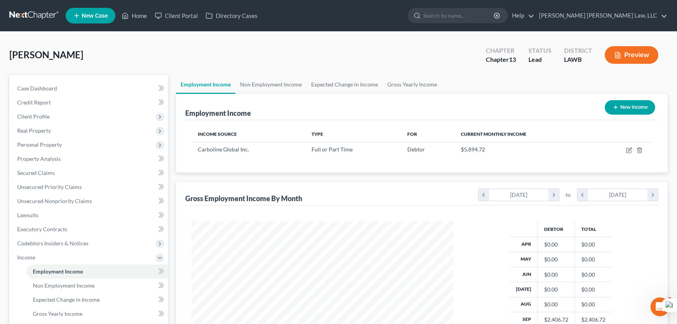
scroll to position [140, 278]
drag, startPoint x: 261, startPoint y: 96, endPoint x: 279, endPoint y: 90, distance: 19.2
click at [261, 96] on div "Employment Income New Income" at bounding box center [421, 107] width 473 height 26
click at [282, 88] on link "Non Employment Income" at bounding box center [270, 84] width 71 height 19
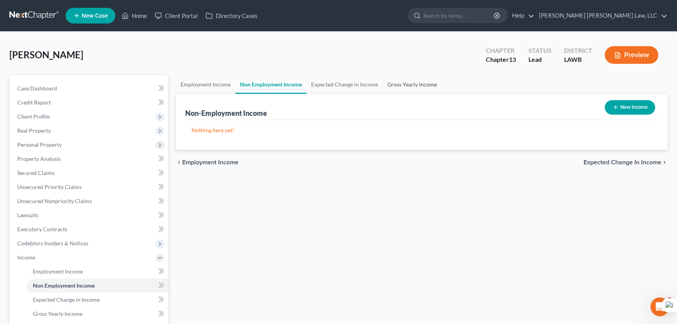
click at [399, 81] on link "Gross Yearly Income" at bounding box center [412, 84] width 59 height 19
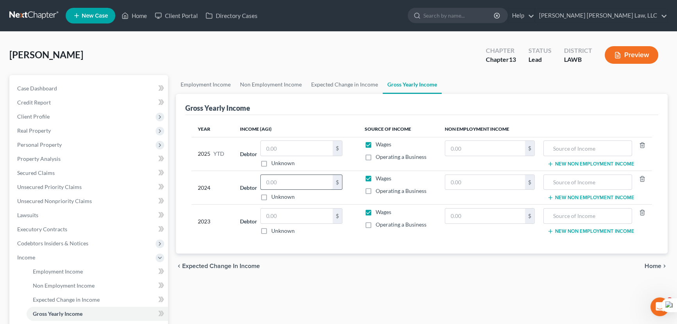
click at [277, 179] on input "text" at bounding box center [297, 182] width 72 height 15
type input "18,627"
click at [308, 208] on input "text" at bounding box center [297, 215] width 72 height 15
type input "20,039"
click at [300, 150] on input "text" at bounding box center [297, 148] width 72 height 15
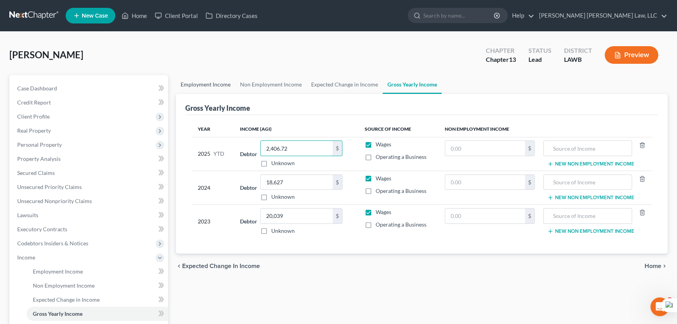
type input "2,406.72"
drag, startPoint x: 214, startPoint y: 83, endPoint x: 218, endPoint y: 88, distance: 6.2
click at [214, 83] on link "Employment Income" at bounding box center [205, 84] width 59 height 19
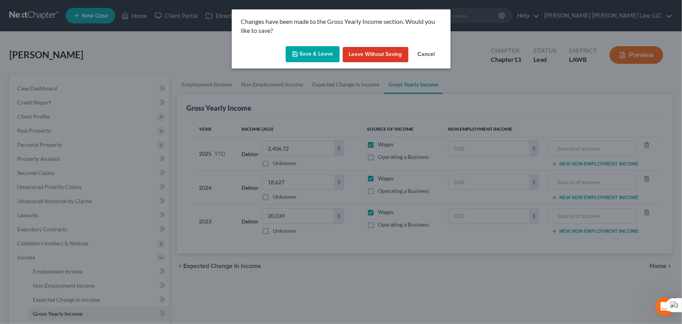
click at [302, 49] on button "Save & Leave" at bounding box center [313, 54] width 54 height 16
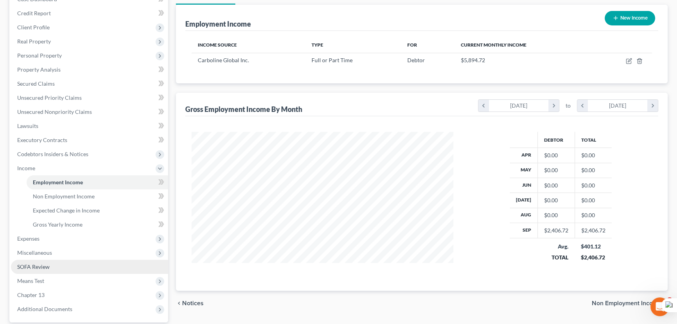
scroll to position [161, 0]
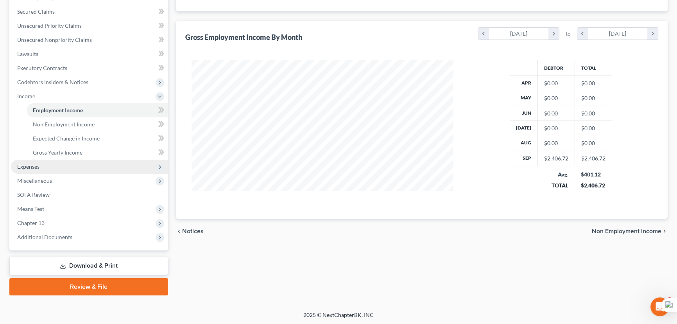
click at [58, 160] on span "Expenses" at bounding box center [89, 166] width 157 height 14
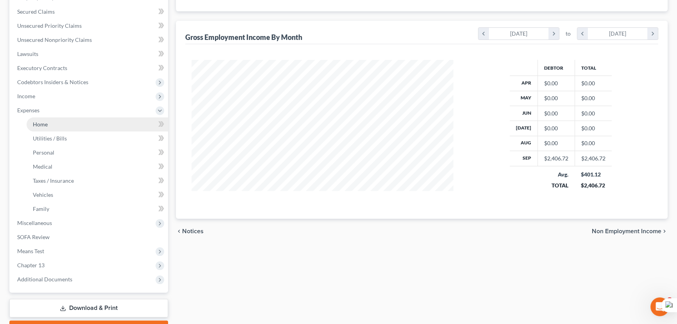
click at [75, 128] on link "Home" at bounding box center [98, 124] width 142 height 14
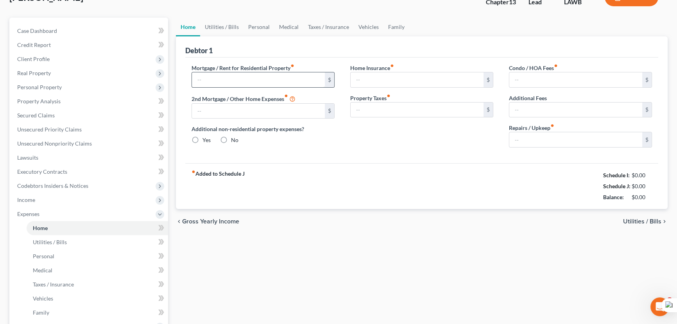
type input "0.00"
radio input "true"
type input "0.00"
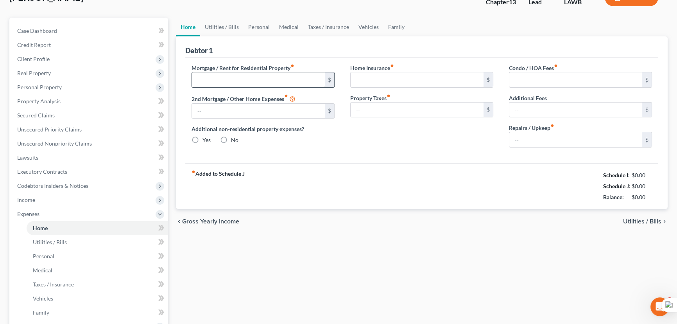
type input "0.00"
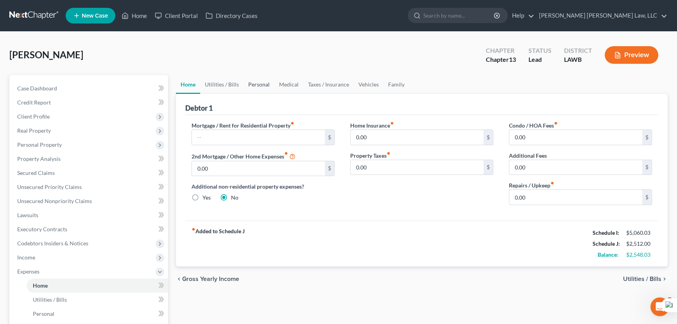
click at [244, 78] on link "Personal" at bounding box center [259, 84] width 31 height 19
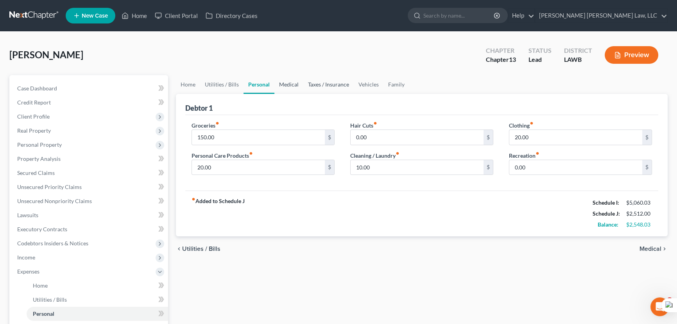
click at [296, 85] on link "Medical" at bounding box center [288, 84] width 29 height 19
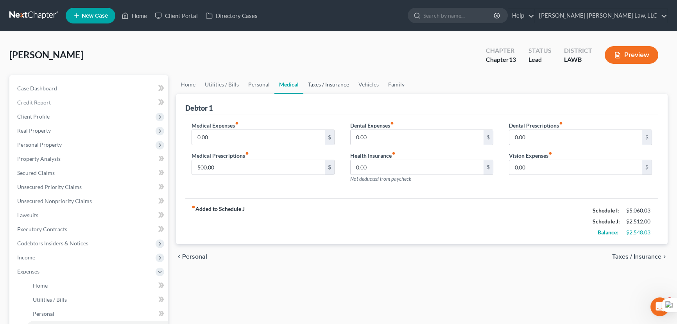
click at [328, 84] on link "Taxes / Insurance" at bounding box center [328, 84] width 50 height 19
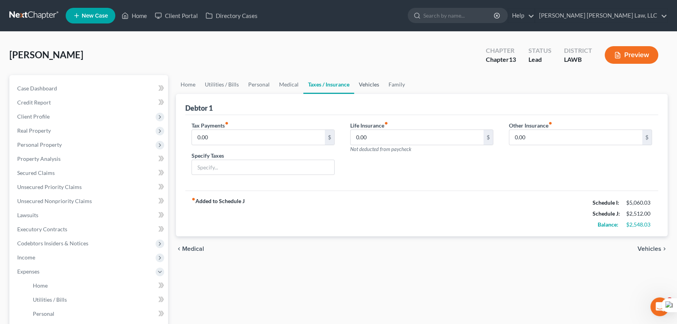
click at [361, 82] on link "Vehicles" at bounding box center [369, 84] width 30 height 19
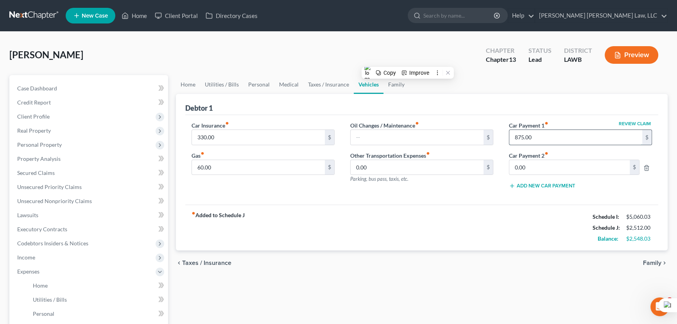
click at [540, 134] on input "875.00" at bounding box center [575, 137] width 133 height 15
click at [558, 138] on input "875.00" at bounding box center [575, 137] width 133 height 15
drag, startPoint x: 558, startPoint y: 138, endPoint x: 498, endPoint y: 140, distance: 59.5
click at [498, 140] on div "Car Insurance fiber_manual_record 330.00 $ Gas fiber_manual_record 60.00 $ Oil …" at bounding box center [422, 158] width 476 height 74
click at [387, 131] on input "text" at bounding box center [417, 137] width 133 height 15
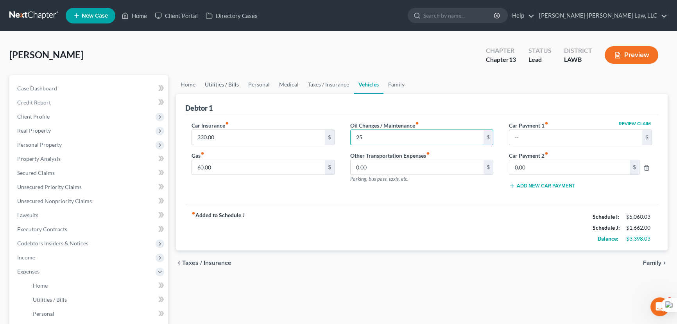
type input "25"
drag, startPoint x: 223, startPoint y: 80, endPoint x: 261, endPoint y: 86, distance: 38.7
click at [223, 80] on link "Utilities / Bills" at bounding box center [221, 84] width 43 height 19
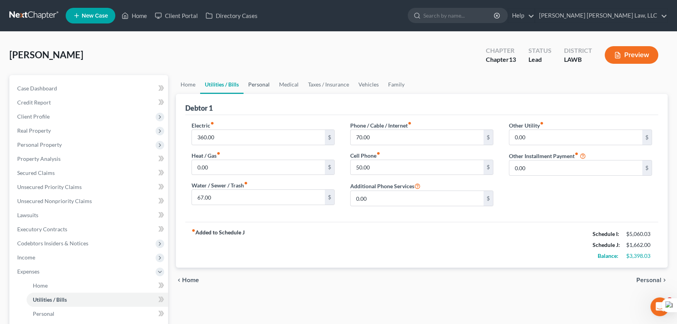
click at [262, 85] on link "Personal" at bounding box center [259, 84] width 31 height 19
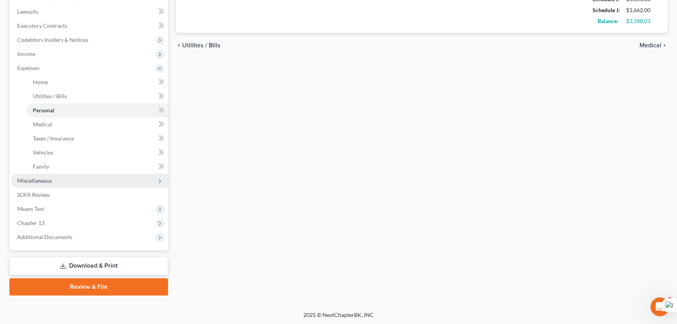
click at [70, 182] on span "Miscellaneous" at bounding box center [89, 181] width 157 height 14
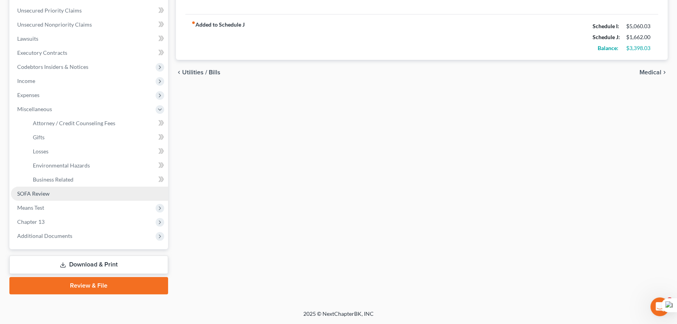
scroll to position [175, 0]
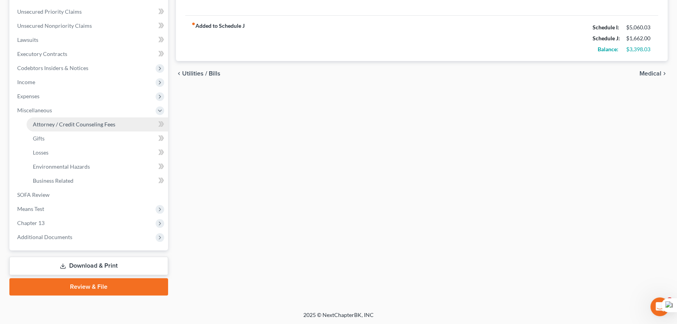
click at [76, 125] on span "Attorney / Credit Counseling Fees" at bounding box center [74, 124] width 82 height 7
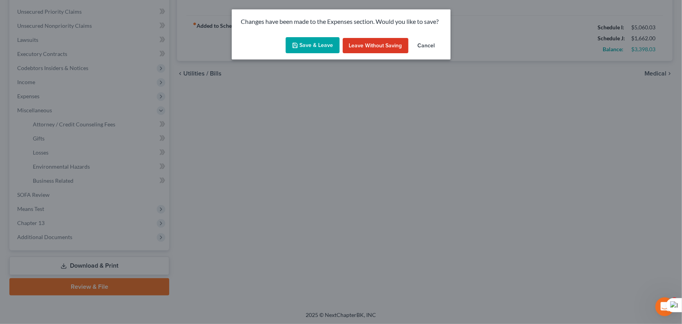
click at [300, 50] on button "Save & Leave" at bounding box center [313, 45] width 54 height 16
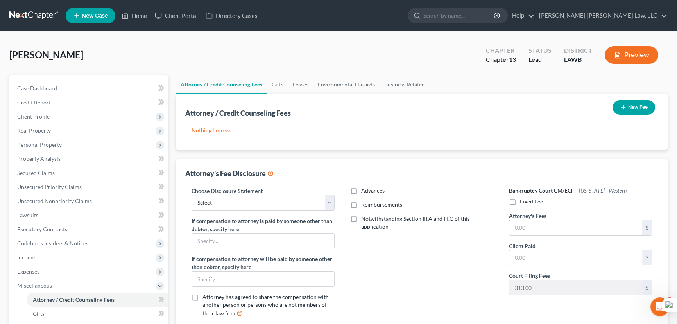
click at [641, 107] on button "New Fee" at bounding box center [634, 107] width 43 height 14
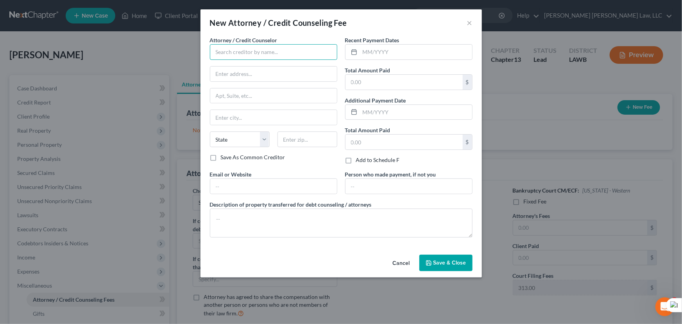
click at [236, 50] on input "text" at bounding box center [273, 52] width 127 height 16
type input "E Orum Young Law Office"
type input "200 Washington Street"
type input "Monroe"
select select "19"
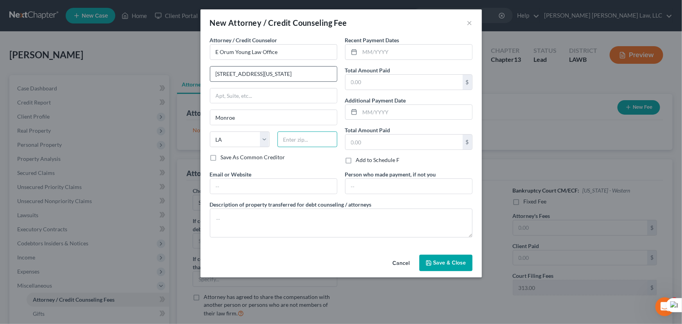
type input "71201"
click at [377, 55] on input "text" at bounding box center [416, 52] width 112 height 15
type input "1"
type input "09/2025"
click at [402, 79] on input "text" at bounding box center [404, 82] width 117 height 15
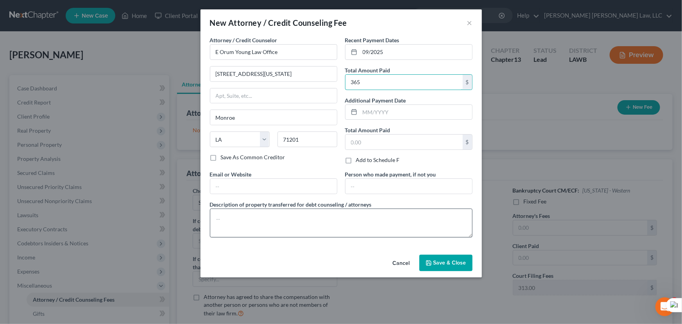
type input "365"
click at [302, 222] on textarea at bounding box center [341, 222] width 263 height 29
type textarea "credit report, credit counseling, filing fee"
click at [452, 262] on span "Save & Close" at bounding box center [450, 262] width 33 height 7
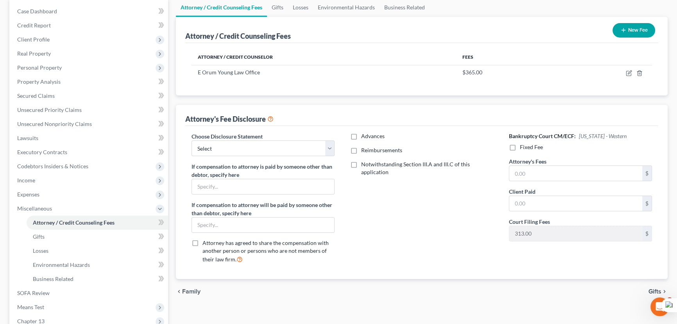
scroll to position [33, 0]
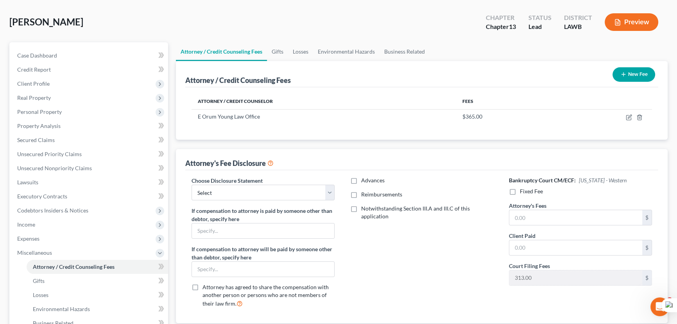
click at [520, 191] on label "Fixed Fee" at bounding box center [531, 191] width 23 height 8
click at [523, 191] on input "Fixed Fee" at bounding box center [525, 189] width 5 height 5
checkbox input "true"
drag, startPoint x: 274, startPoint y: 187, endPoint x: 274, endPoint y: 193, distance: 6.7
click at [274, 187] on select "Select LAEB 2016 Bankruptcy Rule 2016(B) Disclosure and Application for Approva…" at bounding box center [263, 193] width 143 height 16
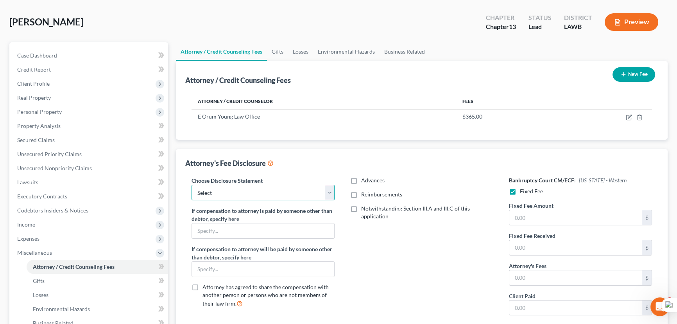
select select "1"
click at [192, 185] on select "Select LAEB 2016 Bankruptcy Rule 2016(B) Disclosure and Application for Approva…" at bounding box center [263, 193] width 143 height 16
click at [361, 195] on label "Reimbursements" at bounding box center [381, 194] width 41 height 8
click at [364, 195] on input "Reimbursements" at bounding box center [366, 192] width 5 height 5
checkbox input "true"
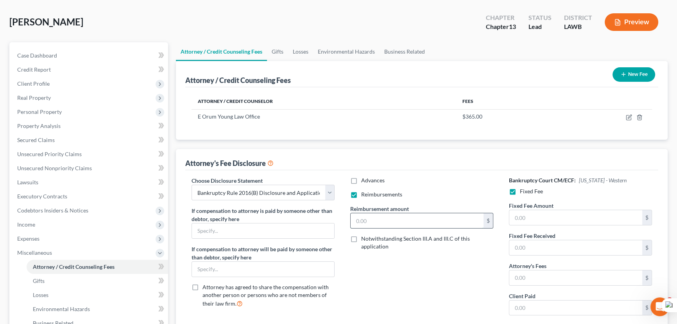
click at [389, 215] on input "text" at bounding box center [417, 220] width 133 height 15
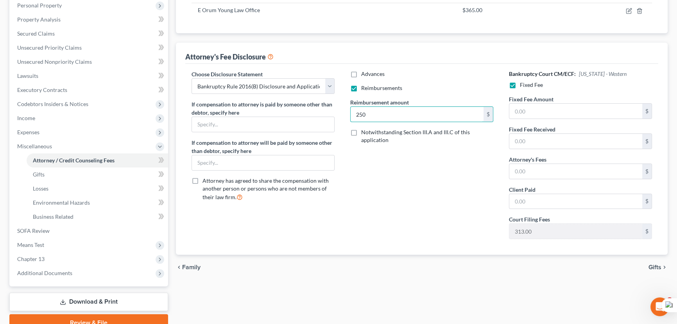
scroll to position [140, 0]
type input "250"
click at [550, 109] on input "text" at bounding box center [575, 110] width 133 height 15
type input "5,025"
click at [548, 166] on input "text" at bounding box center [575, 170] width 133 height 15
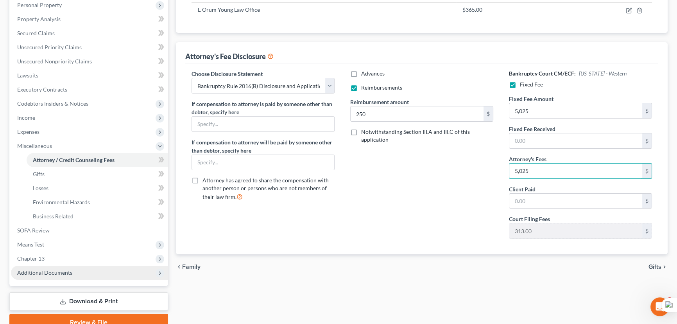
type input "5,025"
drag, startPoint x: 53, startPoint y: 270, endPoint x: 78, endPoint y: 288, distance: 31.1
click at [53, 270] on span "Additional Documents" at bounding box center [44, 272] width 55 height 7
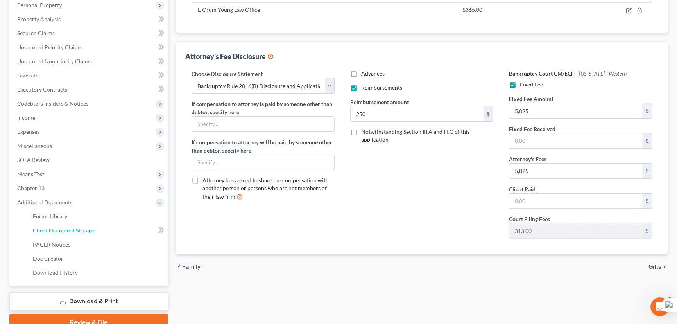
drag, startPoint x: 84, startPoint y: 232, endPoint x: 376, endPoint y: 244, distance: 291.8
click at [84, 232] on span "Client Document Storage" at bounding box center [63, 230] width 61 height 7
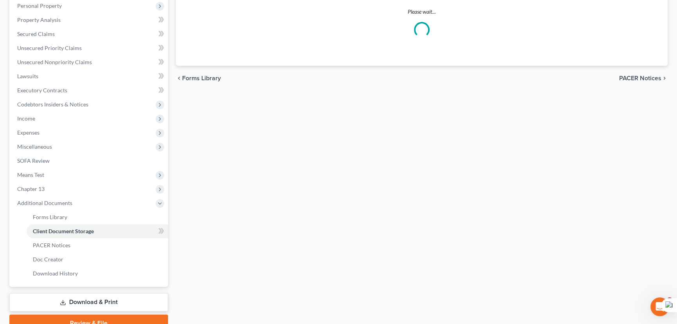
scroll to position [25, 0]
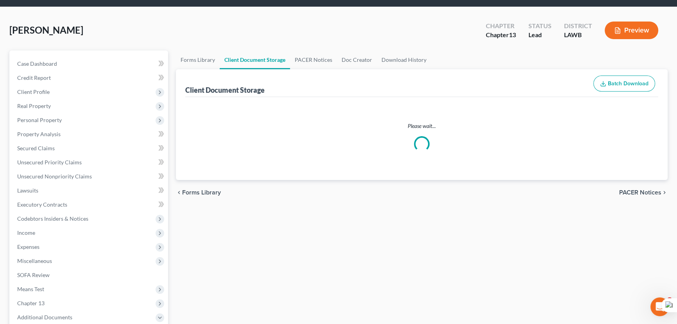
select select "9"
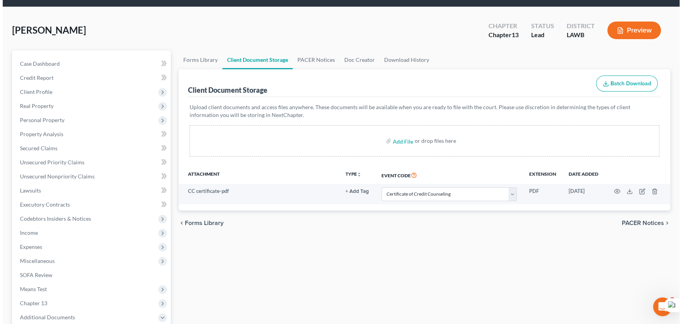
scroll to position [0, 0]
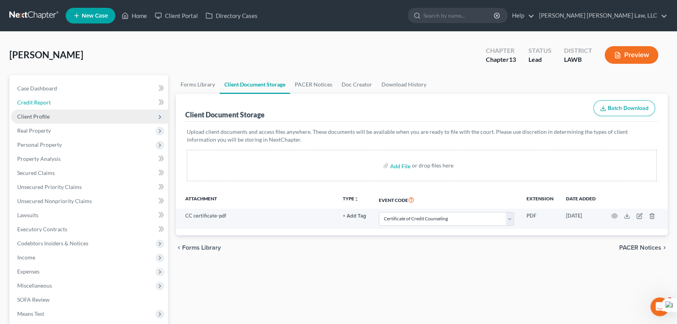
click at [52, 98] on link "Credit Report" at bounding box center [89, 102] width 157 height 14
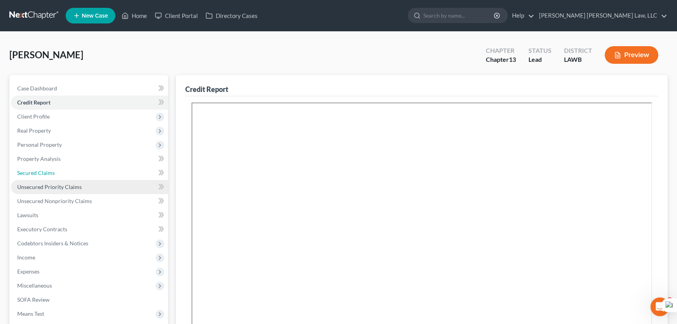
drag, startPoint x: 48, startPoint y: 174, endPoint x: 48, endPoint y: 179, distance: 5.5
click at [48, 174] on span "Secured Claims" at bounding box center [36, 172] width 38 height 7
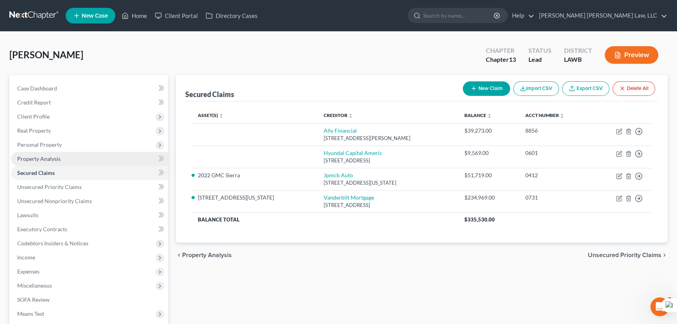
drag, startPoint x: 81, startPoint y: 145, endPoint x: 82, endPoint y: 157, distance: 11.8
click at [81, 145] on span "Personal Property" at bounding box center [89, 145] width 157 height 14
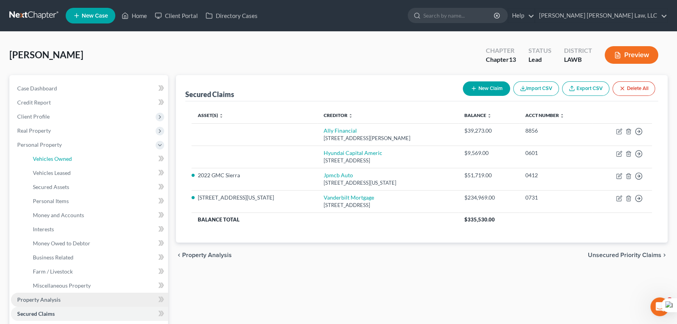
click at [82, 157] on link "Vehicles Owned" at bounding box center [98, 159] width 142 height 14
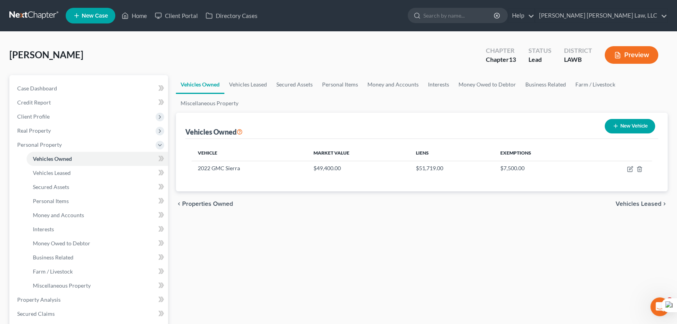
click at [630, 120] on button "New Vehicle" at bounding box center [630, 126] width 50 height 14
select select "0"
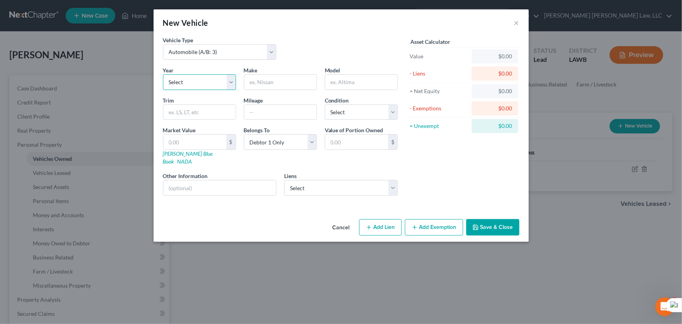
drag, startPoint x: 208, startPoint y: 75, endPoint x: 205, endPoint y: 88, distance: 12.4
click at [208, 75] on select "Select 2026 2025 2024 2023 2022 2021 2020 2019 2018 2017 2016 2015 2014 2013 20…" at bounding box center [199, 82] width 73 height 16
select select "6"
click at [163, 74] on select "Select 2026 2025 2024 2023 2022 2021 2020 2019 2018 2017 2016 2015 2014 2013 20…" at bounding box center [199, 82] width 73 height 16
click at [275, 79] on input "text" at bounding box center [280, 82] width 72 height 15
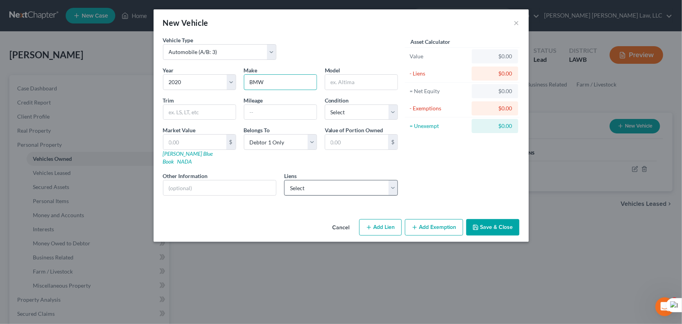
type input "BMW"
click at [338, 180] on select "Select Ally Financial - $39,273.00 Hyundai Capital Americ - $9,569.00" at bounding box center [341, 188] width 114 height 16
select select "0"
click at [284, 180] on select "Select Ally Financial - $39,273.00 Hyundai Capital Americ - $9,569.00" at bounding box center [341, 188] width 114 height 16
select select
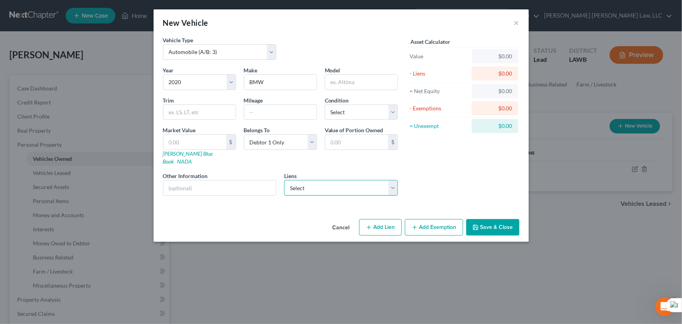
select select "23"
select select "0"
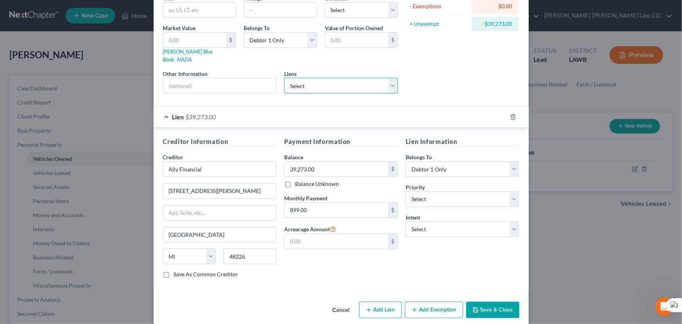
scroll to position [103, 0]
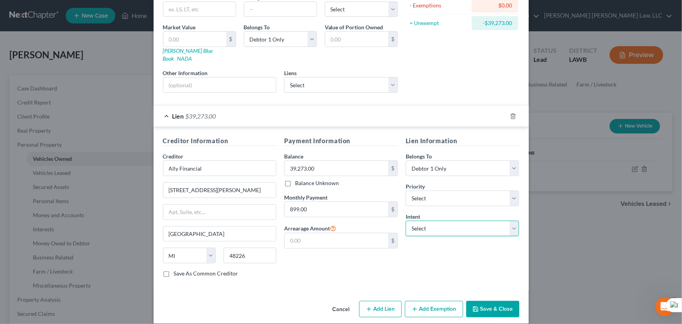
drag, startPoint x: 457, startPoint y: 217, endPoint x: 457, endPoint y: 226, distance: 9.8
click at [457, 220] on select "Select Surrender Redeem Reaffirm Avoid Other" at bounding box center [463, 228] width 114 height 16
select select "0"
click at [406, 220] on select "Select Surrender Redeem Reaffirm Avoid Other" at bounding box center [463, 228] width 114 height 16
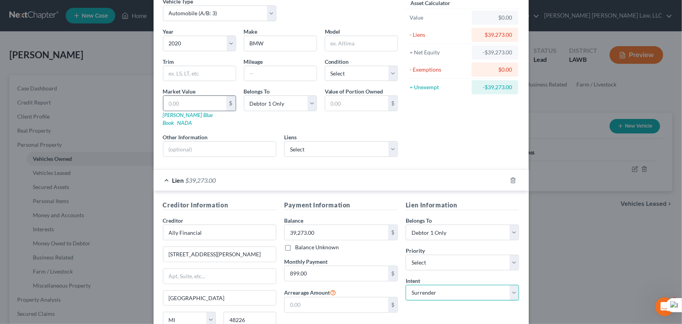
scroll to position [0, 0]
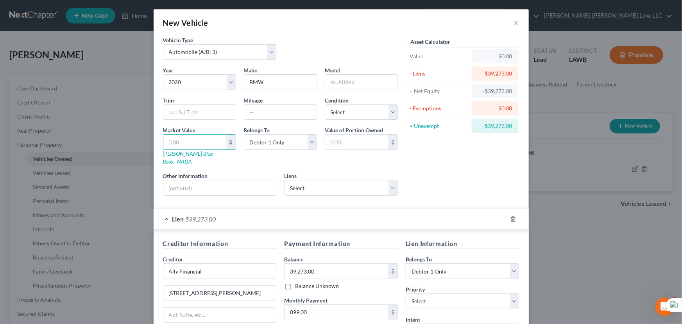
drag, startPoint x: 203, startPoint y: 140, endPoint x: 440, endPoint y: 146, distance: 236.6
click at [203, 140] on input "text" at bounding box center [194, 141] width 63 height 15
click at [206, 142] on input "text" at bounding box center [194, 141] width 63 height 15
type input "3"
type input "3.00"
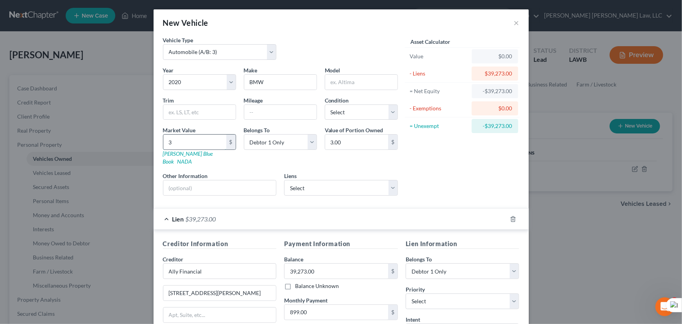
type input "39"
type input "39.00"
type input "392"
type input "392.00"
type input "3927"
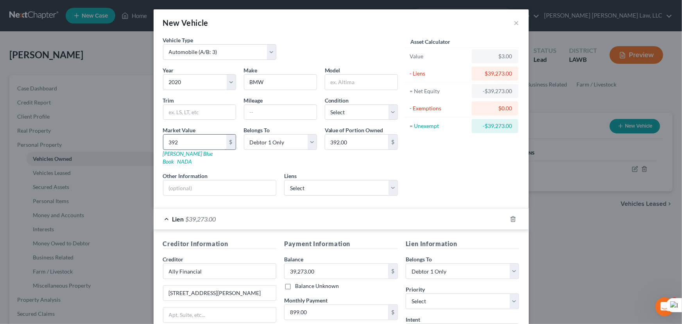
type input "3,927.00"
type input "3,9273"
type input "39,273.00"
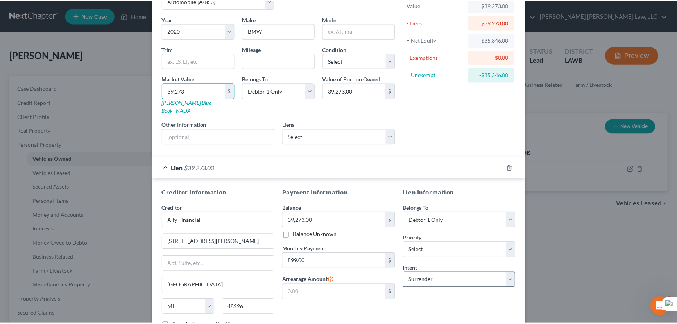
scroll to position [103, 0]
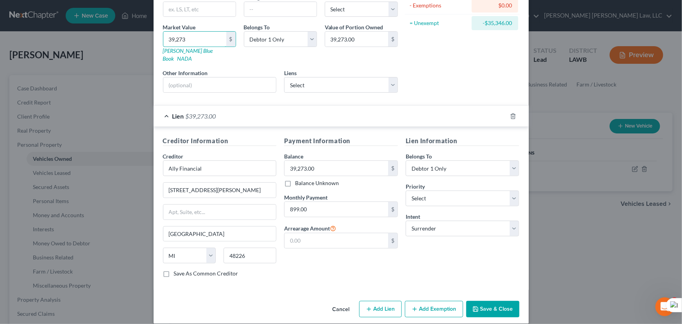
type input "39,273"
click at [479, 301] on button "Save & Close" at bounding box center [492, 309] width 53 height 16
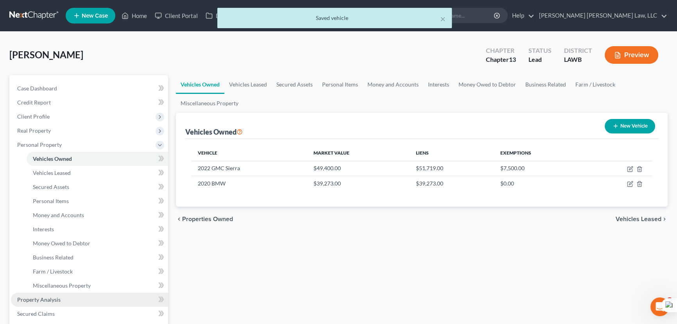
scroll to position [106, 0]
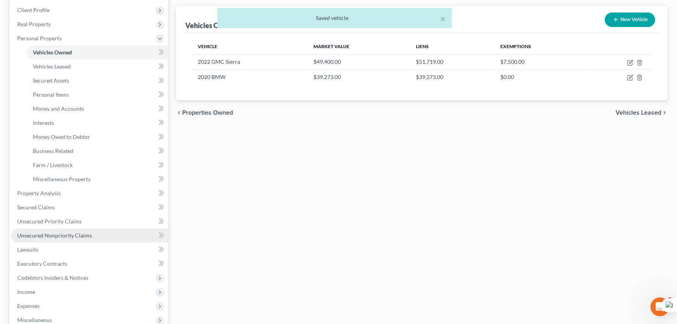
click at [71, 236] on span "Unsecured Nonpriority Claims" at bounding box center [54, 235] width 75 height 7
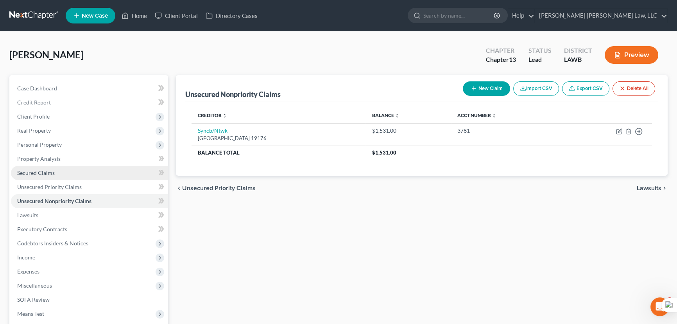
click at [97, 172] on link "Secured Claims" at bounding box center [89, 173] width 157 height 14
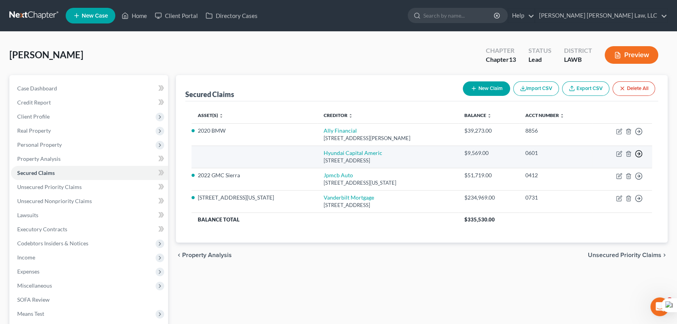
click at [636, 153] on circle "button" at bounding box center [639, 153] width 7 height 7
click at [614, 171] on link "Move to F" at bounding box center [602, 172] width 65 height 13
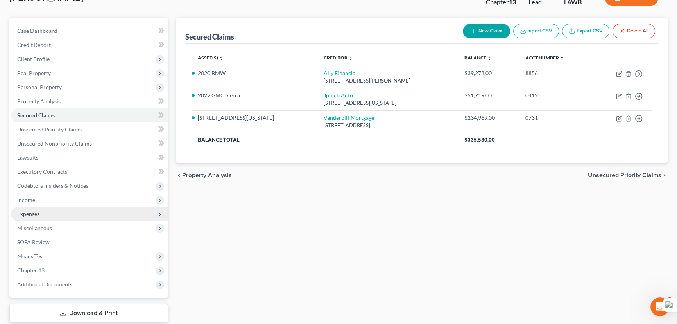
scroll to position [71, 0]
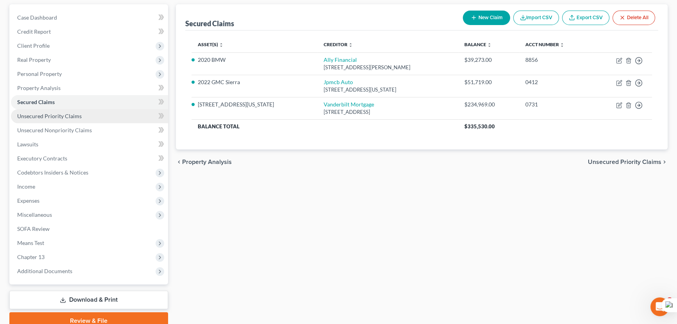
click at [72, 110] on link "Unsecured Priority Claims" at bounding box center [89, 116] width 157 height 14
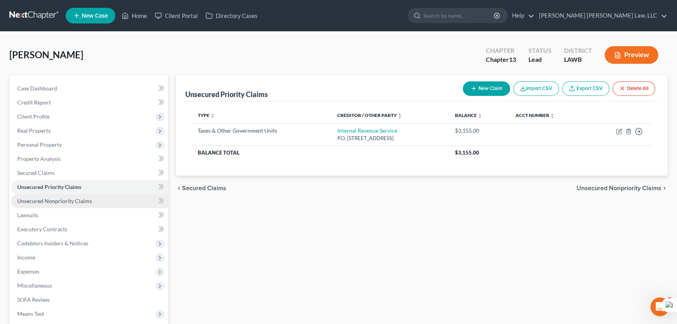
click at [83, 197] on span "Unsecured Nonpriority Claims" at bounding box center [54, 200] width 75 height 7
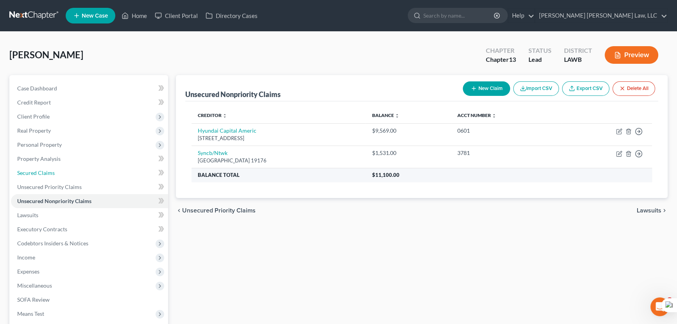
drag, startPoint x: 81, startPoint y: 170, endPoint x: 298, endPoint y: 181, distance: 216.8
click at [81, 170] on link "Secured Claims" at bounding box center [89, 173] width 157 height 14
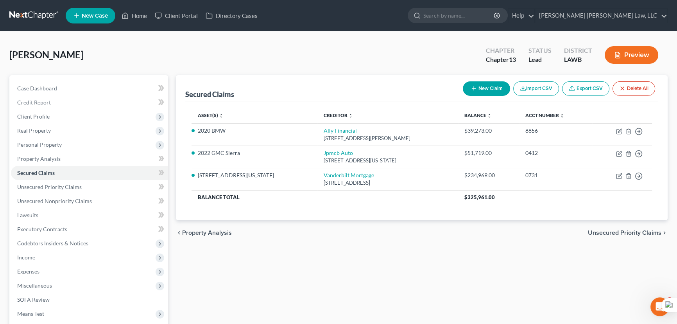
click at [482, 93] on button "New Claim" at bounding box center [486, 88] width 47 height 14
select select "0"
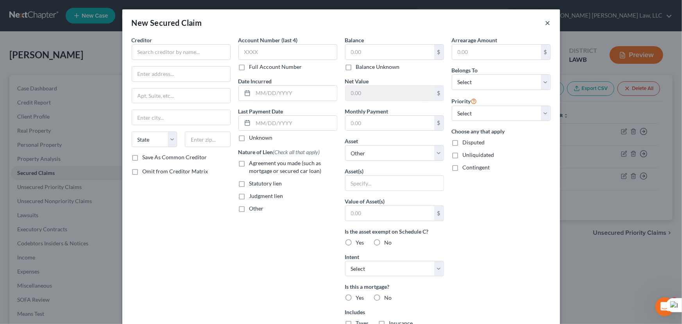
click at [545, 20] on button "×" at bounding box center [547, 22] width 5 height 9
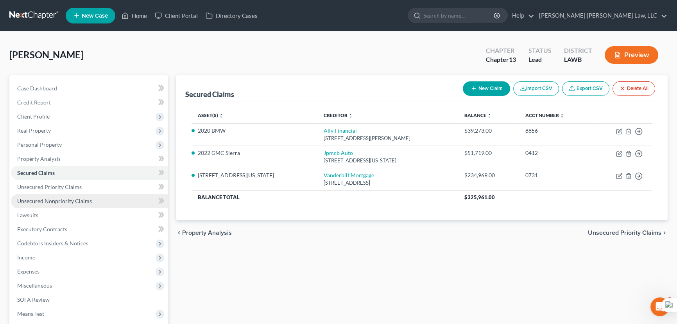
click at [116, 201] on link "Unsecured Nonpriority Claims" at bounding box center [89, 201] width 157 height 14
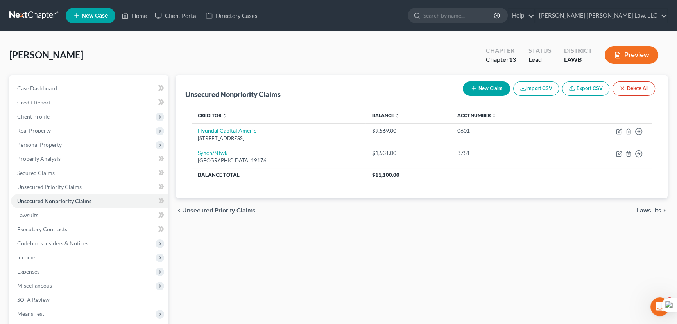
click at [489, 89] on button "New Claim" at bounding box center [486, 88] width 47 height 14
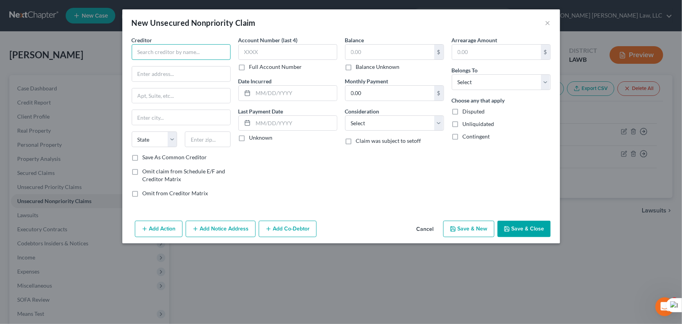
click at [140, 54] on input "text" at bounding box center [181, 52] width 99 height 16
type input "Christus Lake Area Hospital"
type input "PO Box 846050"
type input "Dallas"
select select "45"
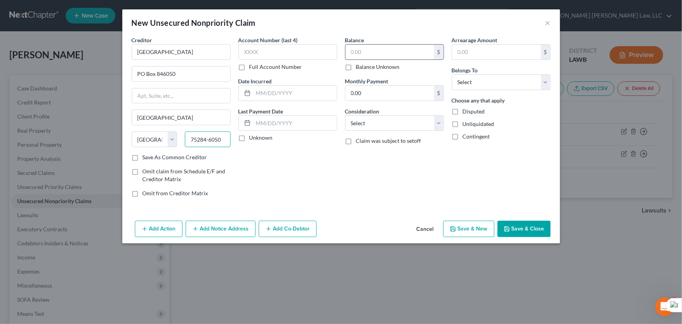
type input "75284-6050"
click at [372, 57] on input "text" at bounding box center [390, 52] width 89 height 15
type input "5,231.12"
drag, startPoint x: 515, startPoint y: 92, endPoint x: 514, endPoint y: 87, distance: 5.2
click at [515, 91] on div "Arrearage Amount $ Belongs To * Select Debtor 1 Only Debtor 2 Only Debtor 1 And…" at bounding box center [501, 119] width 107 height 167
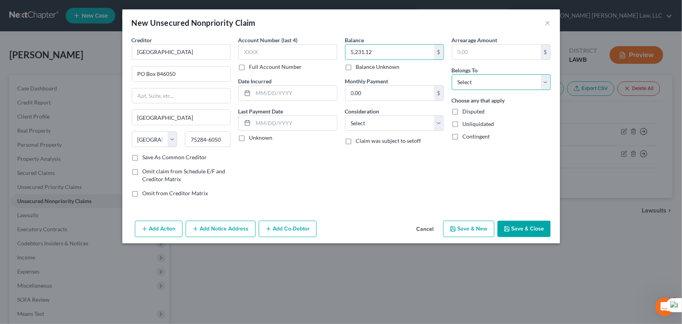
click at [515, 86] on select "Select Debtor 1 Only Debtor 2 Only Debtor 1 And Debtor 2 Only At Least One Of T…" at bounding box center [501, 82] width 99 height 16
select select "0"
click at [452, 74] on select "Select Debtor 1 Only Debtor 2 Only Debtor 1 And Debtor 2 Only At Least One Of T…" at bounding box center [501, 82] width 99 height 16
click at [532, 223] on button "Save & Close" at bounding box center [524, 228] width 53 height 16
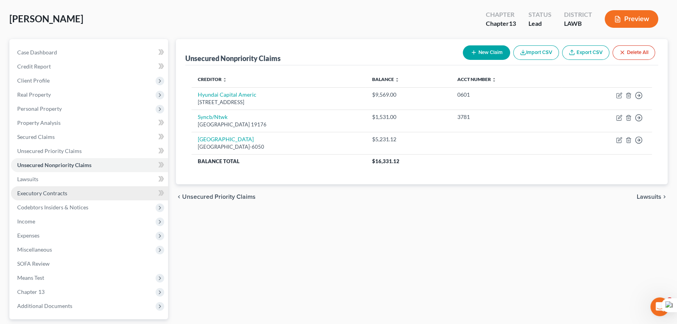
scroll to position [71, 0]
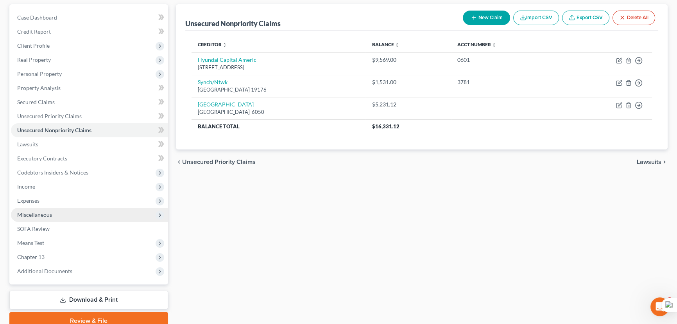
drag, startPoint x: 63, startPoint y: 169, endPoint x: 81, endPoint y: 210, distance: 43.9
click at [63, 169] on span "Codebtors Insiders & Notices" at bounding box center [52, 172] width 71 height 7
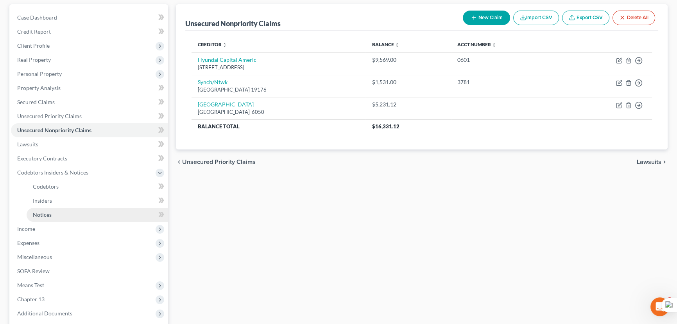
click at [74, 214] on link "Notices" at bounding box center [98, 215] width 142 height 14
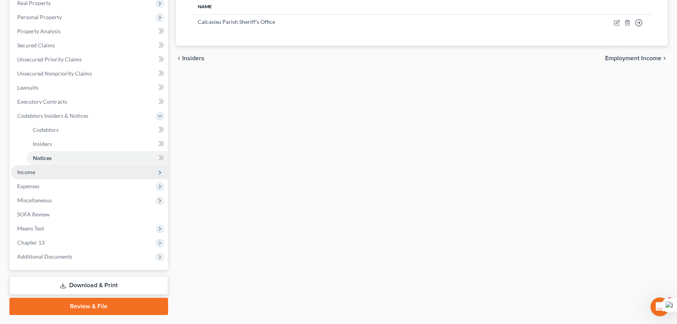
scroll to position [147, 0]
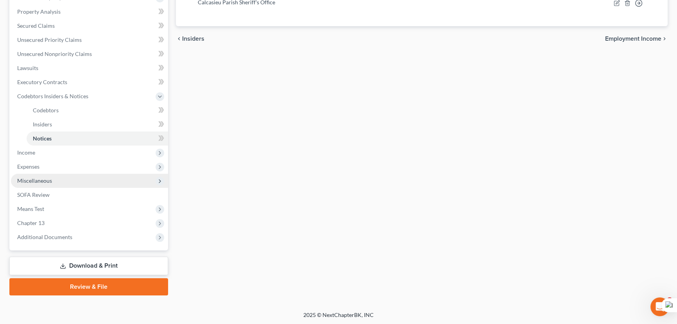
click at [100, 177] on span "Miscellaneous" at bounding box center [89, 181] width 157 height 14
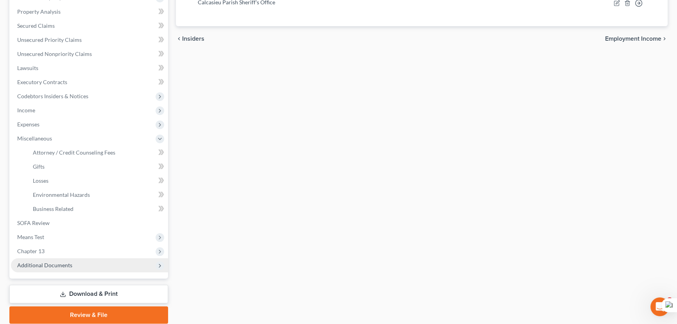
scroll to position [0, 0]
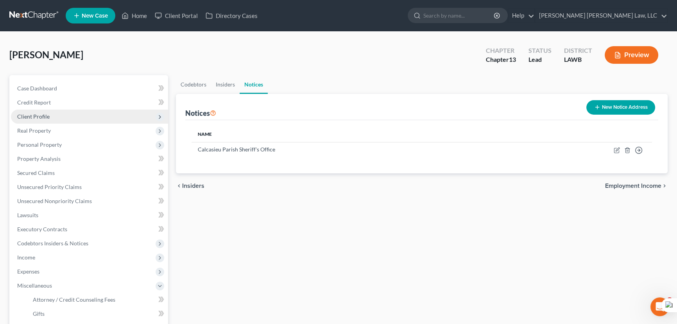
click at [76, 116] on span "Client Profile" at bounding box center [89, 116] width 157 height 14
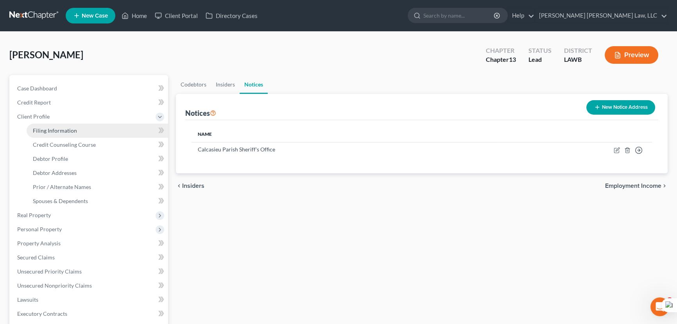
click at [76, 132] on link "Filing Information" at bounding box center [98, 131] width 142 height 14
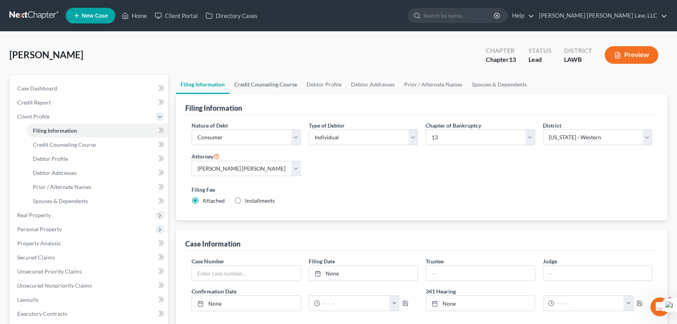
click at [250, 78] on link "Credit Counseling Course" at bounding box center [265, 84] width 72 height 19
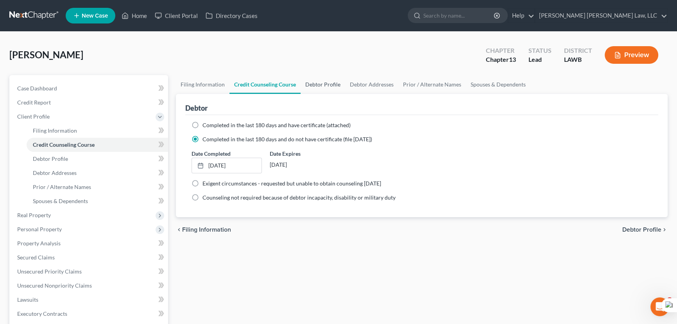
click at [341, 79] on link "Debtor Profile" at bounding box center [323, 84] width 45 height 19
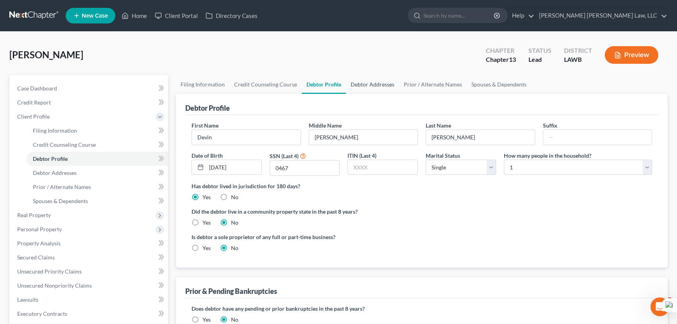
click at [371, 90] on link "Debtor Addresses" at bounding box center [372, 84] width 53 height 19
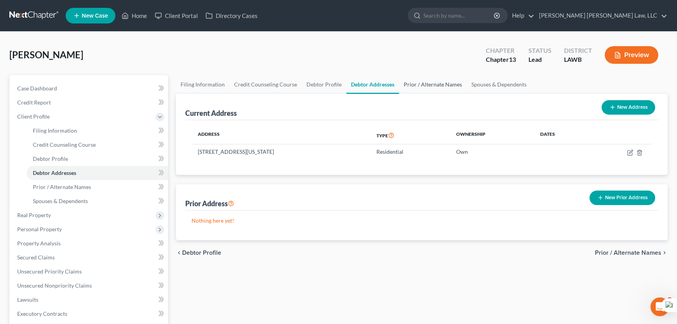
click at [432, 86] on link "Prior / Alternate Names" at bounding box center [433, 84] width 68 height 19
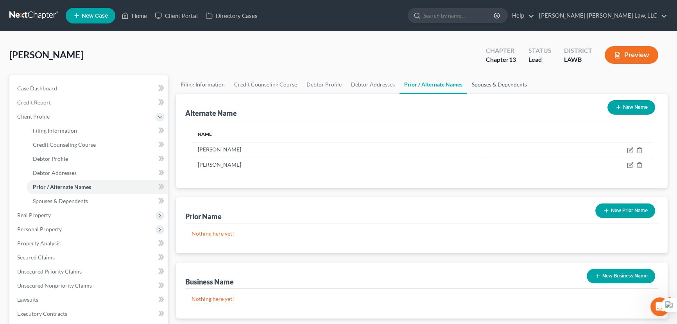
click at [506, 84] on link "Spouses & Dependents" at bounding box center [499, 84] width 64 height 19
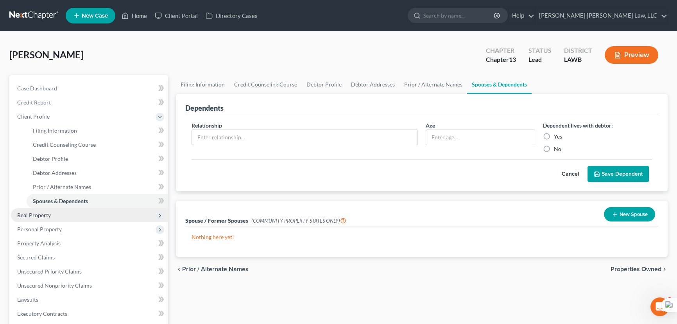
click at [37, 213] on span "Real Property" at bounding box center [34, 214] width 34 height 7
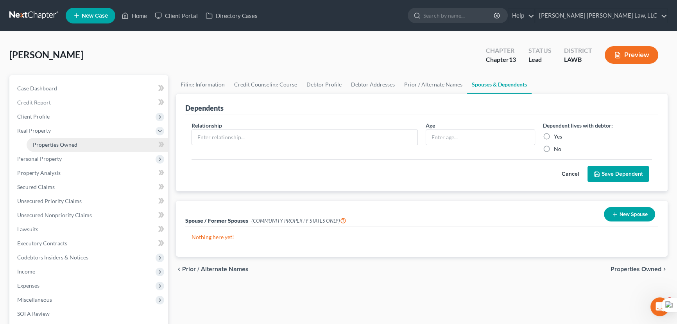
click at [75, 143] on span "Properties Owned" at bounding box center [55, 144] width 45 height 7
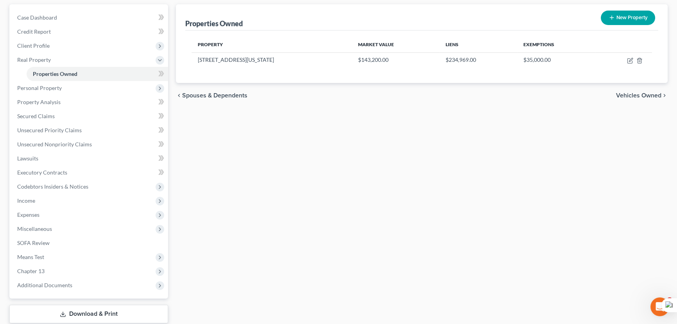
scroll to position [35, 0]
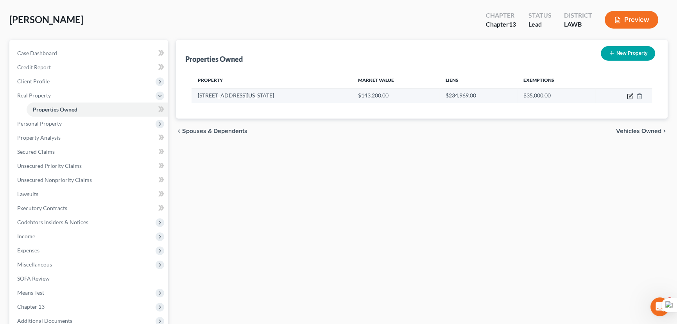
click at [630, 95] on icon "button" at bounding box center [630, 96] width 6 height 6
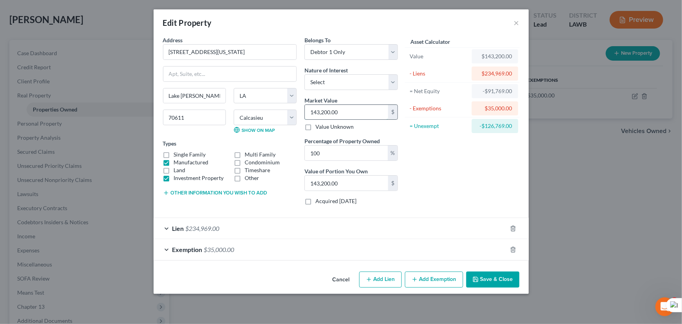
click at [371, 111] on input "143,200.00" at bounding box center [346, 112] width 83 height 15
click at [504, 272] on button "Save & Close" at bounding box center [492, 279] width 53 height 16
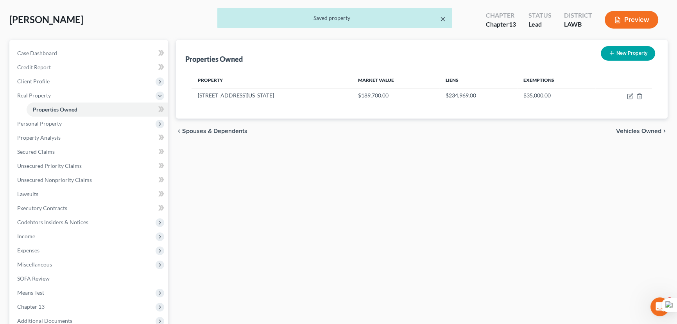
click at [444, 16] on button "×" at bounding box center [442, 18] width 5 height 9
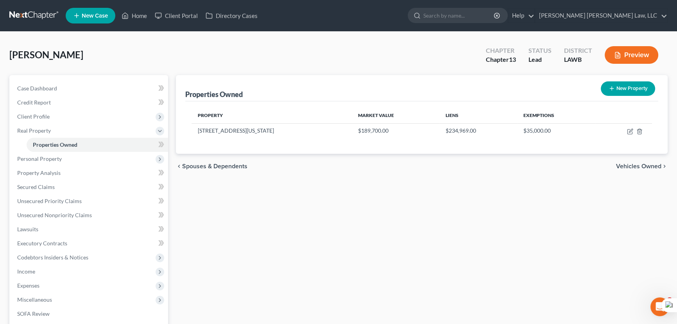
scroll to position [0, 0]
click at [70, 110] on span "Client Profile" at bounding box center [89, 116] width 157 height 14
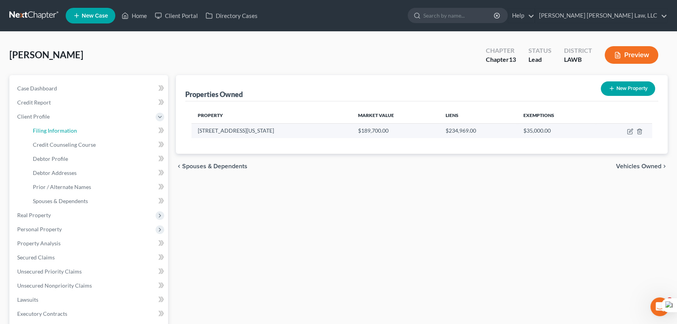
drag, startPoint x: 74, startPoint y: 125, endPoint x: 307, endPoint y: 132, distance: 232.7
click at [74, 125] on link "Filing Information" at bounding box center [98, 131] width 142 height 14
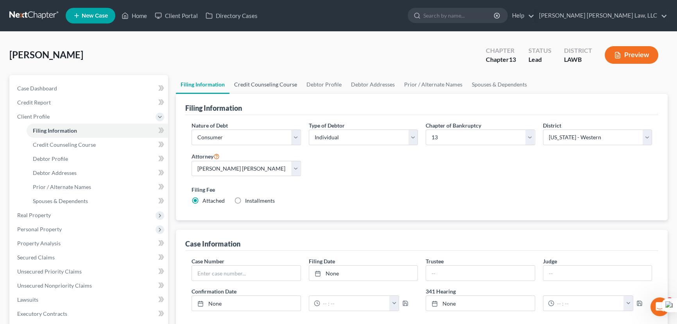
click at [270, 75] on link "Credit Counseling Course" at bounding box center [265, 84] width 72 height 19
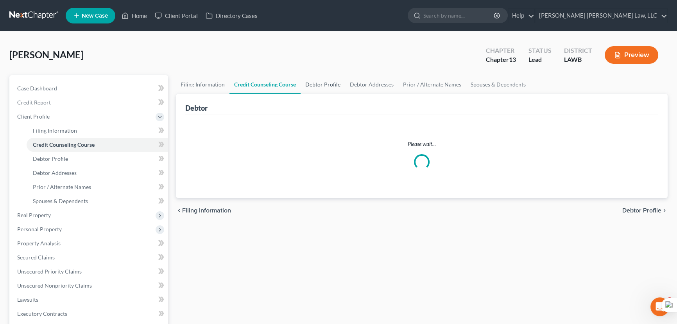
click at [319, 83] on link "Debtor Profile" at bounding box center [323, 84] width 45 height 19
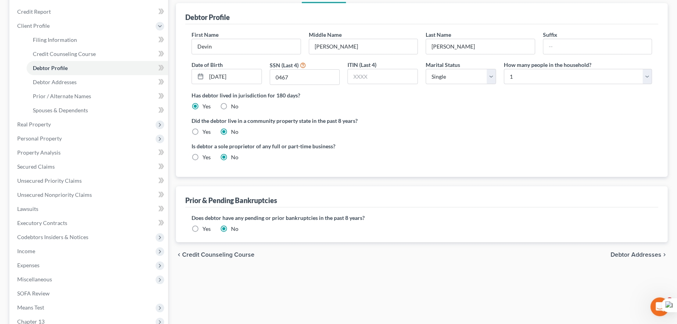
scroll to position [177, 0]
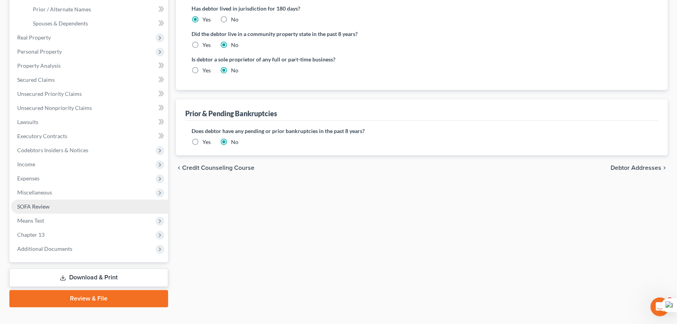
click at [76, 203] on link "SOFA Review" at bounding box center [89, 206] width 157 height 14
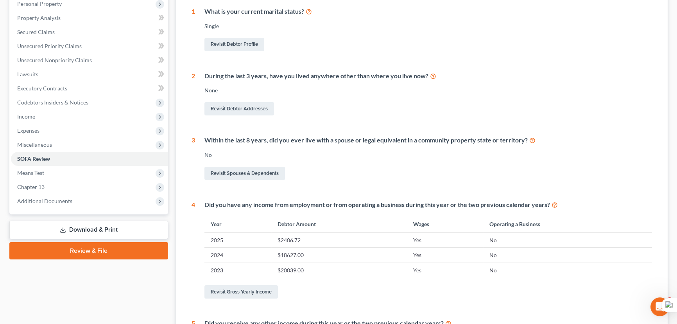
scroll to position [14, 0]
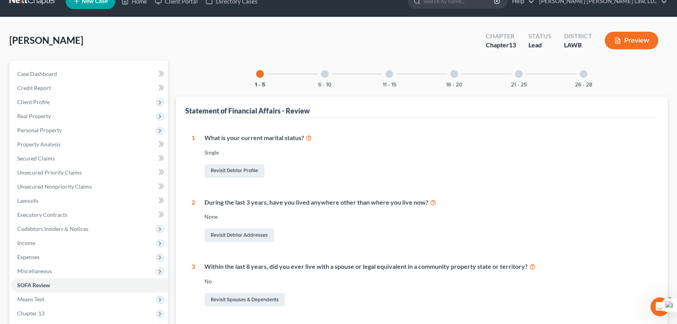
drag, startPoint x: 328, startPoint y: 79, endPoint x: 375, endPoint y: 93, distance: 48.6
click at [328, 79] on div "6 - 10" at bounding box center [325, 74] width 27 height 27
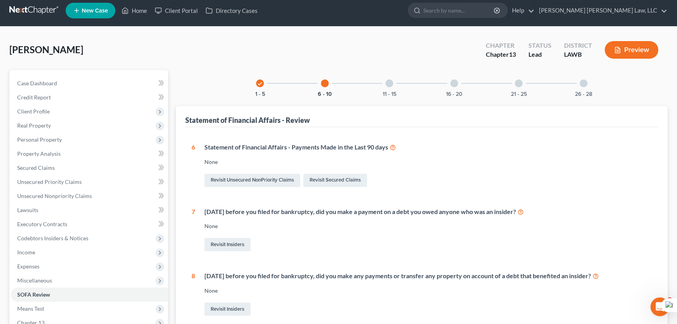
scroll to position [0, 0]
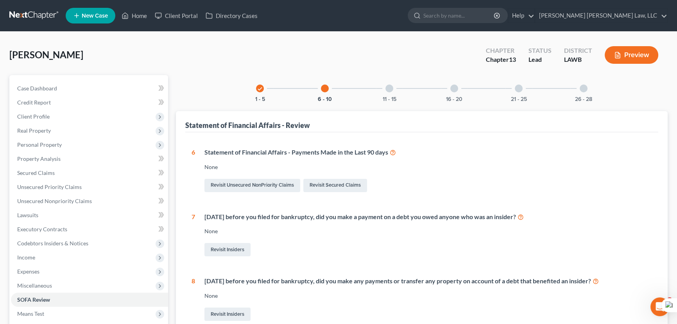
click at [262, 87] on icon "check" at bounding box center [259, 88] width 5 height 5
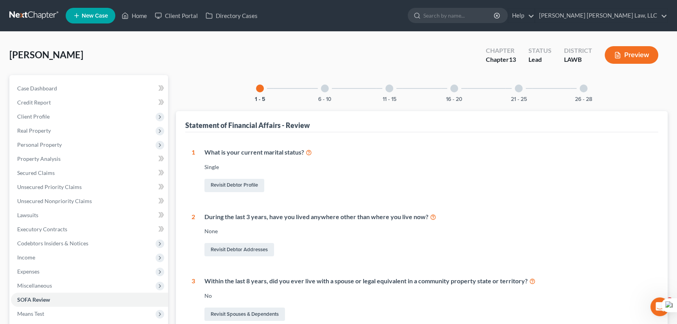
click at [320, 87] on div "6 - 10" at bounding box center [325, 88] width 27 height 27
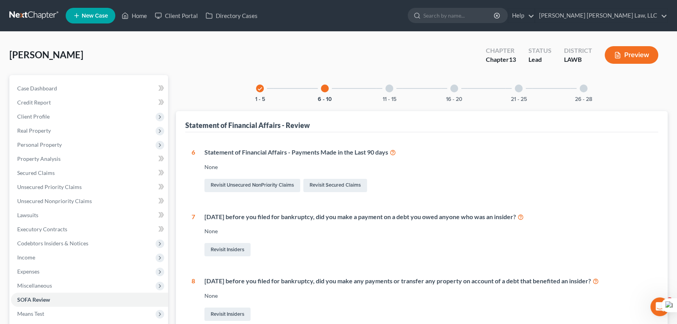
drag, startPoint x: 387, startPoint y: 86, endPoint x: 576, endPoint y: 203, distance: 223.1
click at [387, 86] on div at bounding box center [389, 88] width 8 height 8
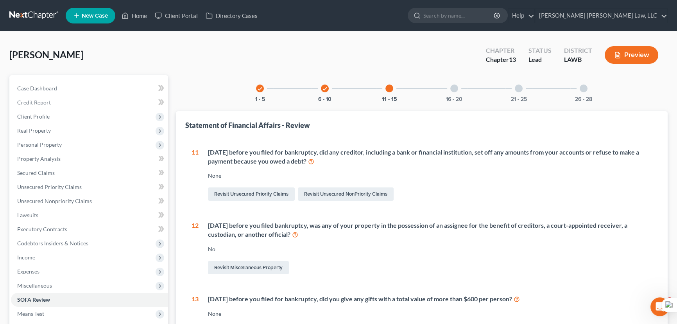
click at [462, 86] on div "16 - 20" at bounding box center [454, 88] width 27 height 27
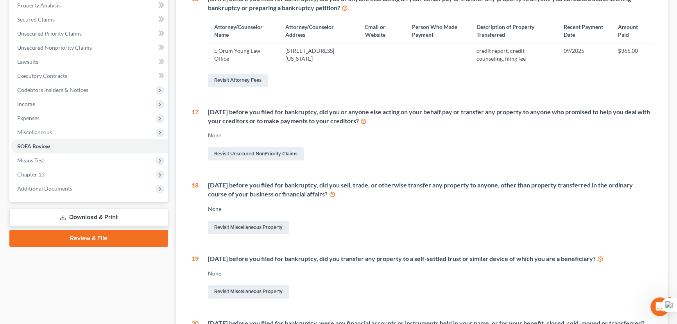
scroll to position [71, 0]
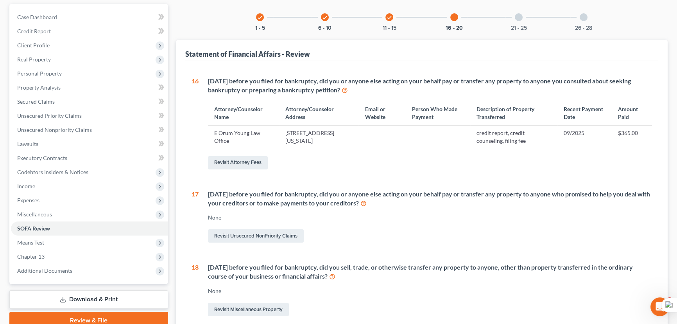
click at [518, 9] on div "21 - 25" at bounding box center [518, 17] width 27 height 27
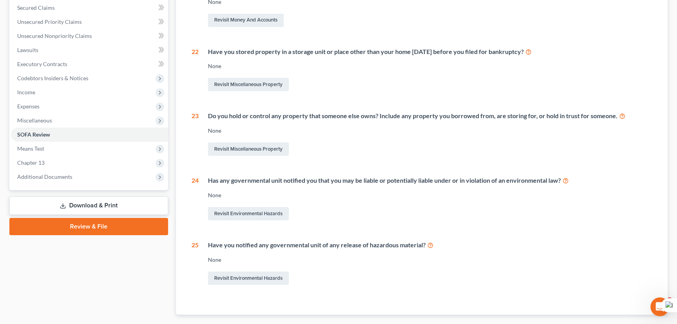
scroll to position [0, 0]
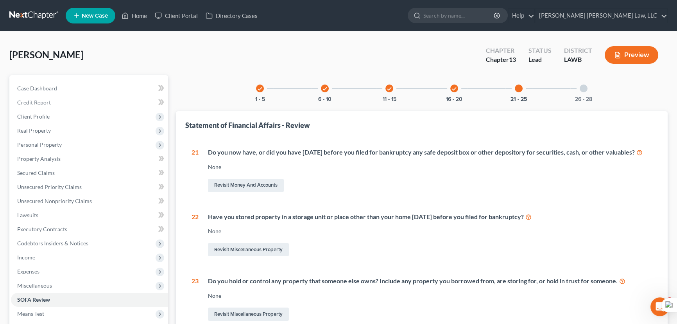
click at [591, 89] on div "26 - 28" at bounding box center [583, 88] width 27 height 27
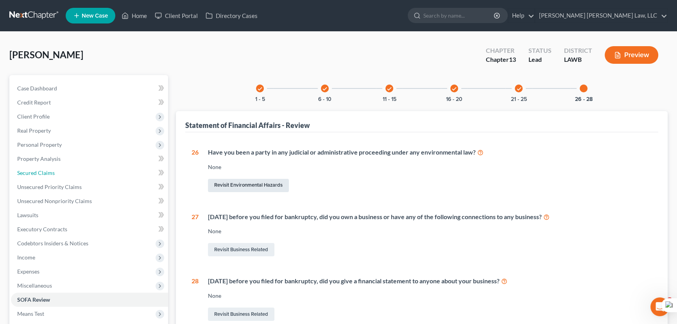
drag, startPoint x: 59, startPoint y: 171, endPoint x: 283, endPoint y: 191, distance: 225.6
click at [59, 171] on link "Secured Claims" at bounding box center [89, 173] width 157 height 14
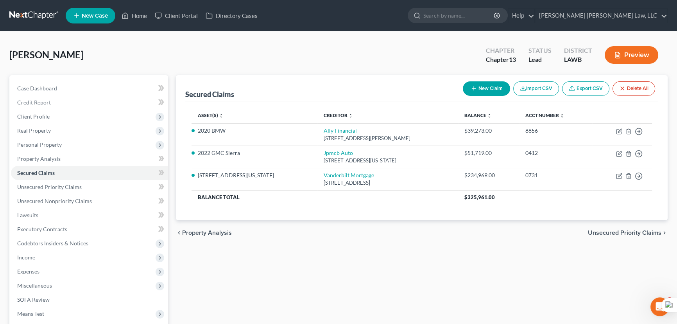
click at [35, 20] on link at bounding box center [34, 16] width 50 height 14
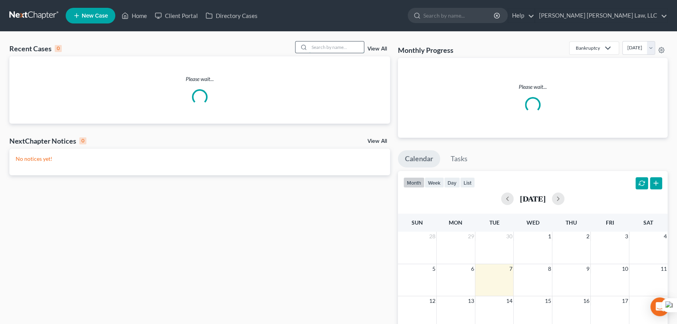
click at [333, 47] on input "search" at bounding box center [336, 46] width 55 height 11
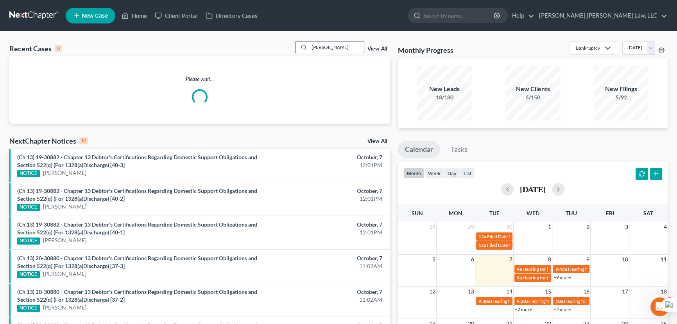
type input "[PERSON_NAME]"
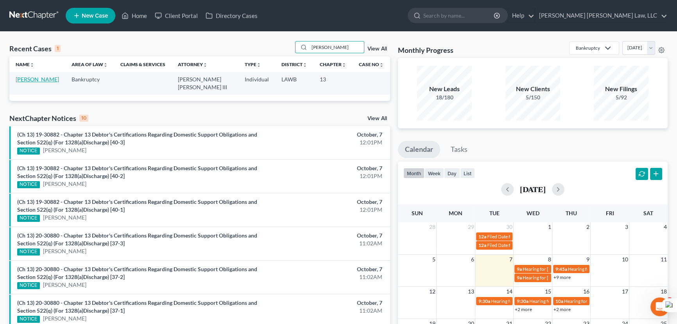
click at [44, 80] on link "[PERSON_NAME]" at bounding box center [37, 79] width 43 height 7
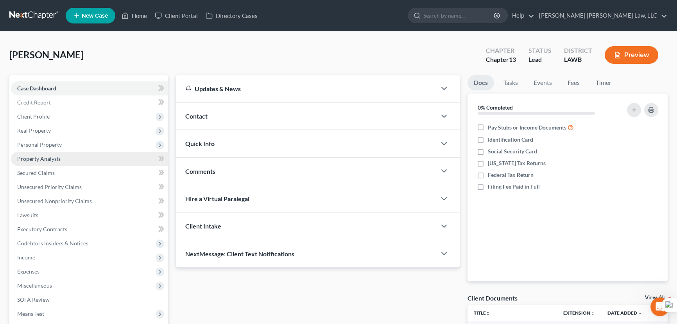
click at [91, 156] on link "Property Analysis" at bounding box center [89, 159] width 157 height 14
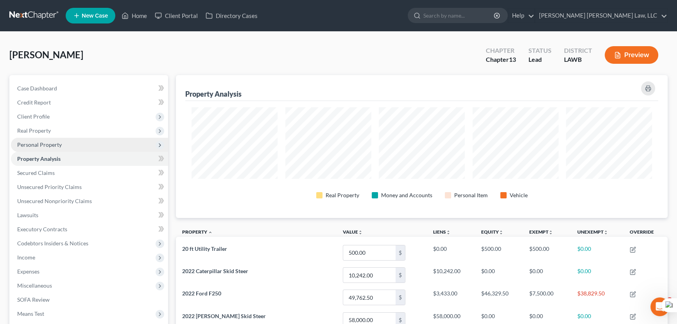
click at [93, 142] on span "Personal Property" at bounding box center [89, 145] width 157 height 14
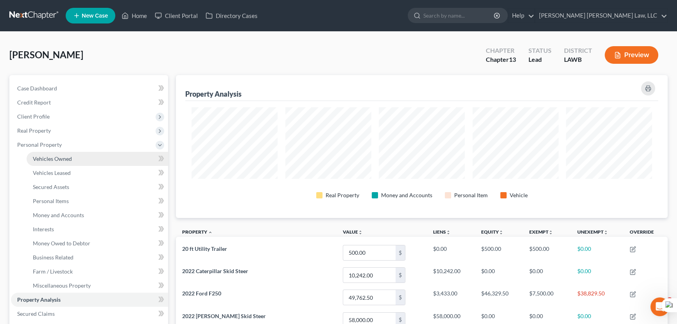
scroll to position [143, 491]
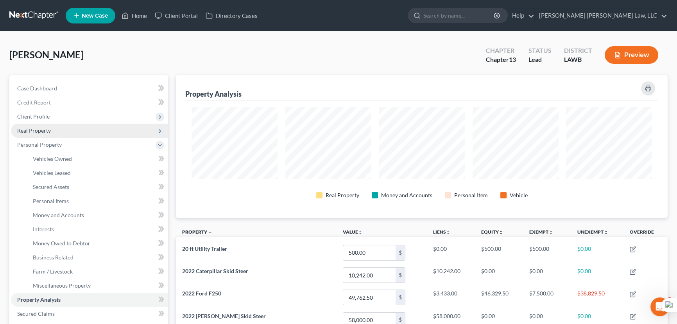
click at [59, 126] on span "Real Property" at bounding box center [89, 131] width 157 height 14
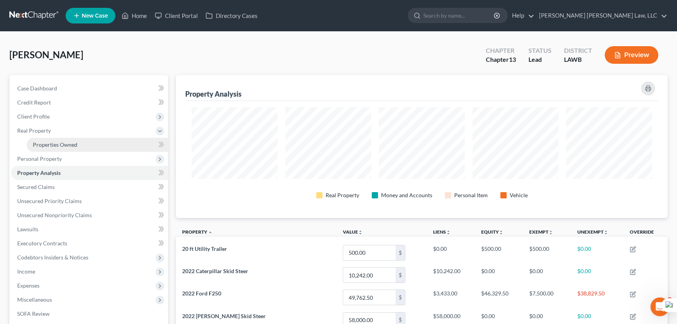
click at [61, 142] on span "Properties Owned" at bounding box center [55, 144] width 45 height 7
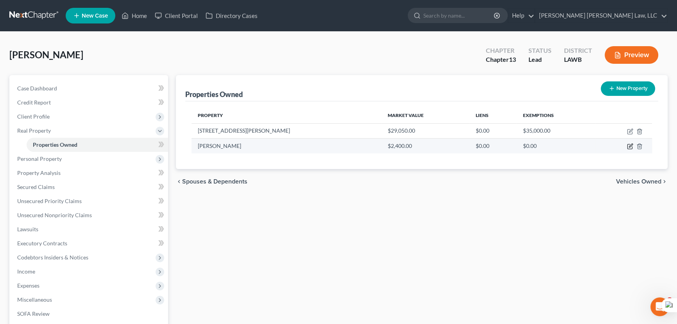
click at [631, 145] on icon "button" at bounding box center [631, 146] width 4 height 4
select select "19"
select select "0"
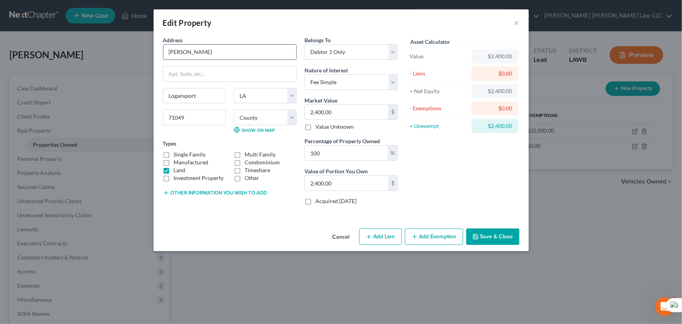
click at [230, 48] on input "Funston Rd" at bounding box center [229, 52] width 133 height 15
drag, startPoint x: 229, startPoint y: 48, endPoint x: 75, endPoint y: 53, distance: 153.3
click at [75, 53] on div "Edit Property × Address * Funston Rd Logansport State AL AK AR AZ CA CO CT DE D…" at bounding box center [341, 162] width 682 height 324
type input "798 Funston Rd"
click at [478, 237] on icon "button" at bounding box center [476, 236] width 6 height 6
